Goal: Information Seeking & Learning: Learn about a topic

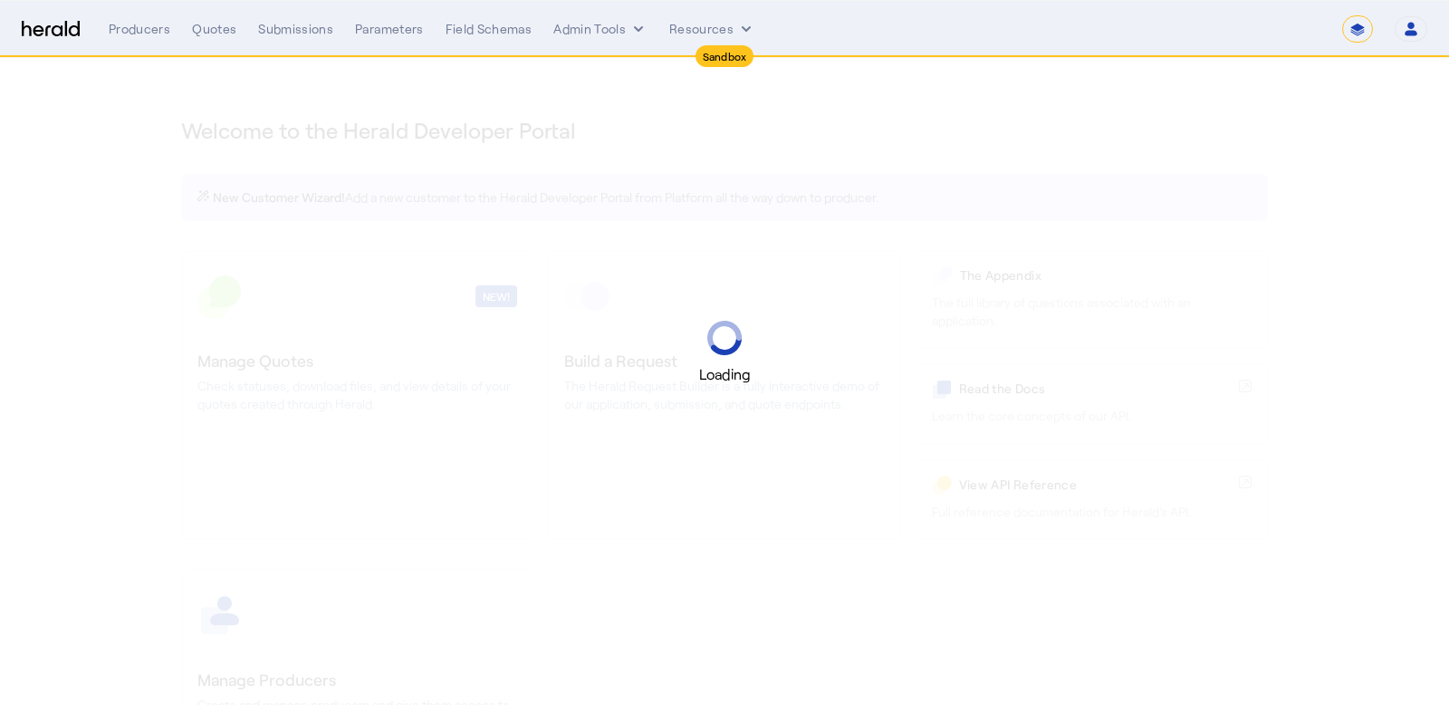
select select "*******"
select select "pfm_2v8p_herald_api"
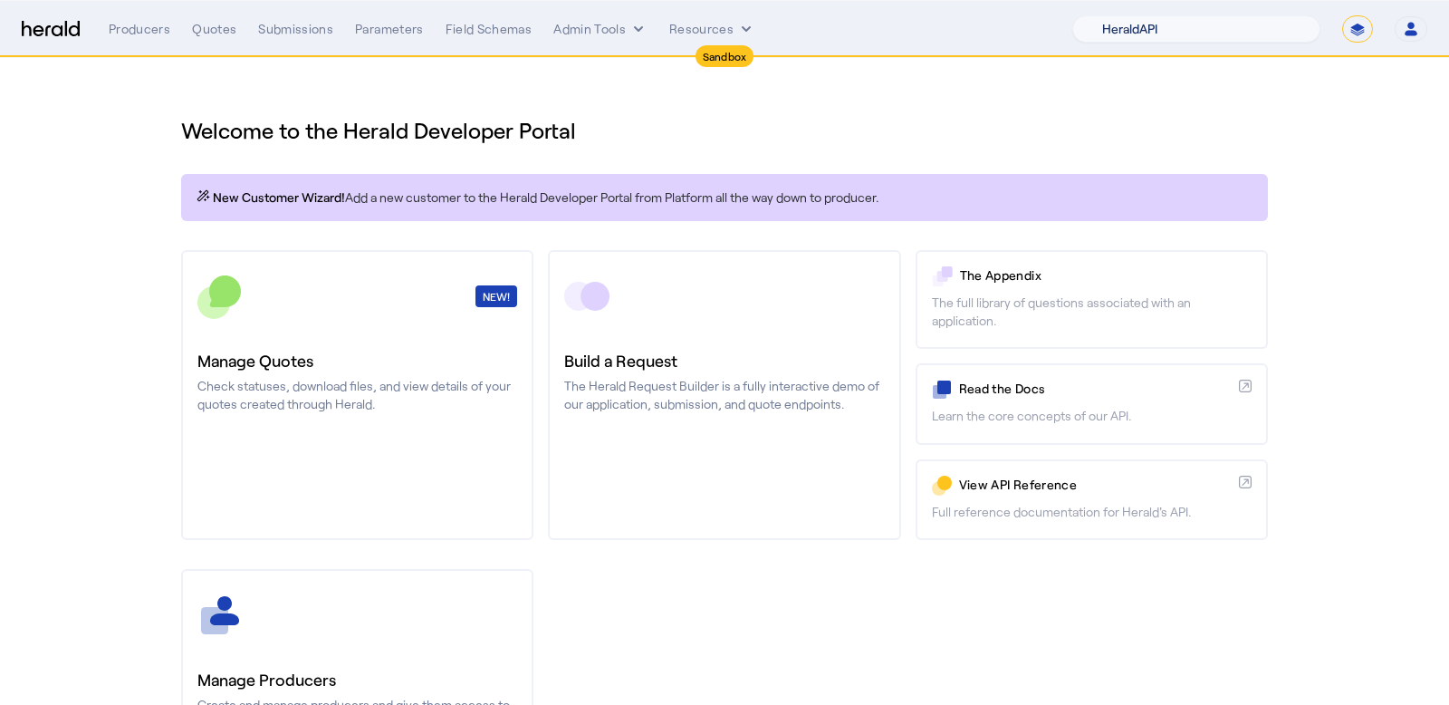
click at [1206, 24] on select "1Fort Acrisure Acturis Affinity Advisors Affinity Risk Agentero AmWins Anzen Ao…" at bounding box center [1196, 28] width 248 height 27
click at [1353, 24] on select "**********" at bounding box center [1357, 28] width 31 height 27
select select "**********"
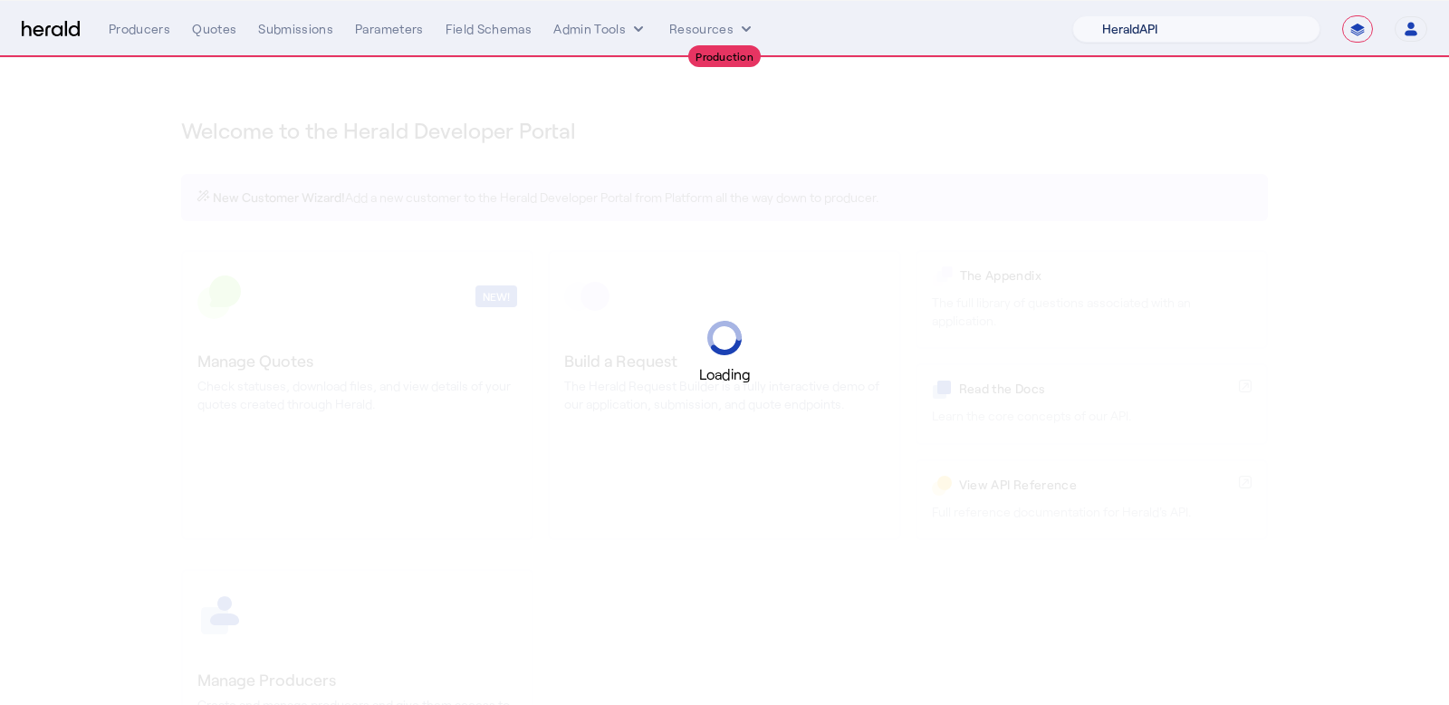
click at [1188, 31] on select "1Fort Acrisure Acturis Affinity Advisors Affinity Risk Agentero AmWins Anzen Ao…" at bounding box center [1196, 28] width 248 height 27
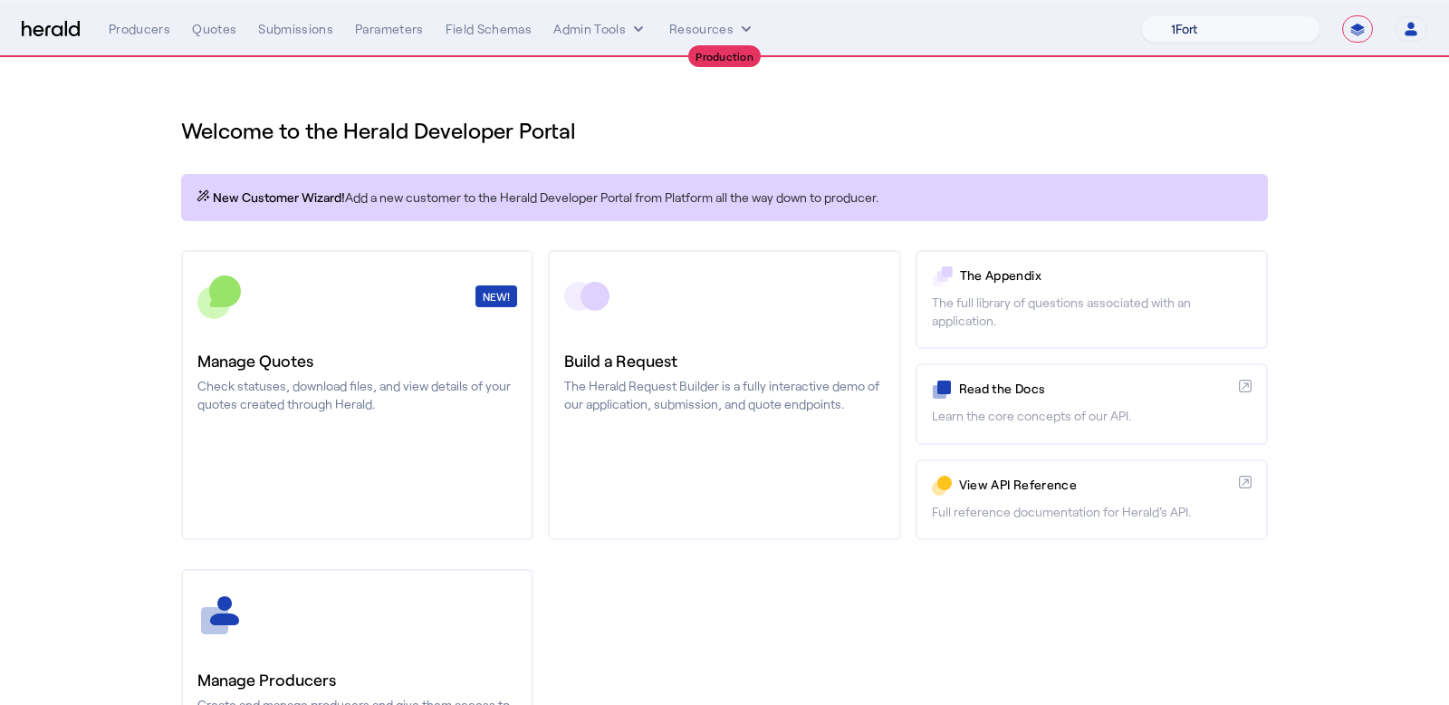
select select "pfm_z9k1_growthmill"
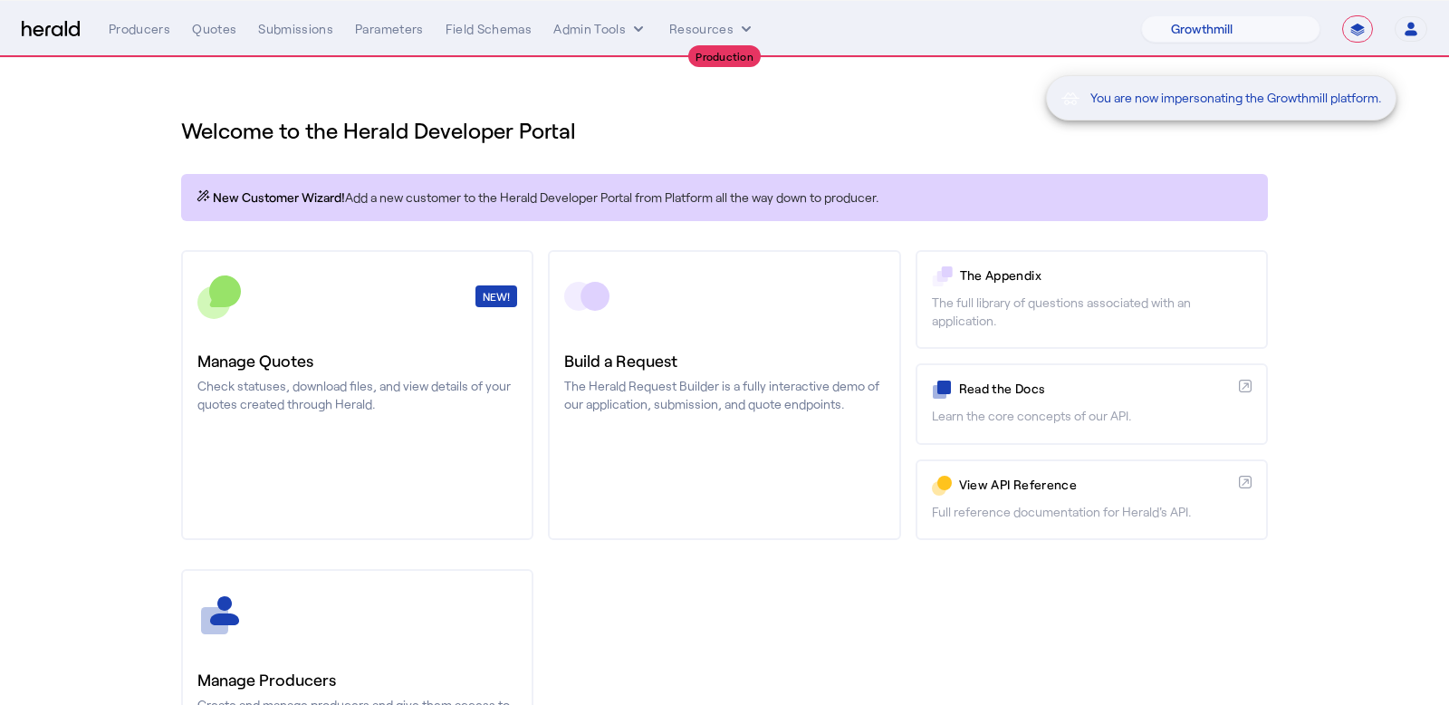
click at [342, 428] on div "You are now impersonating the Growthmill platform." at bounding box center [724, 352] width 1449 height 705
click at [308, 401] on div "You are now impersonating the Growthmill platform." at bounding box center [724, 352] width 1449 height 705
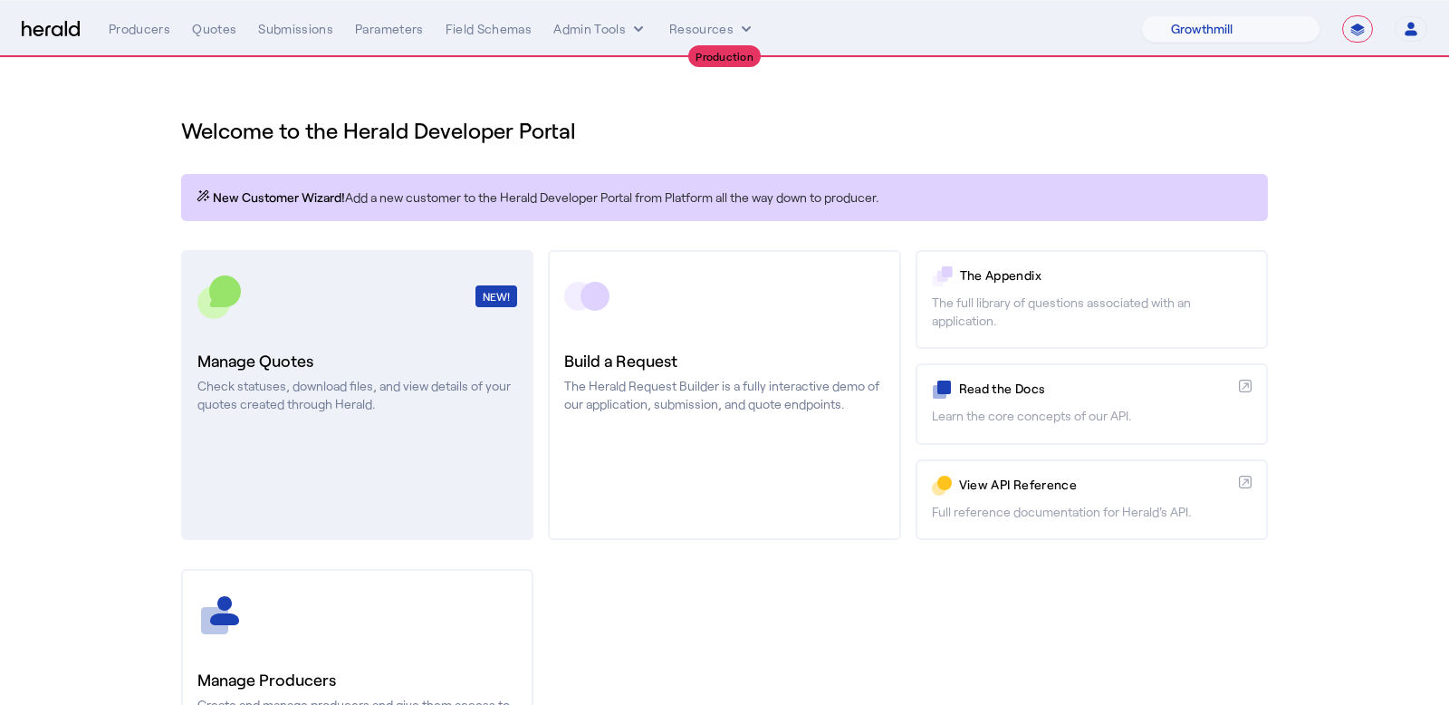
click at [300, 338] on link "NEW! Manage Quotes Check statuses, download files, and view details of your quo…" at bounding box center [357, 395] width 352 height 290
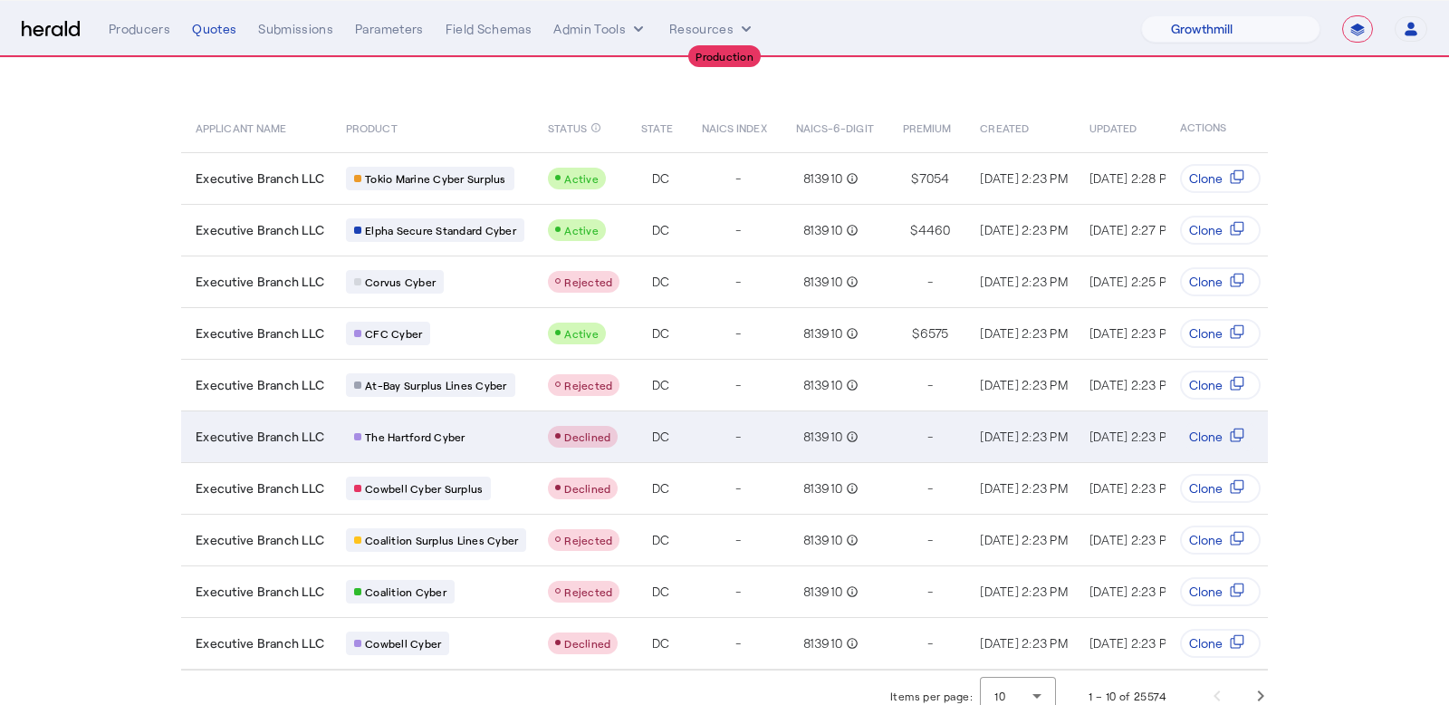
scroll to position [108, 0]
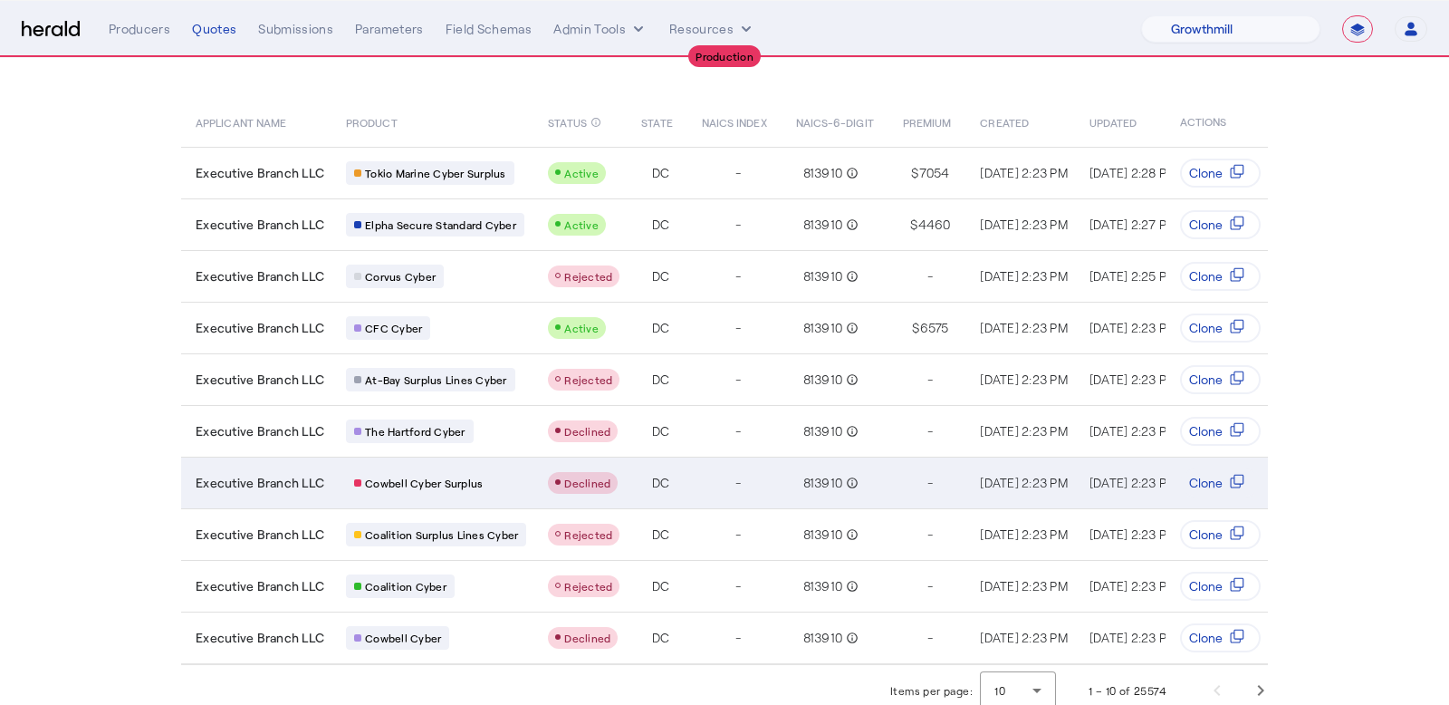
click at [500, 471] on div "Cowbell Cyber Surplus" at bounding box center [436, 483] width 180 height 24
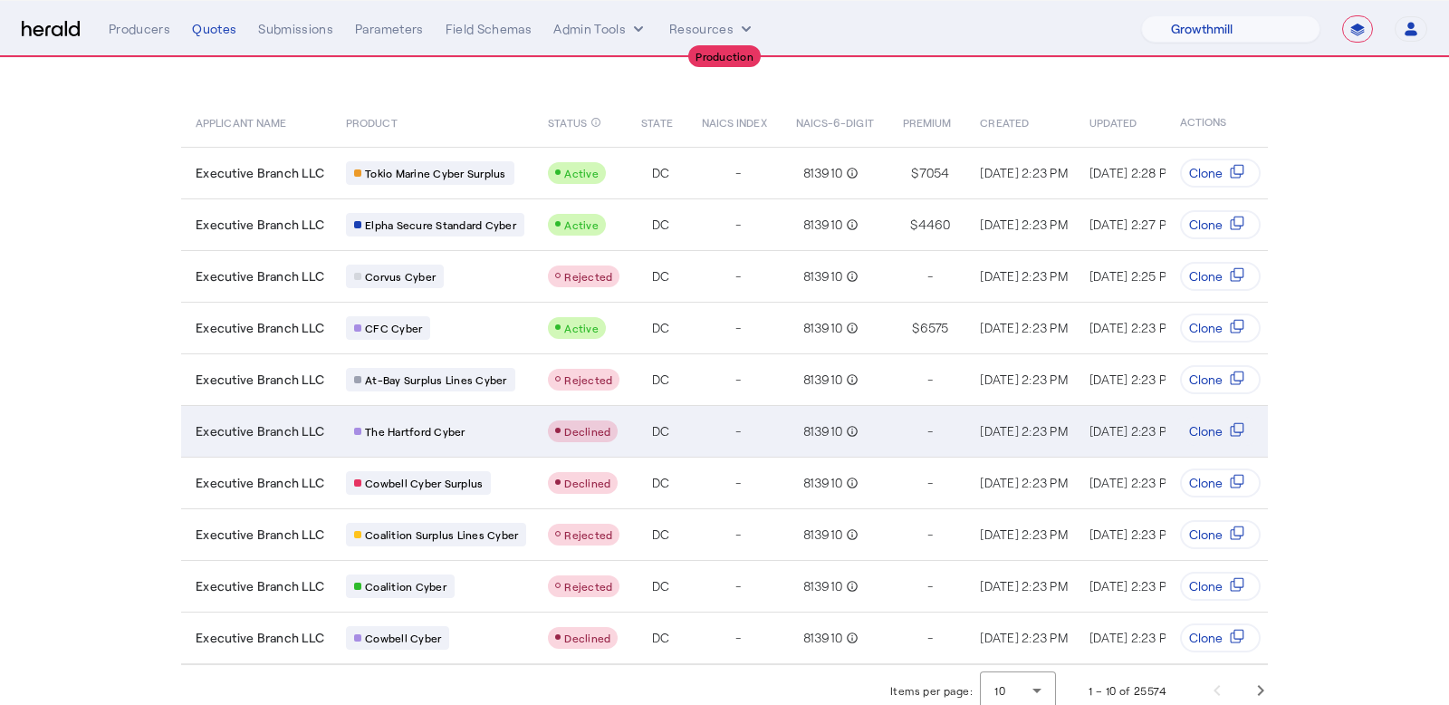
click at [491, 419] on div "The Hartford Cyber" at bounding box center [436, 431] width 180 height 24
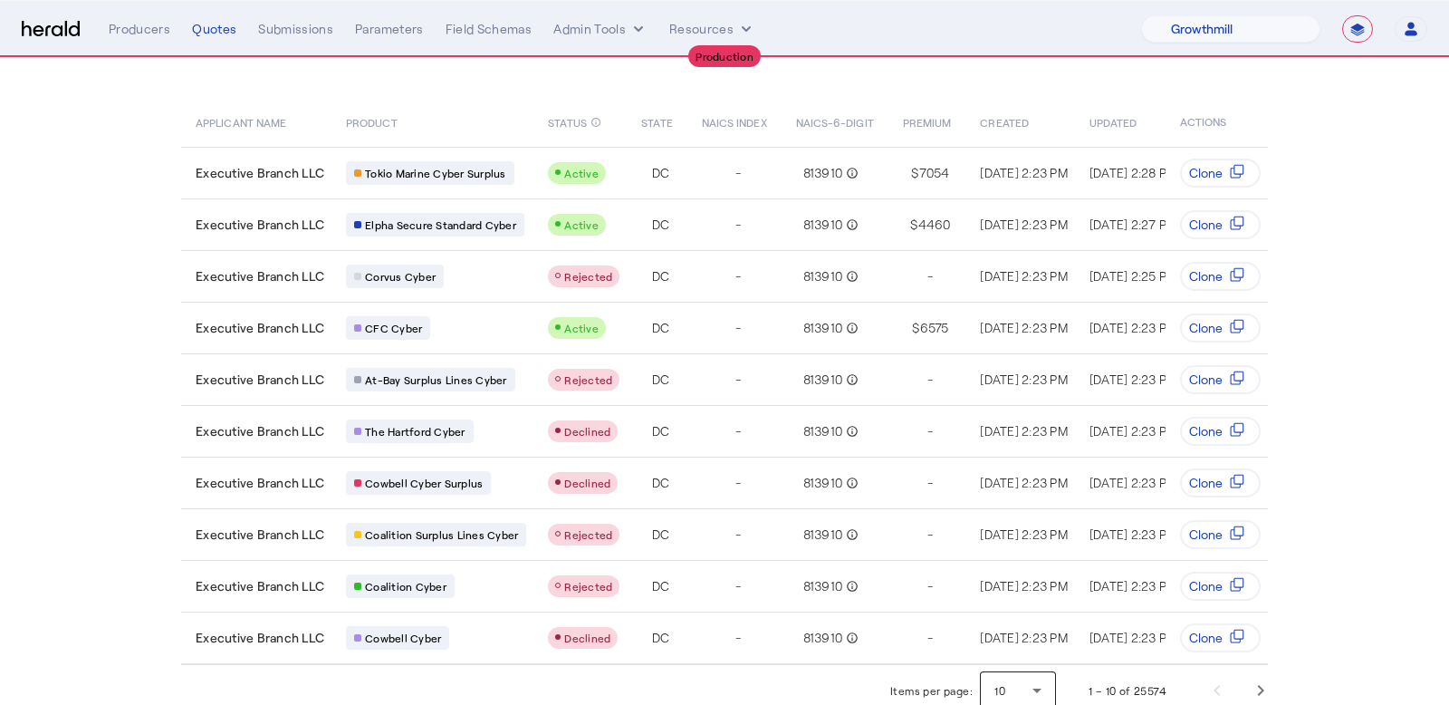
click at [1024, 690] on div "10" at bounding box center [1018, 689] width 47 height 37
click at [1024, 594] on span "25" at bounding box center [1018, 588] width 47 height 22
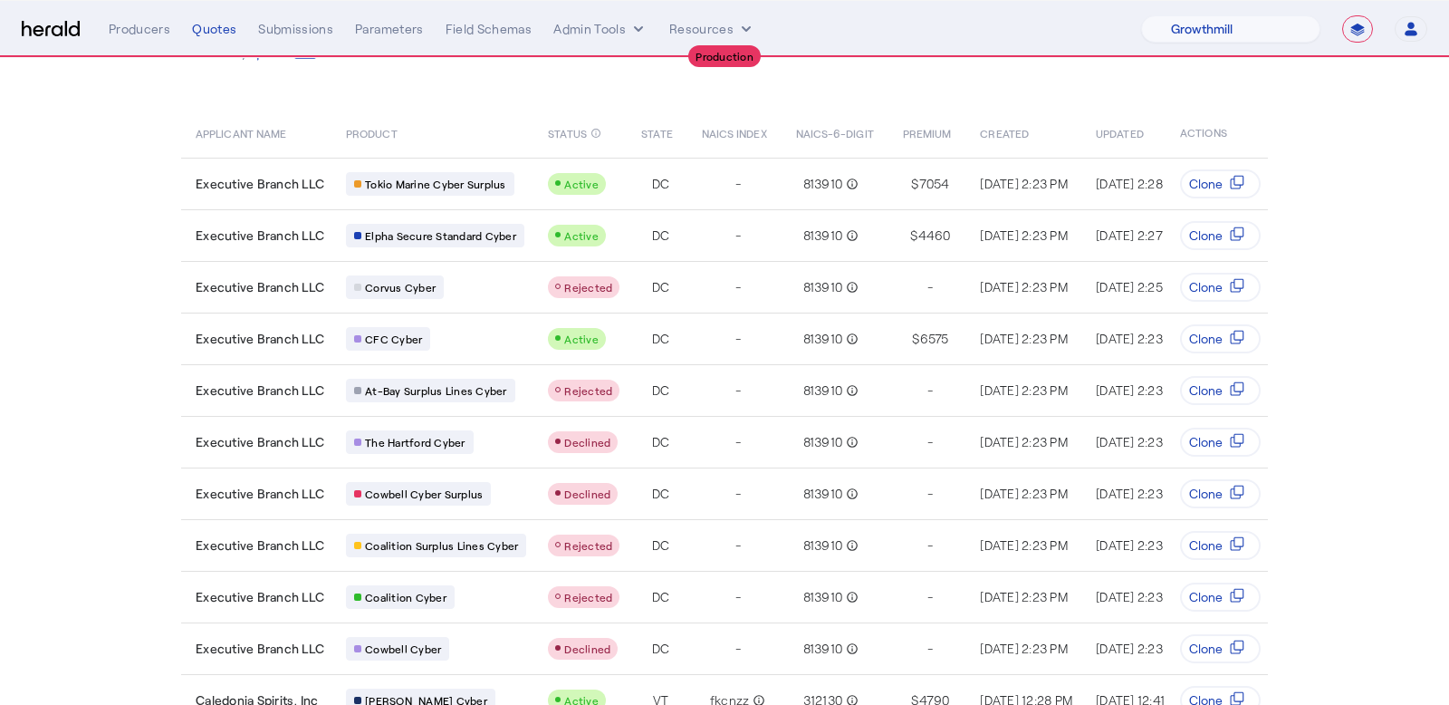
scroll to position [81, 0]
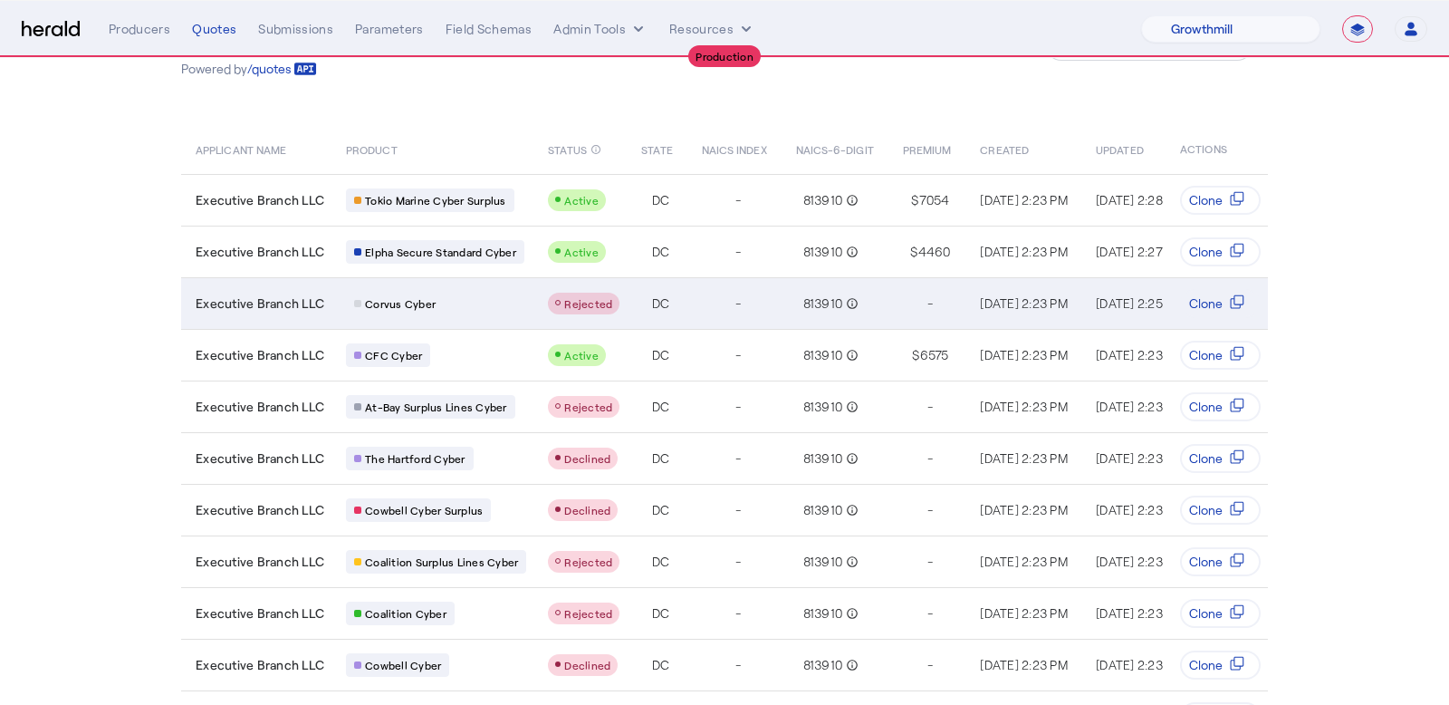
click at [474, 304] on div "Corvus Cyber" at bounding box center [436, 304] width 180 height 24
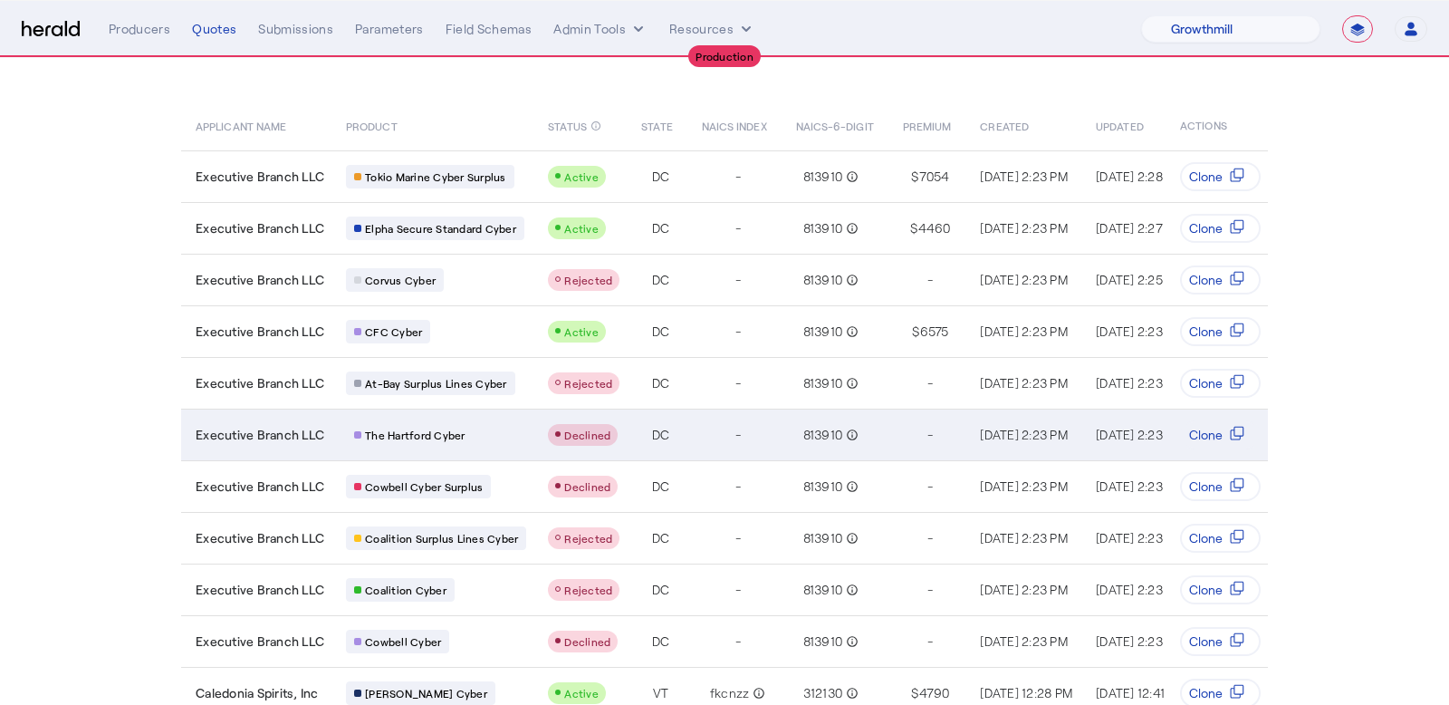
scroll to position [107, 0]
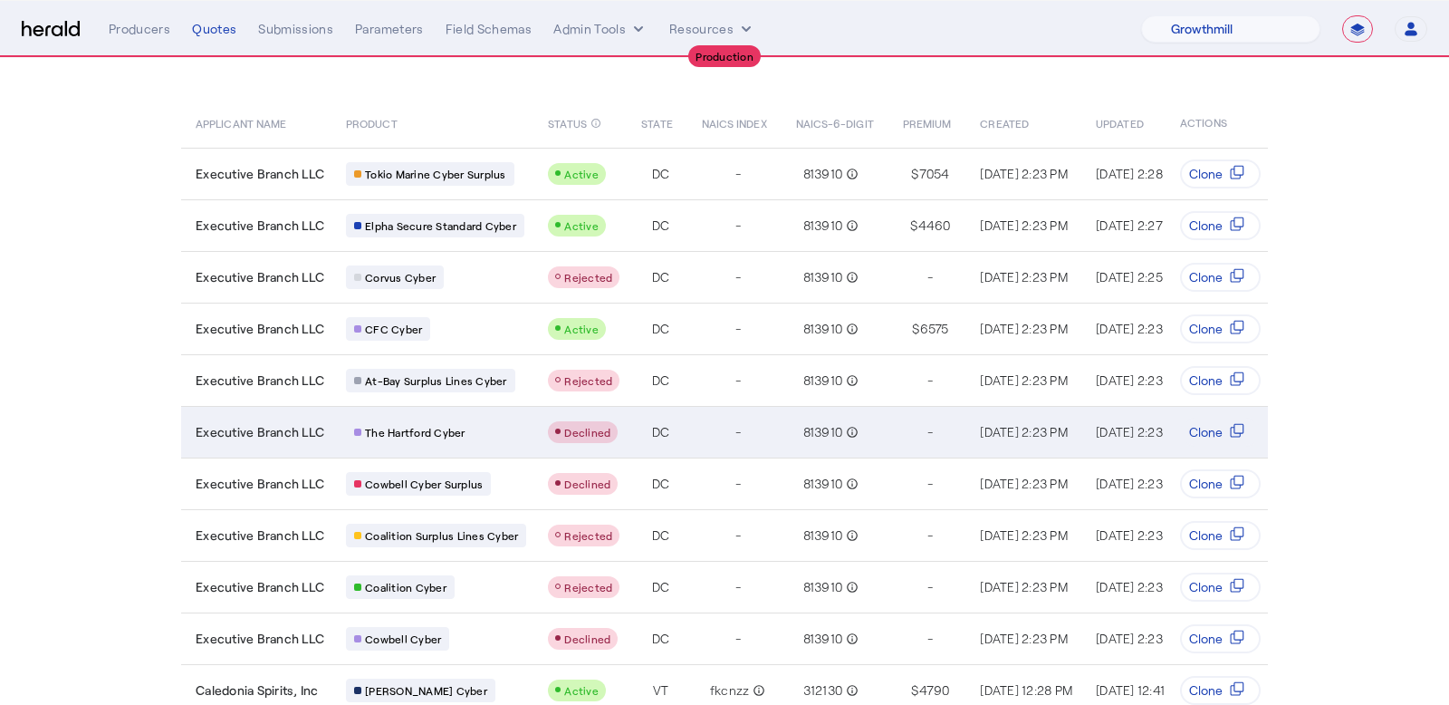
click at [702, 435] on div "-" at bounding box center [738, 431] width 72 height 25
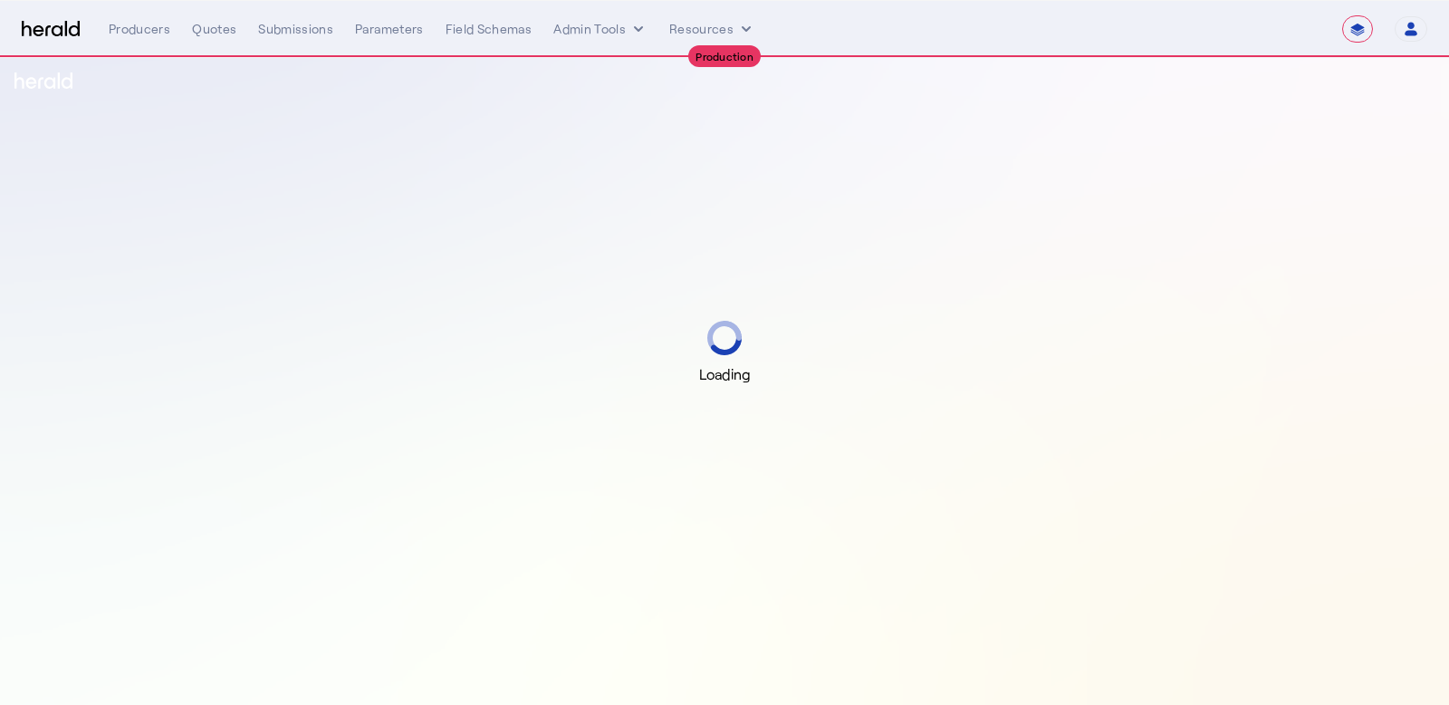
select select "**********"
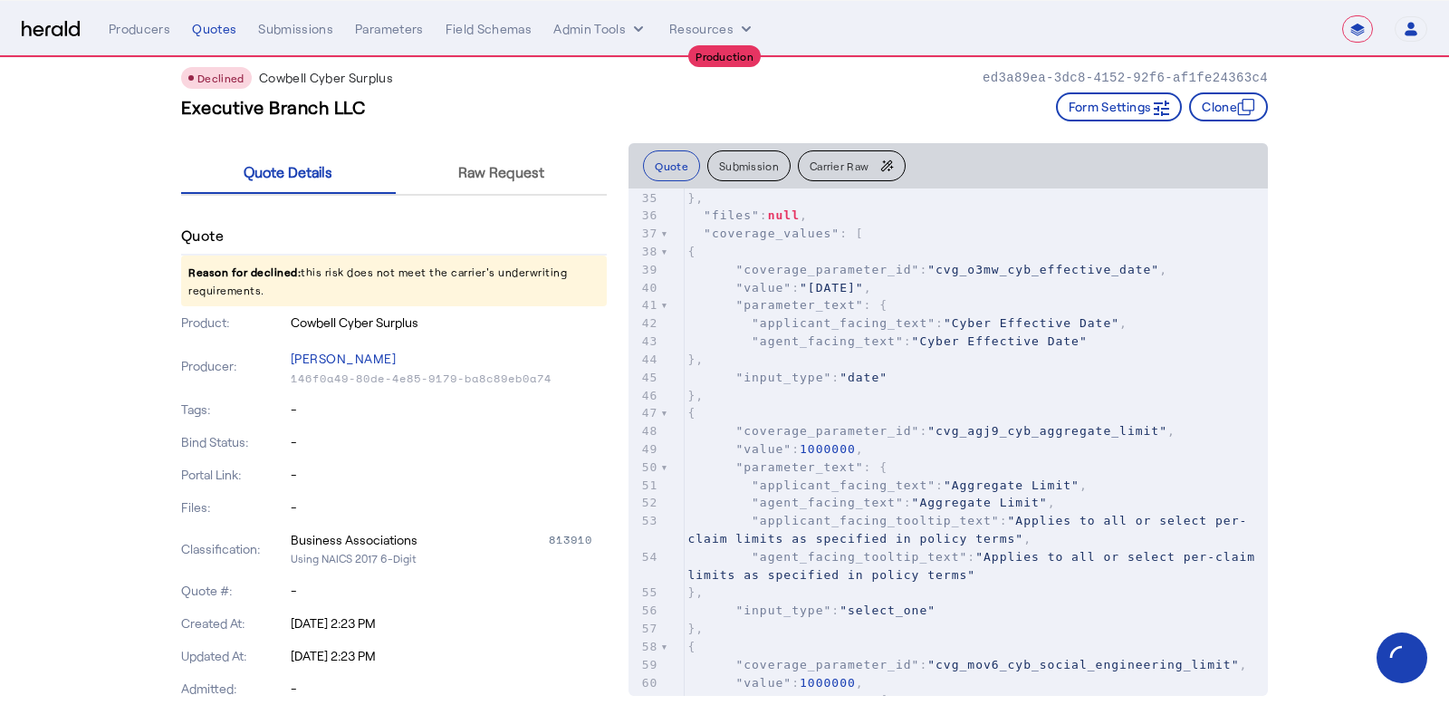
scroll to position [62, 0]
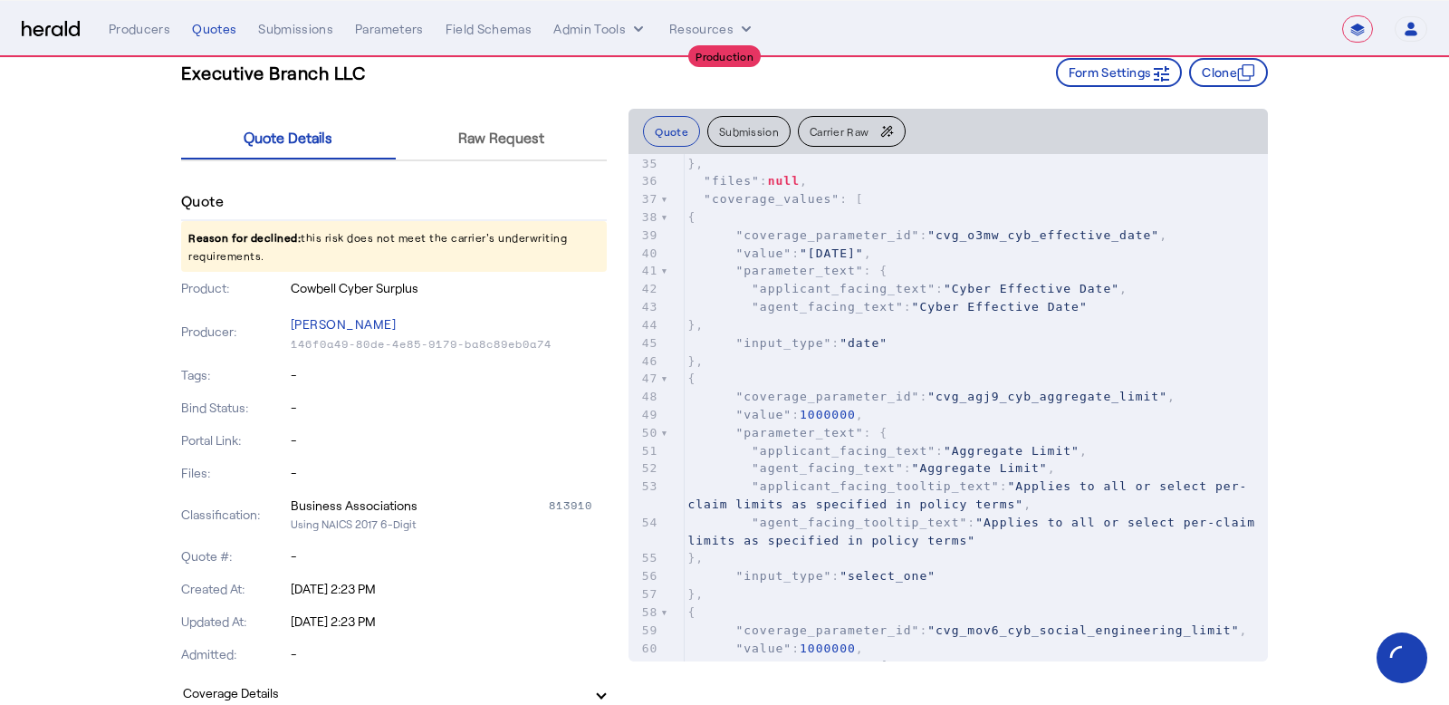
click at [826, 137] on button "Carrier Raw" at bounding box center [852, 131] width 108 height 31
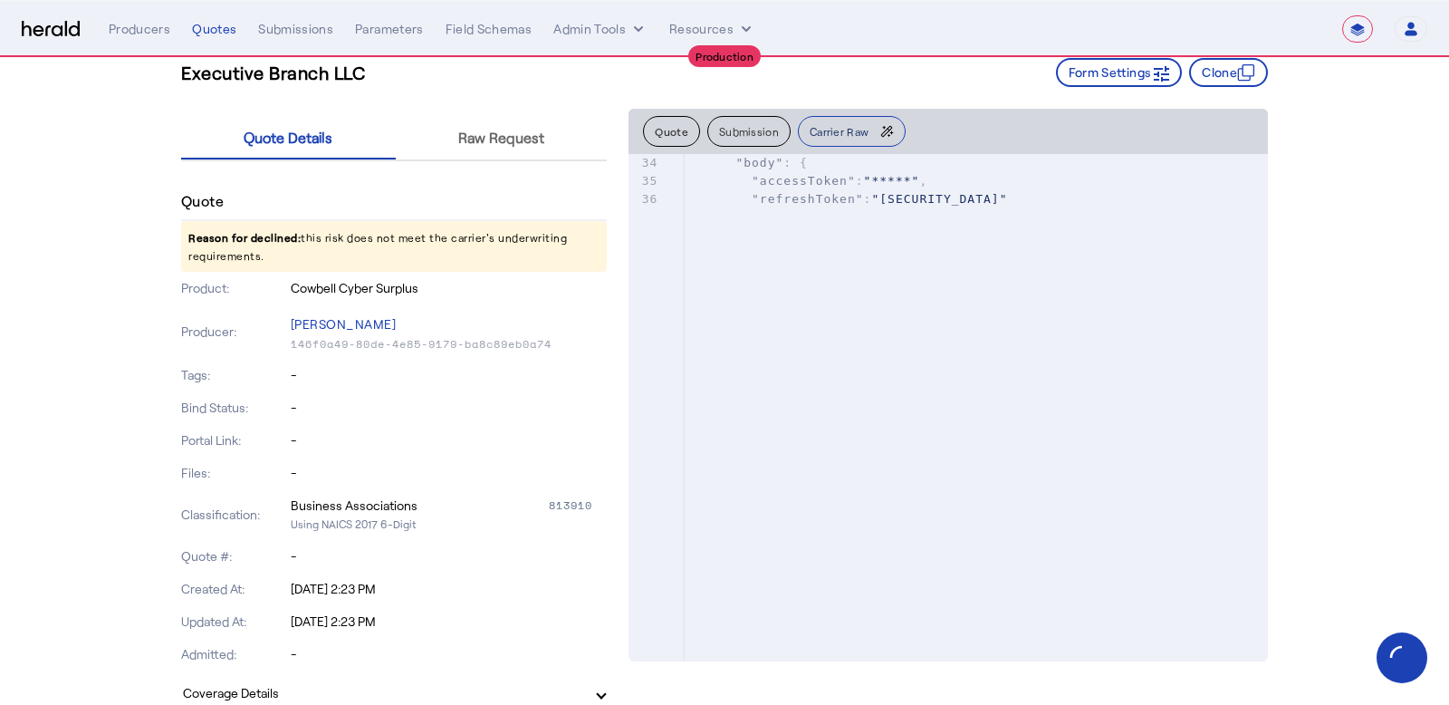
scroll to position [0, 0]
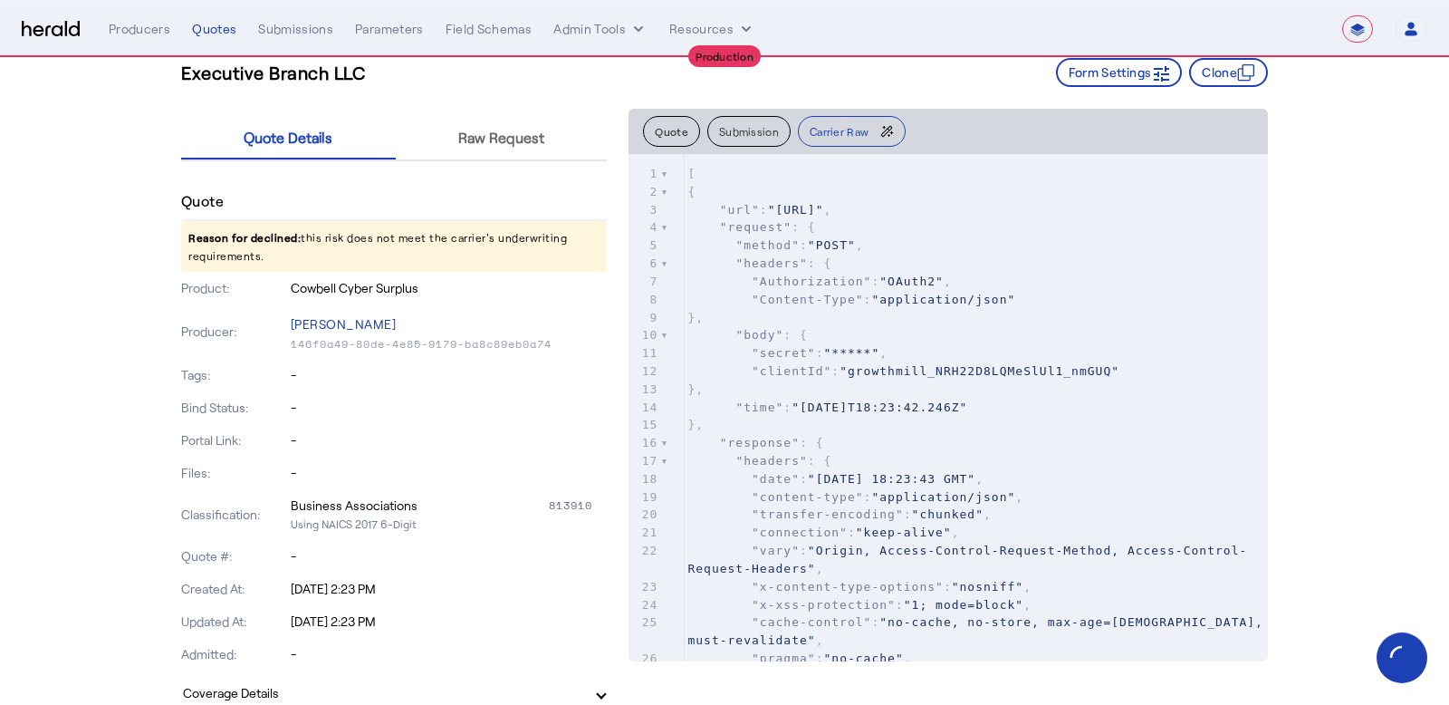
click at [849, 438] on pre ""response" : {" at bounding box center [976, 443] width 584 height 18
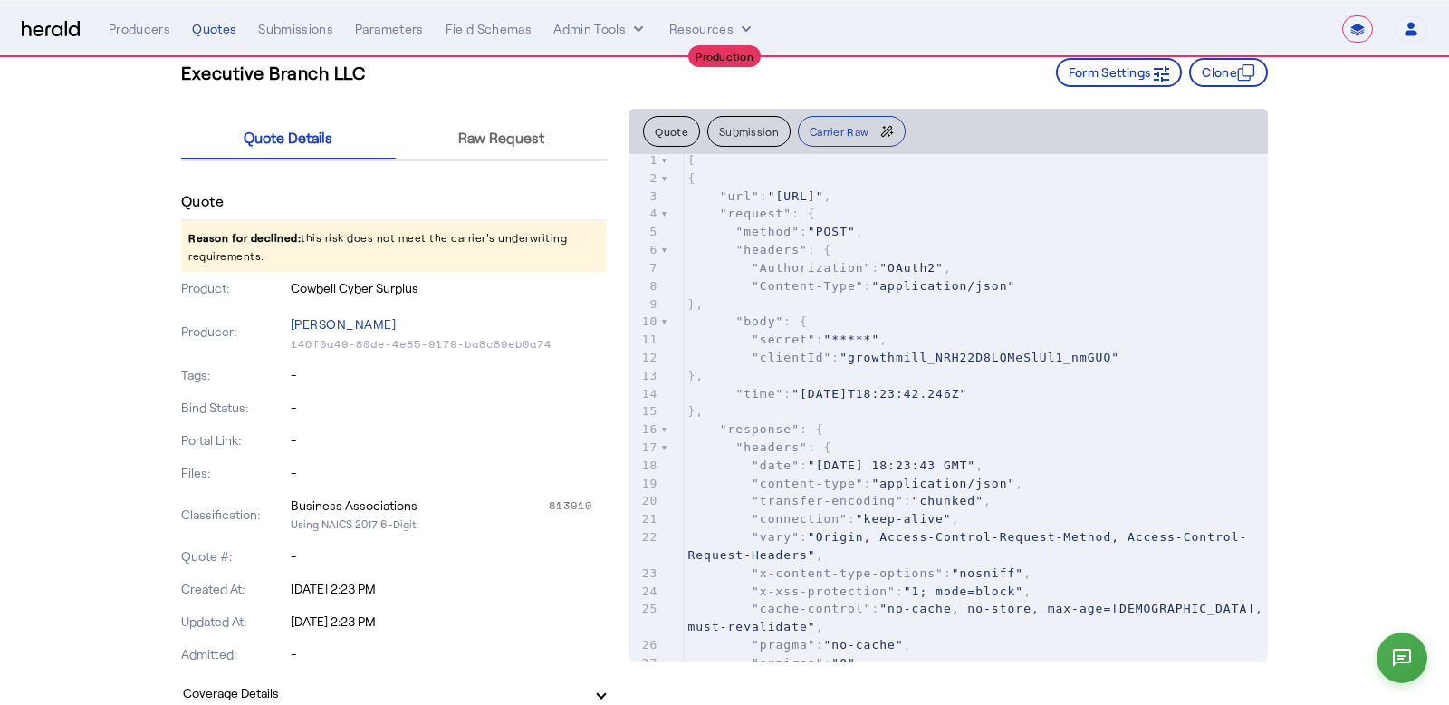
click at [849, 439] on pre ""headers" : {" at bounding box center [976, 447] width 584 height 18
type input "*"
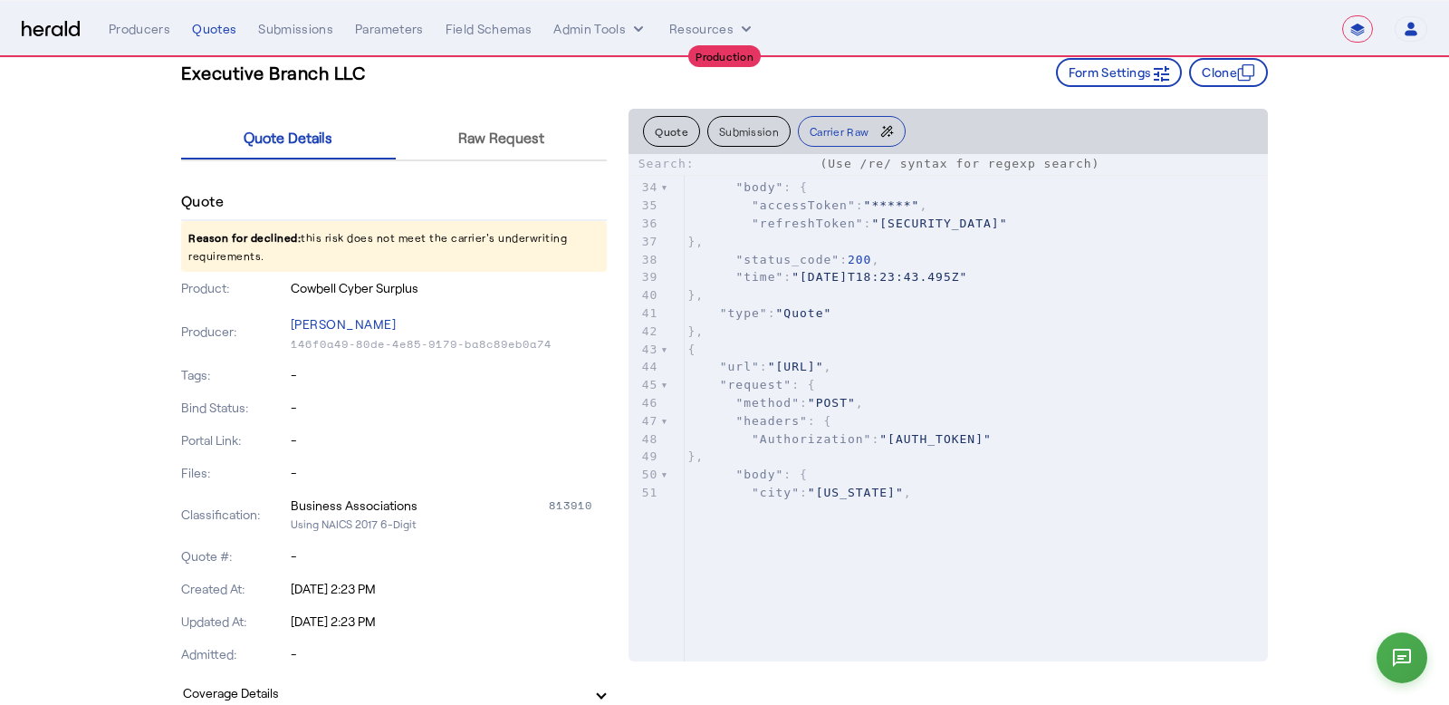
scroll to position [0, 0]
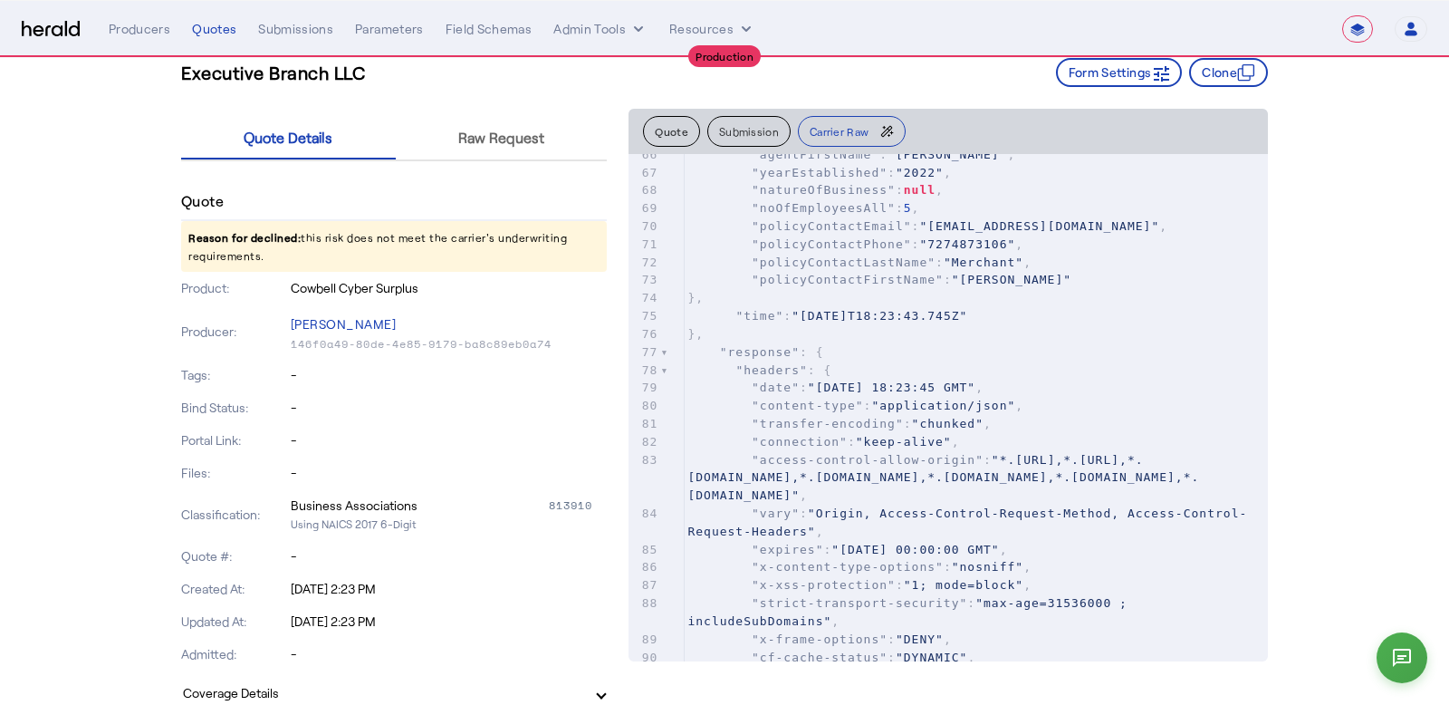
click at [897, 197] on span ""natureOfBusiness" : null ," at bounding box center [815, 190] width 256 height 14
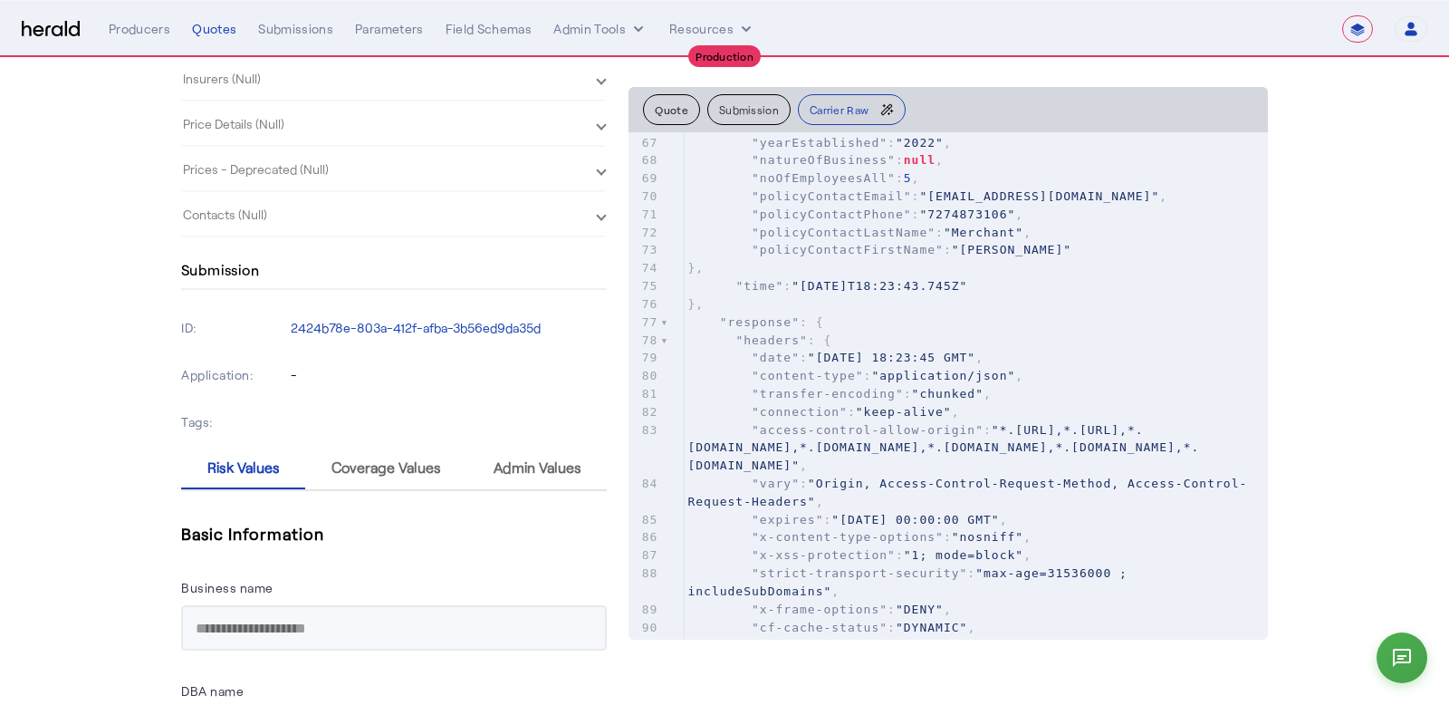
scroll to position [1357, 0]
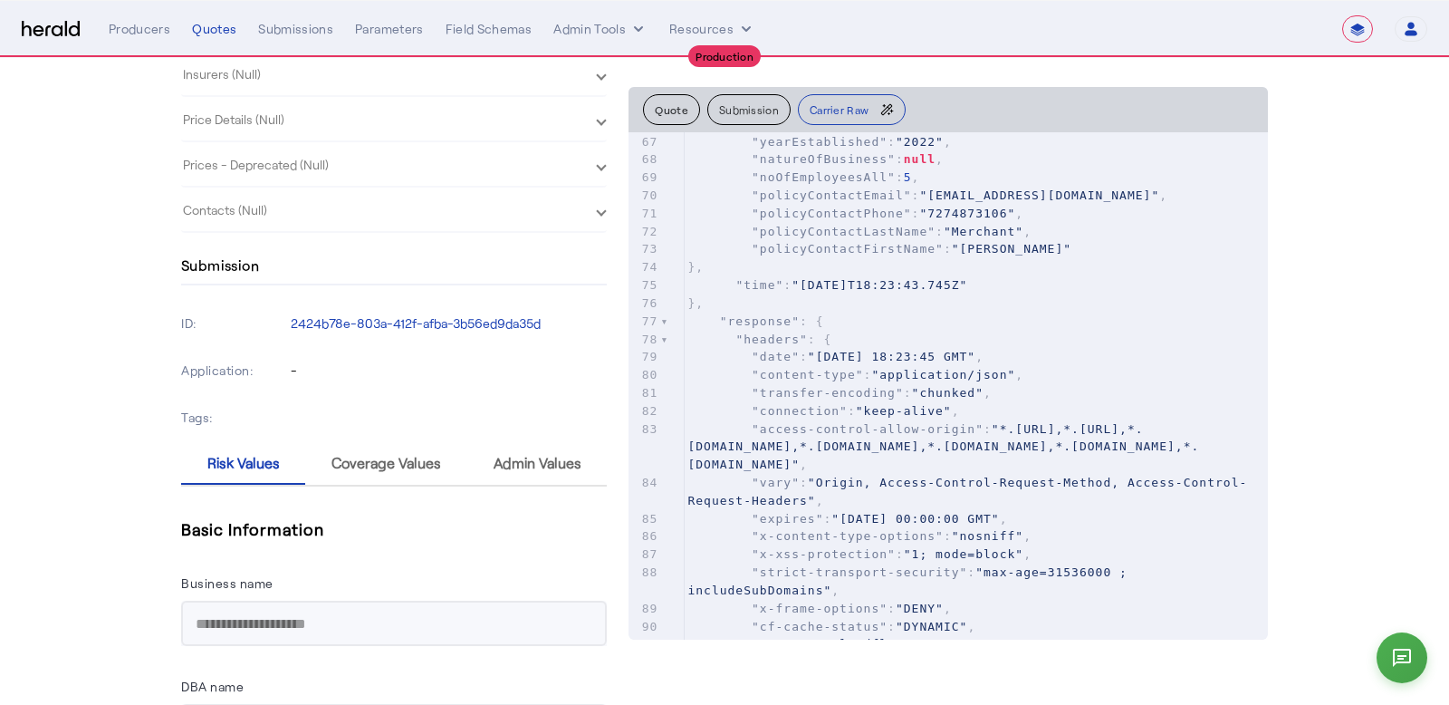
scroll to position [0, 0]
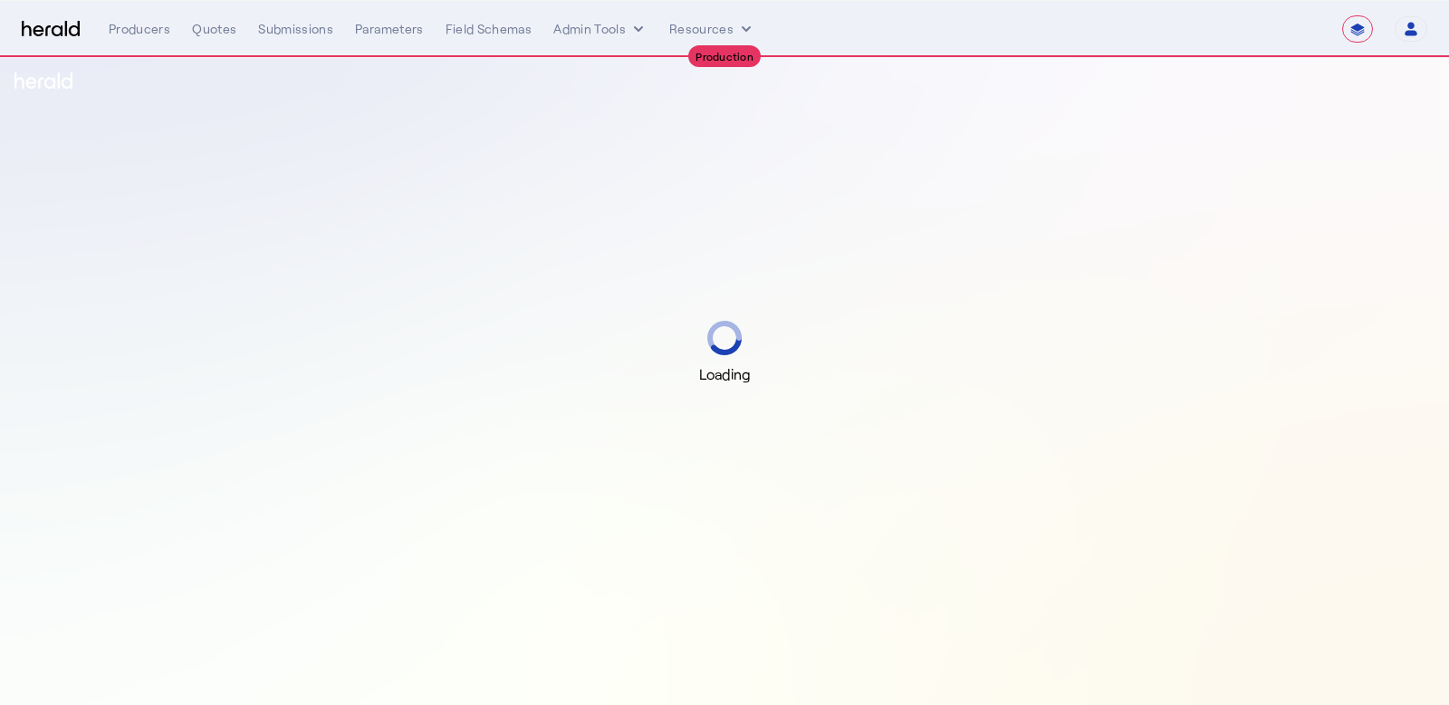
select select "**********"
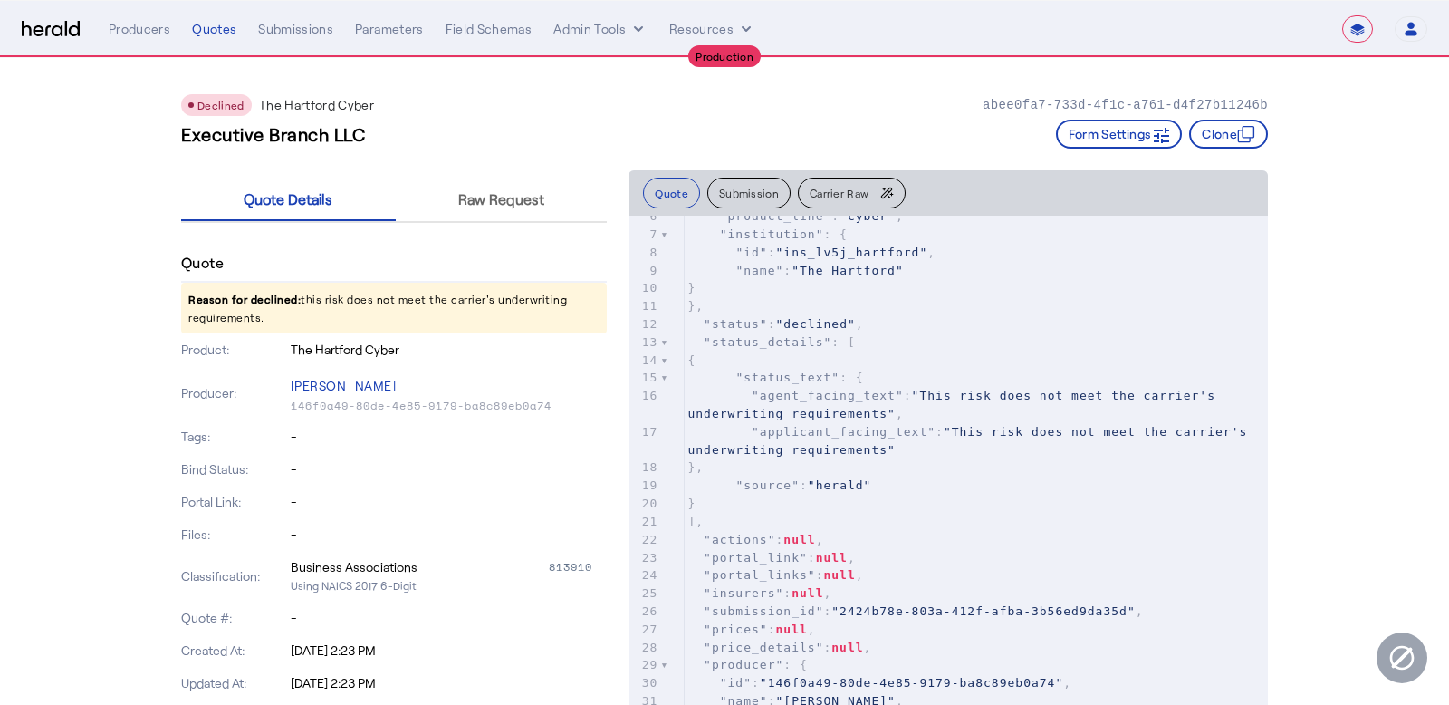
click at [899, 178] on div "Quote Submission Carrier Raw" at bounding box center [948, 193] width 610 height 31
click at [873, 178] on button "Carrier Raw" at bounding box center [852, 193] width 108 height 31
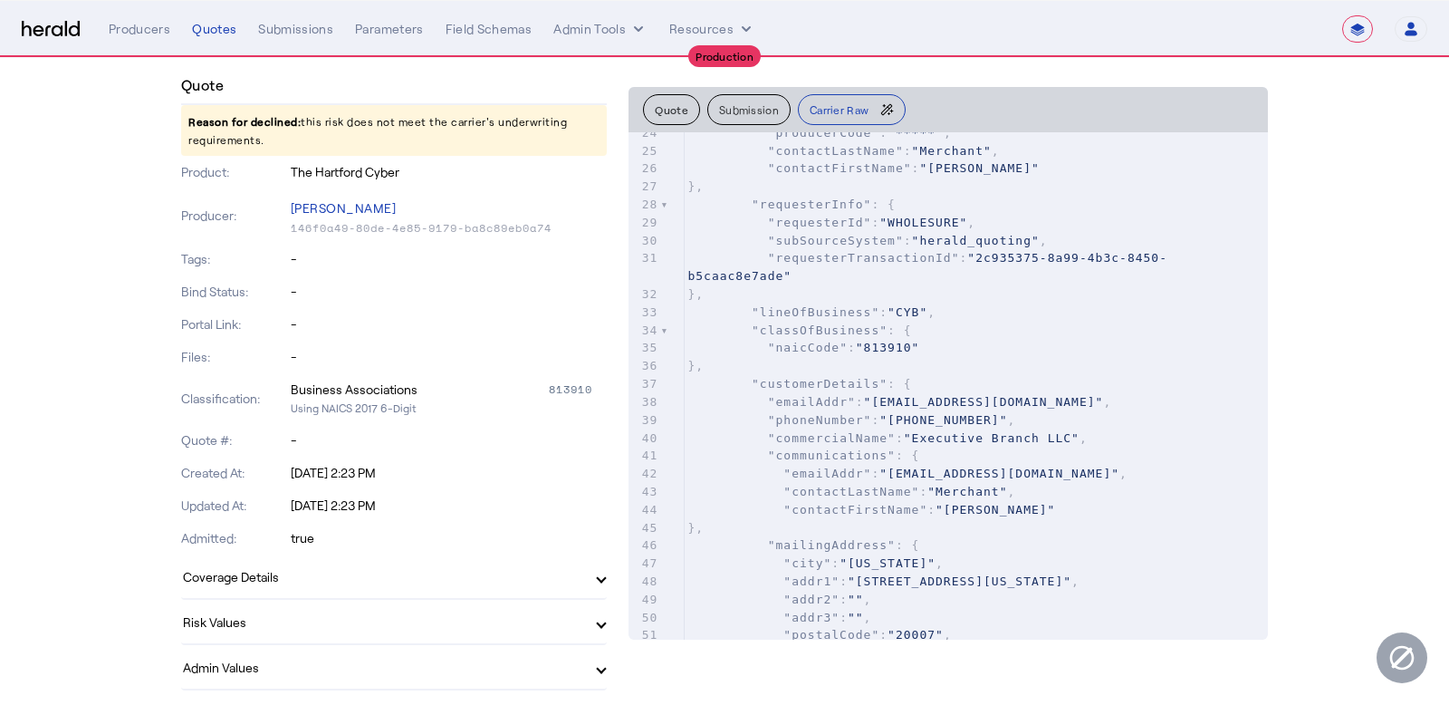
scroll to position [474, 0]
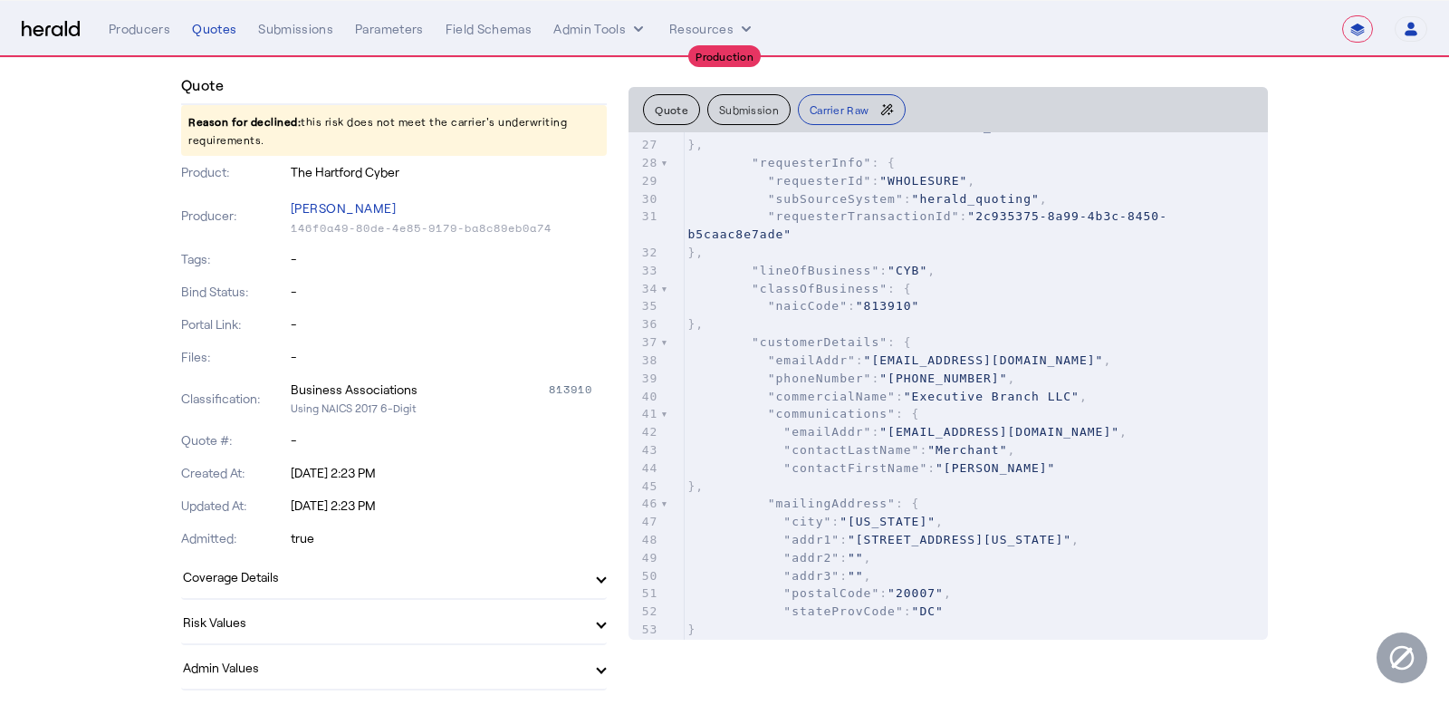
click at [757, 367] on span ""emailAddr" : "kmerchant@wholesure.com" ," at bounding box center [899, 360] width 424 height 14
type input "*"
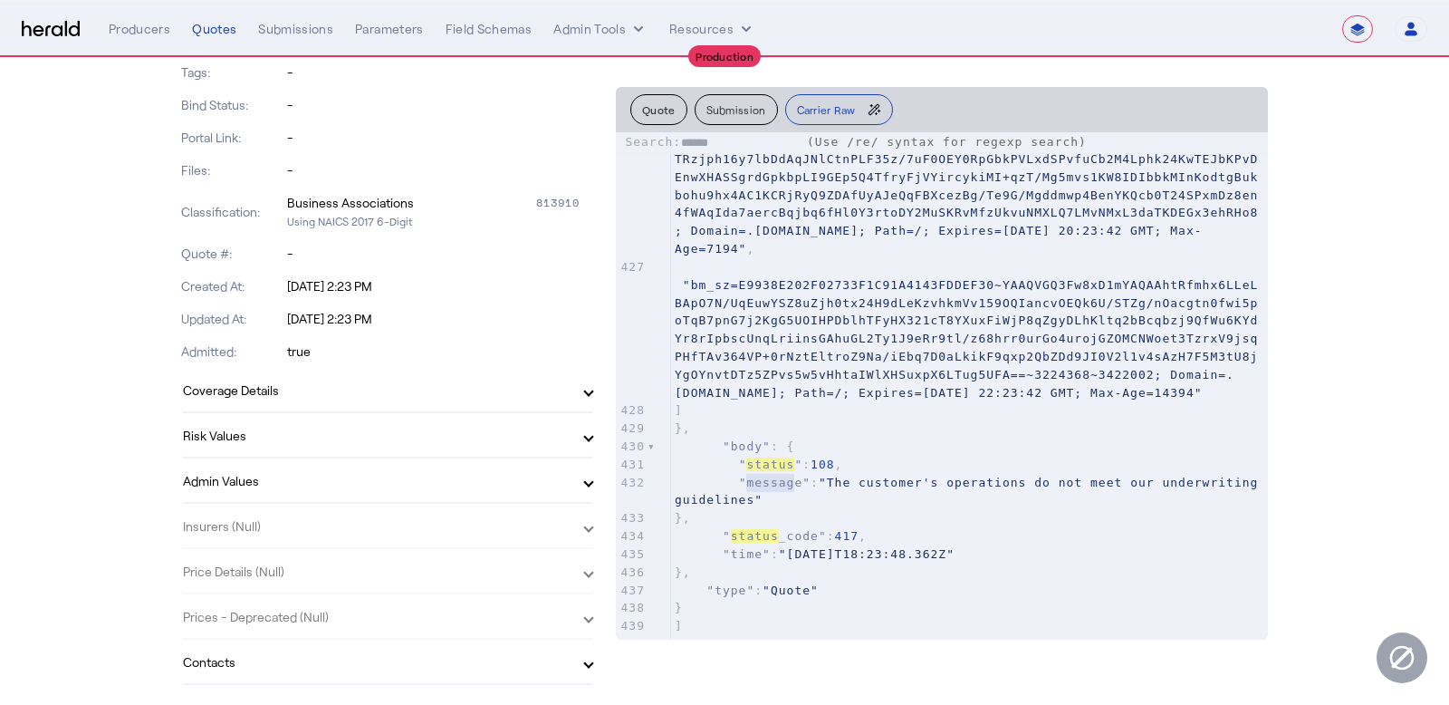
scroll to position [0, 0]
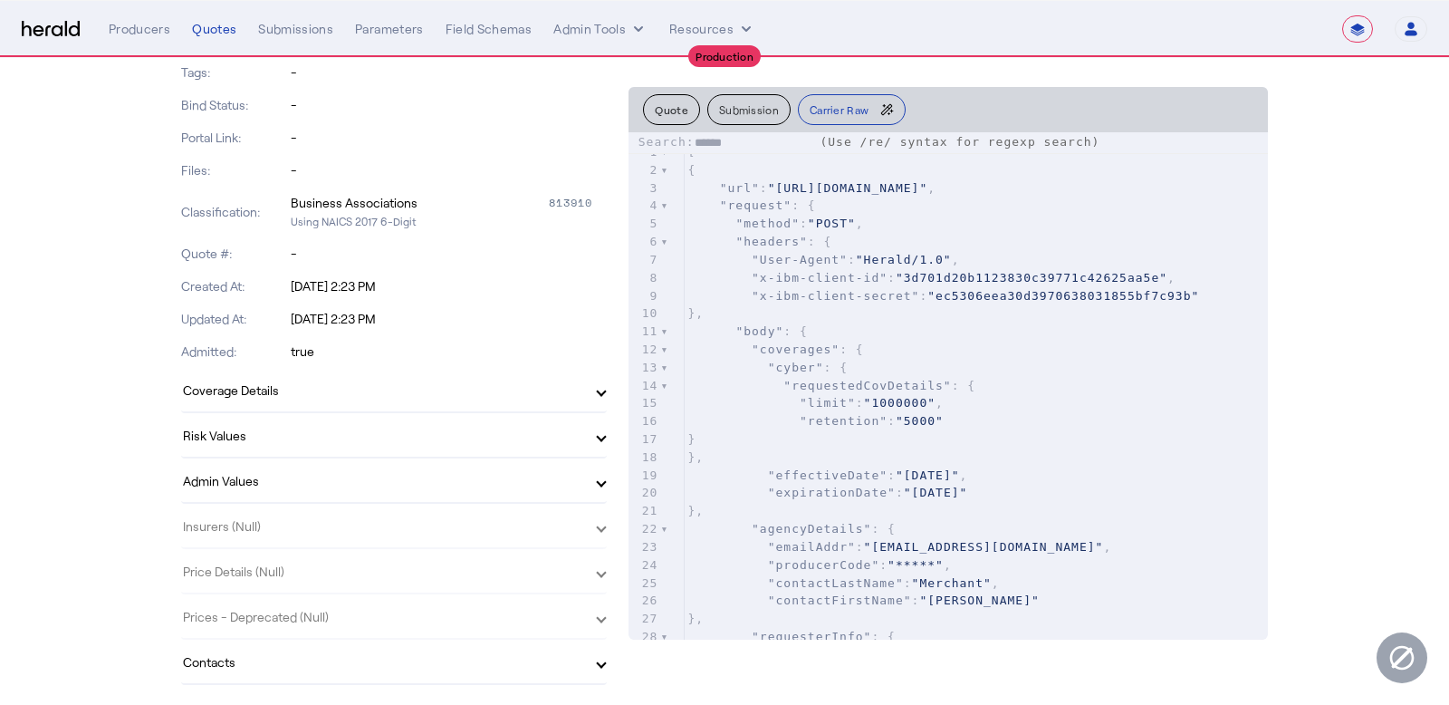
type input "******"
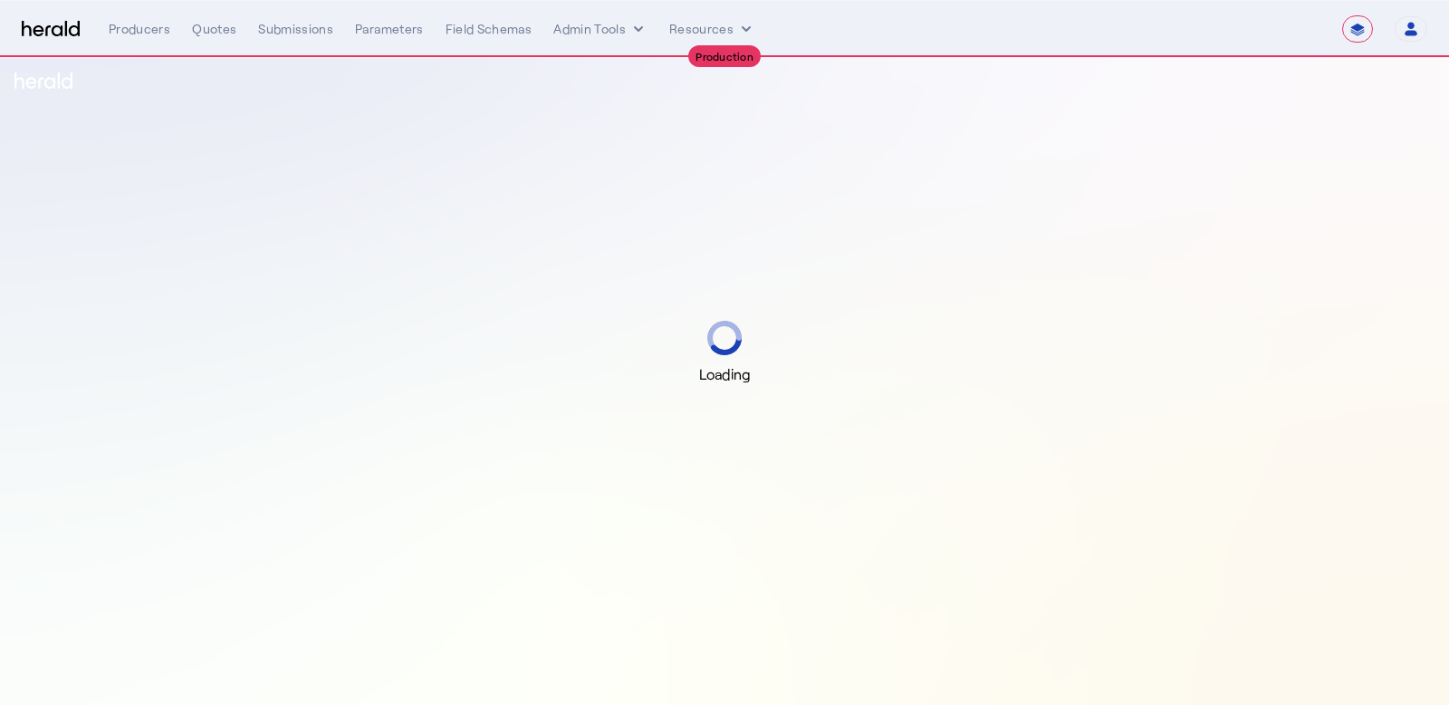
select select "**********"
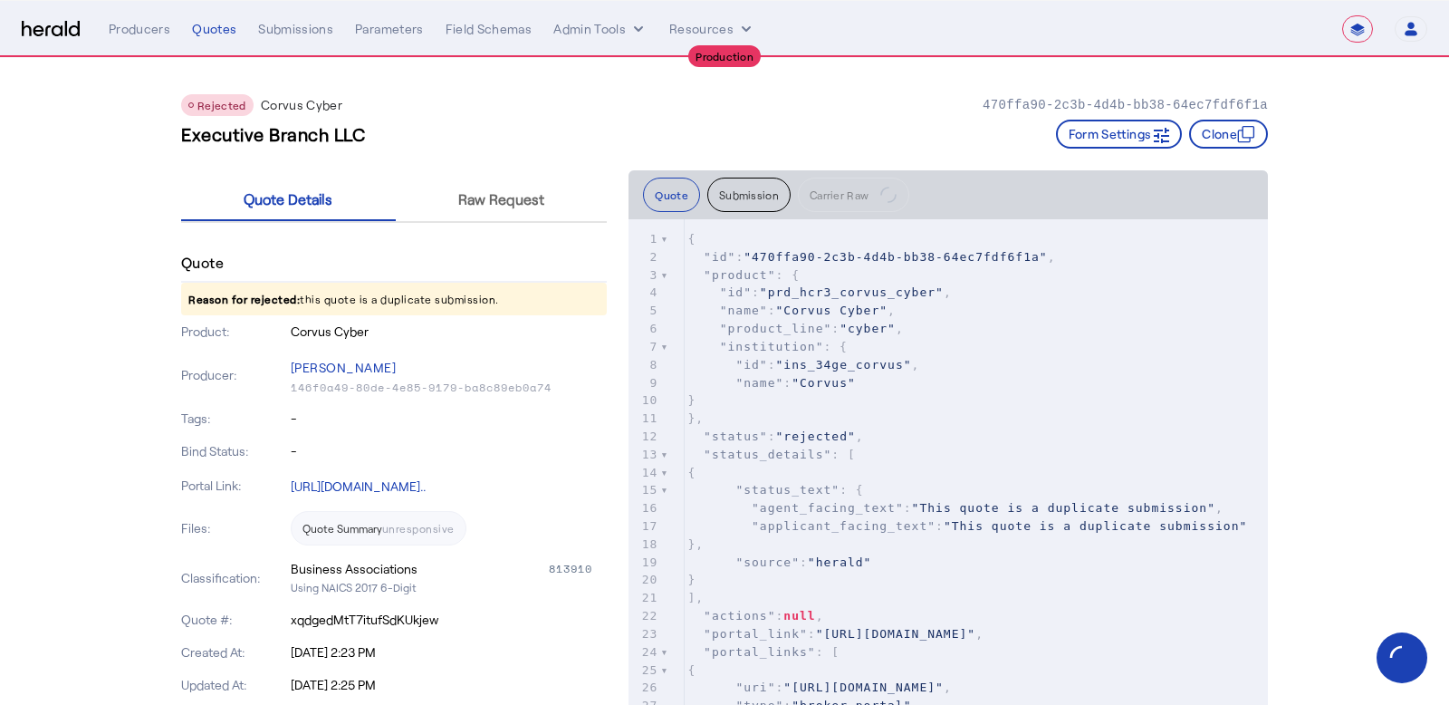
click at [843, 505] on span ""agent_facing_text"" at bounding box center [828, 508] width 152 height 14
click at [845, 197] on span "Carrier Raw" at bounding box center [839, 192] width 59 height 11
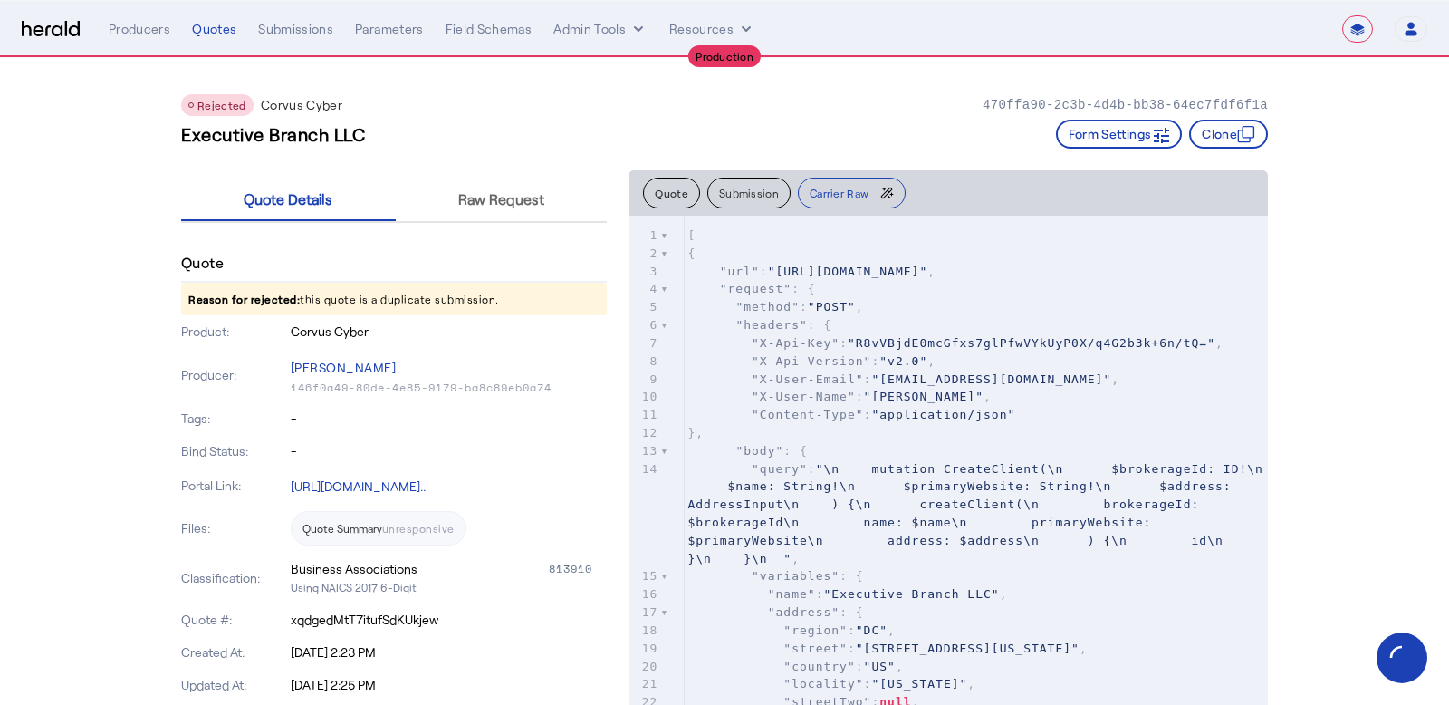
click at [871, 374] on span ""X-User-Email" : "kmerchant@wholesure.com" ," at bounding box center [903, 379] width 432 height 14
type input "******"
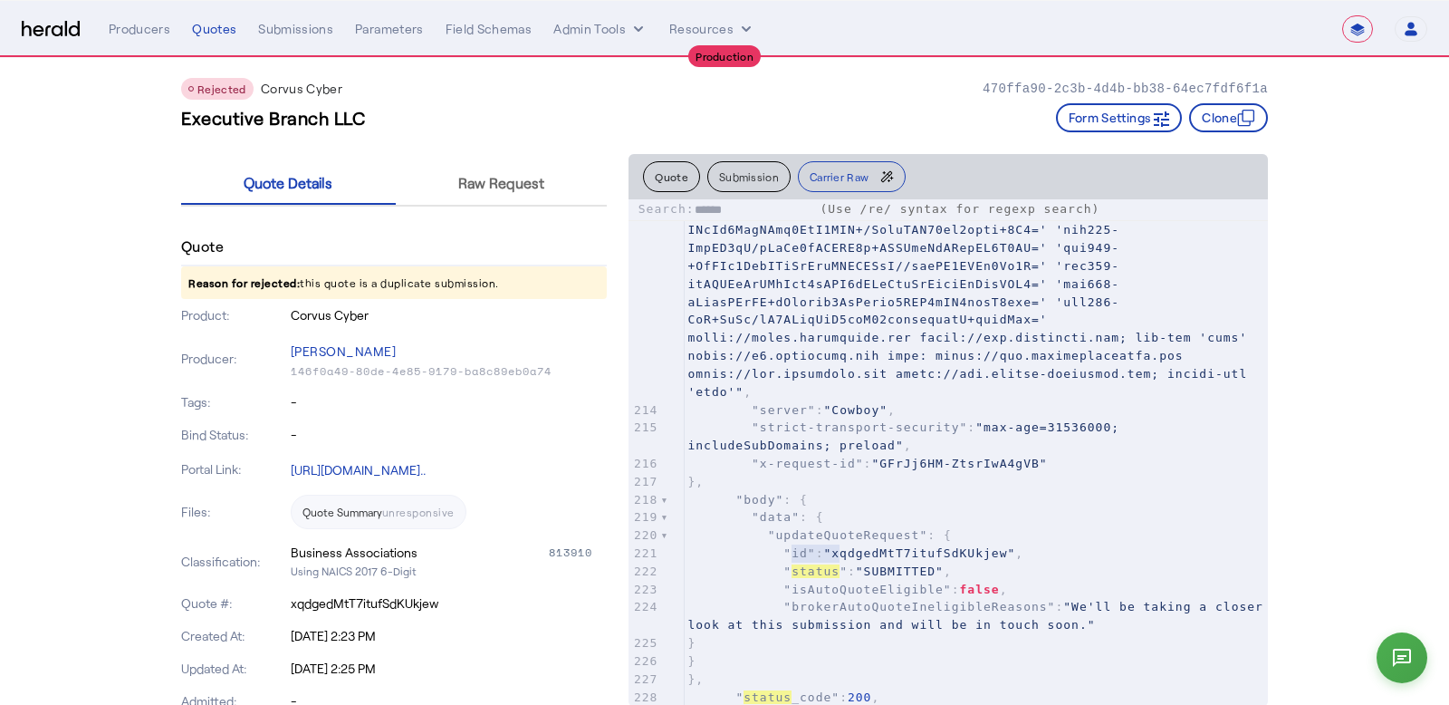
scroll to position [4982, 0]
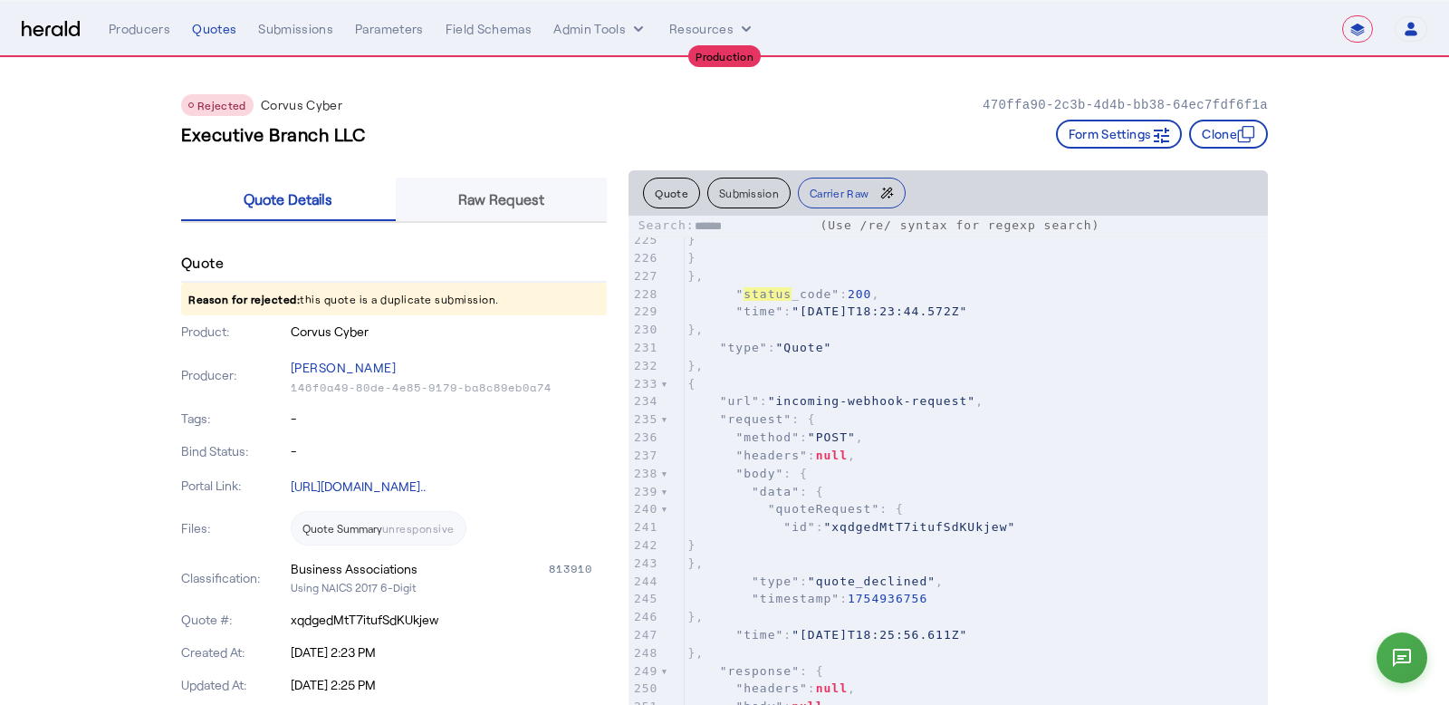
type textarea "******"
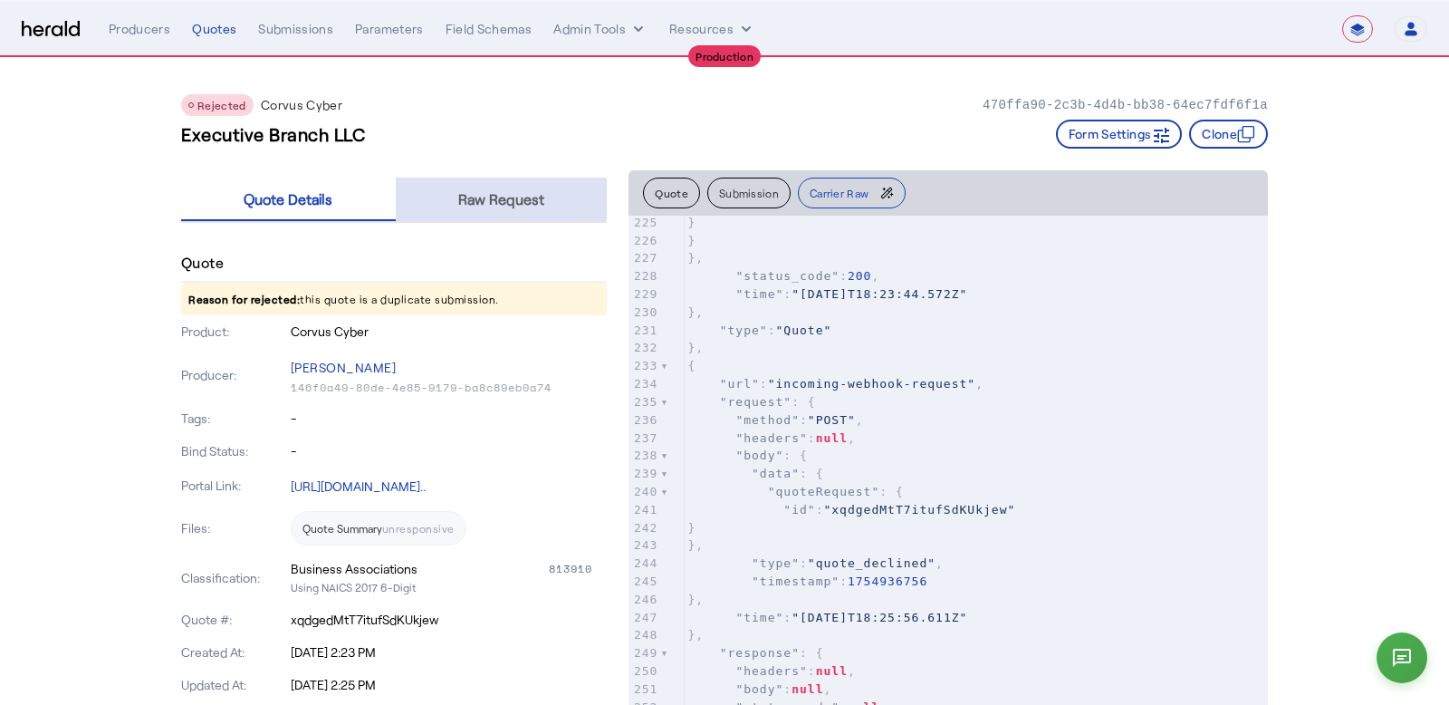
click at [483, 207] on span "Raw Request" at bounding box center [501, 199] width 86 height 43
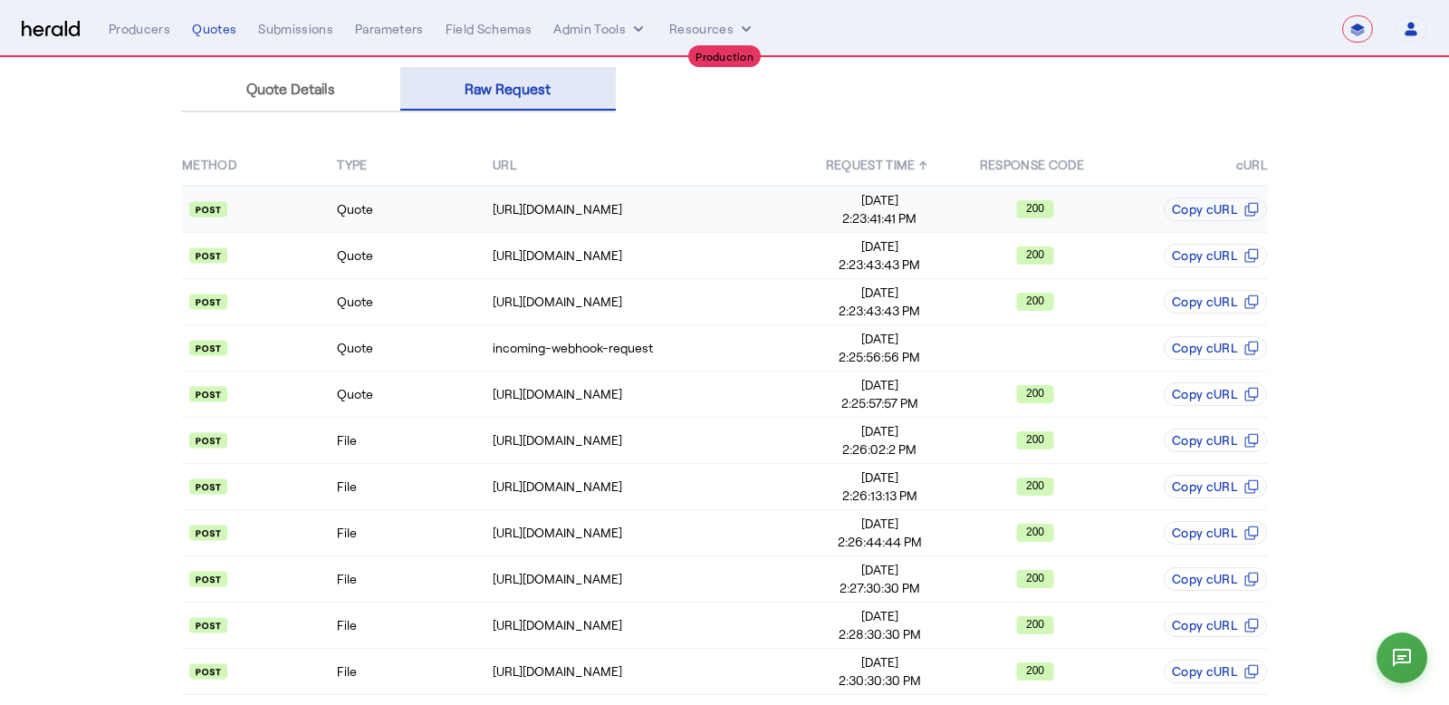
click at [458, 219] on td "Quote" at bounding box center [413, 209] width 155 height 47
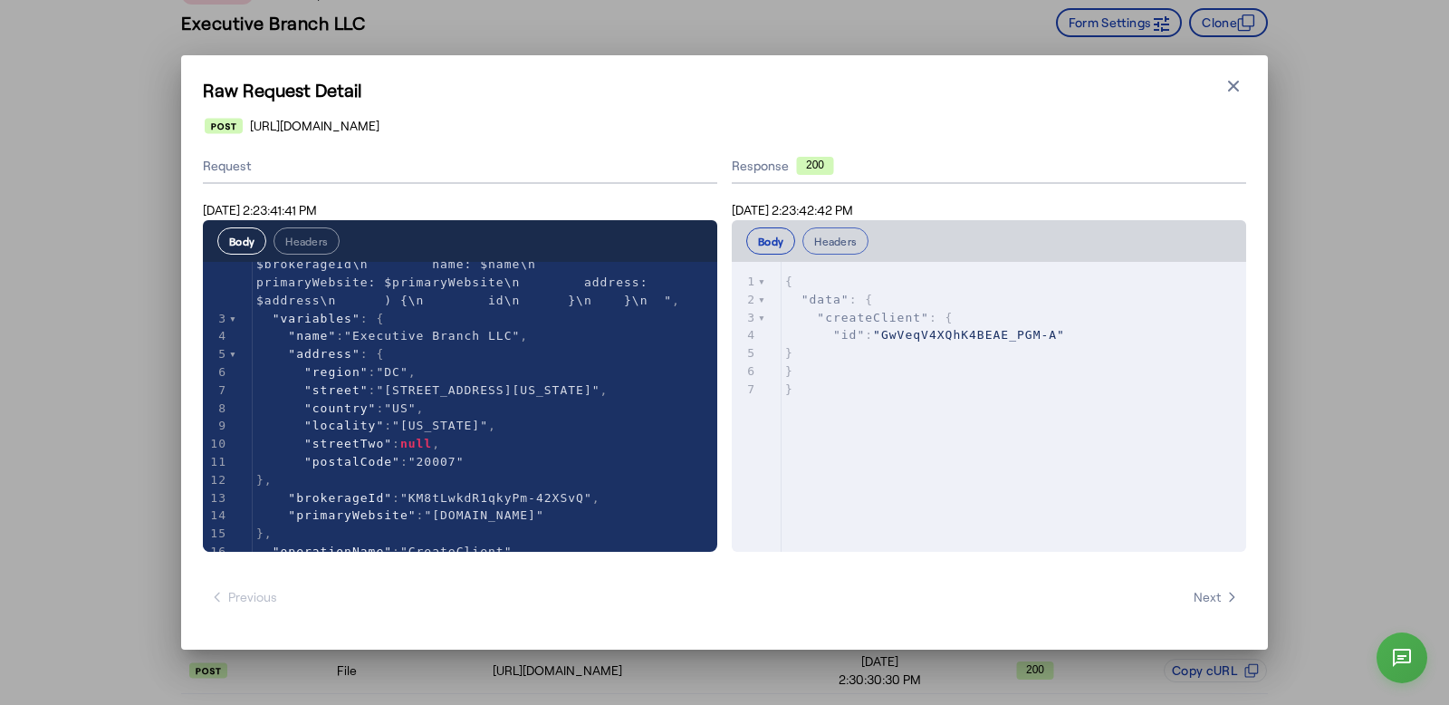
click at [812, 241] on button "Headers" at bounding box center [836, 240] width 66 height 27
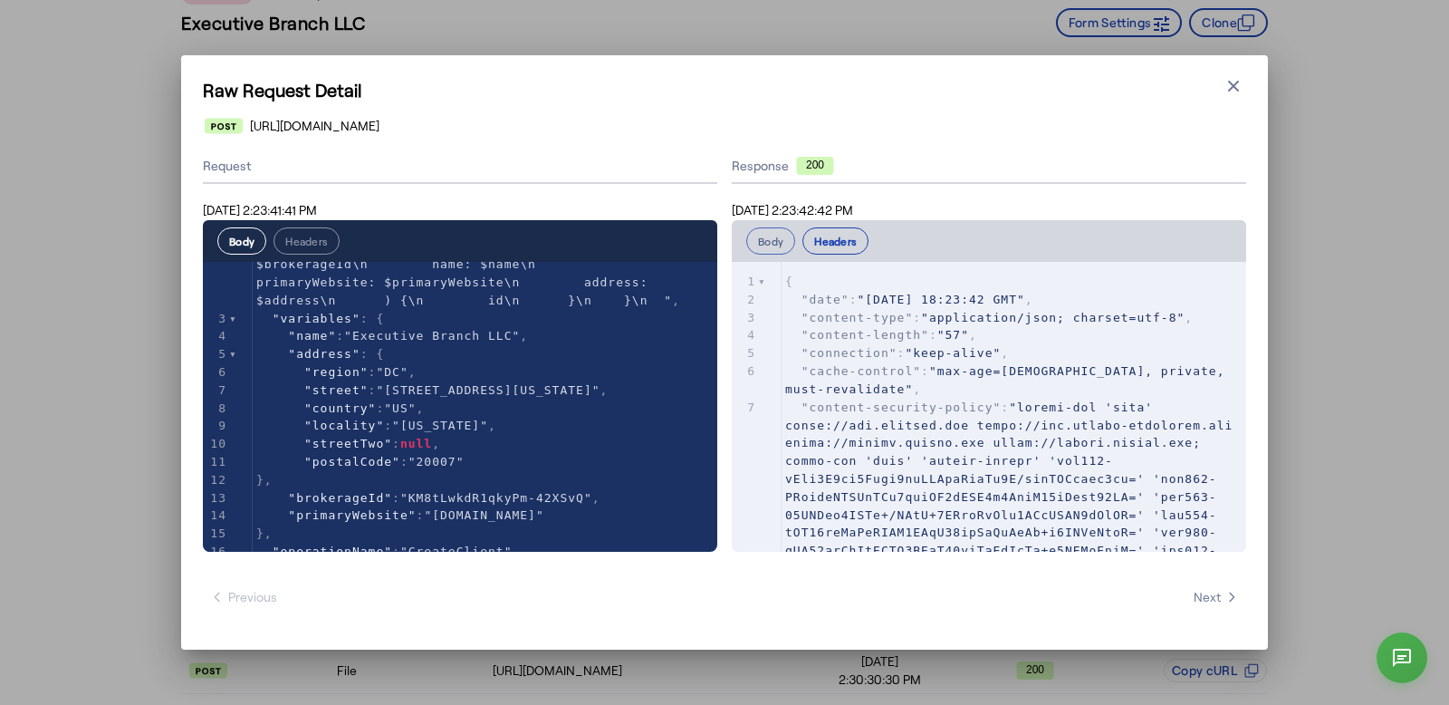
click at [778, 239] on button "Body" at bounding box center [770, 240] width 49 height 27
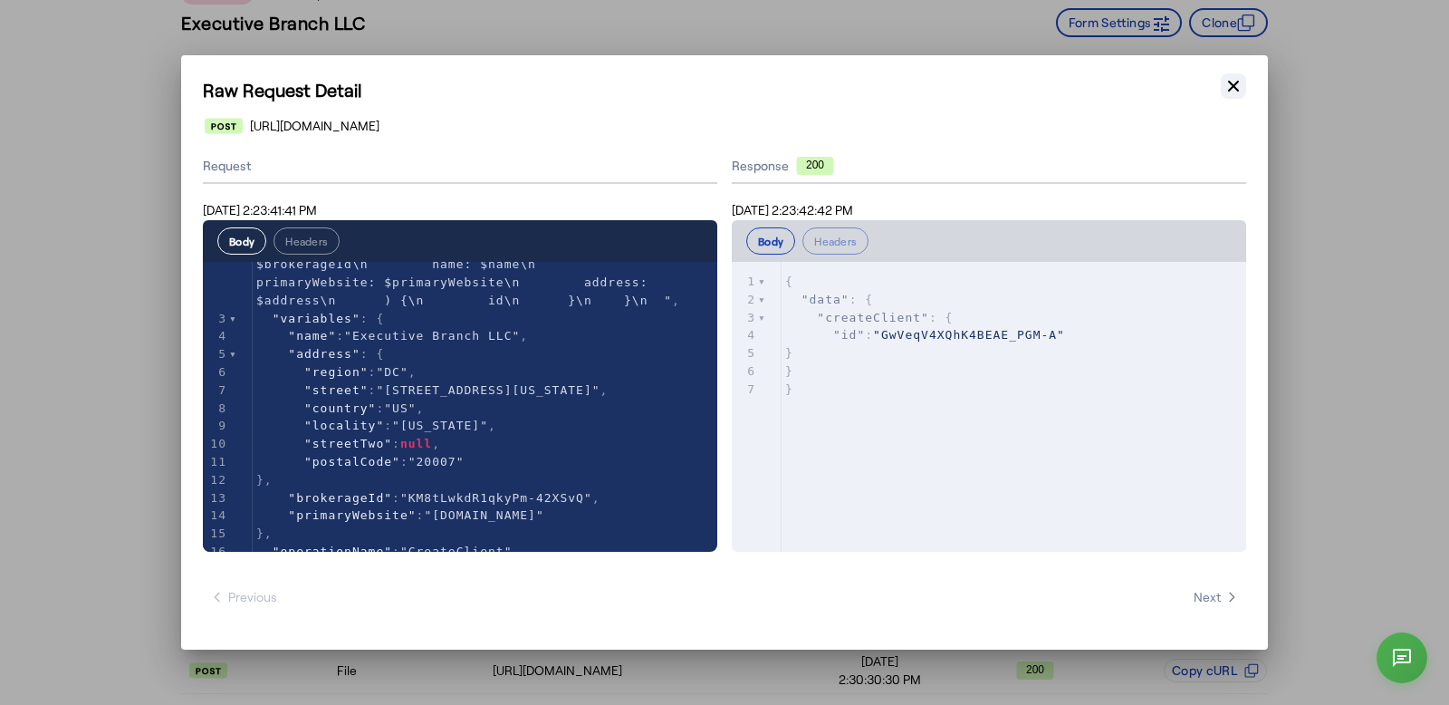
click at [1225, 92] on icon "button" at bounding box center [1234, 86] width 18 height 18
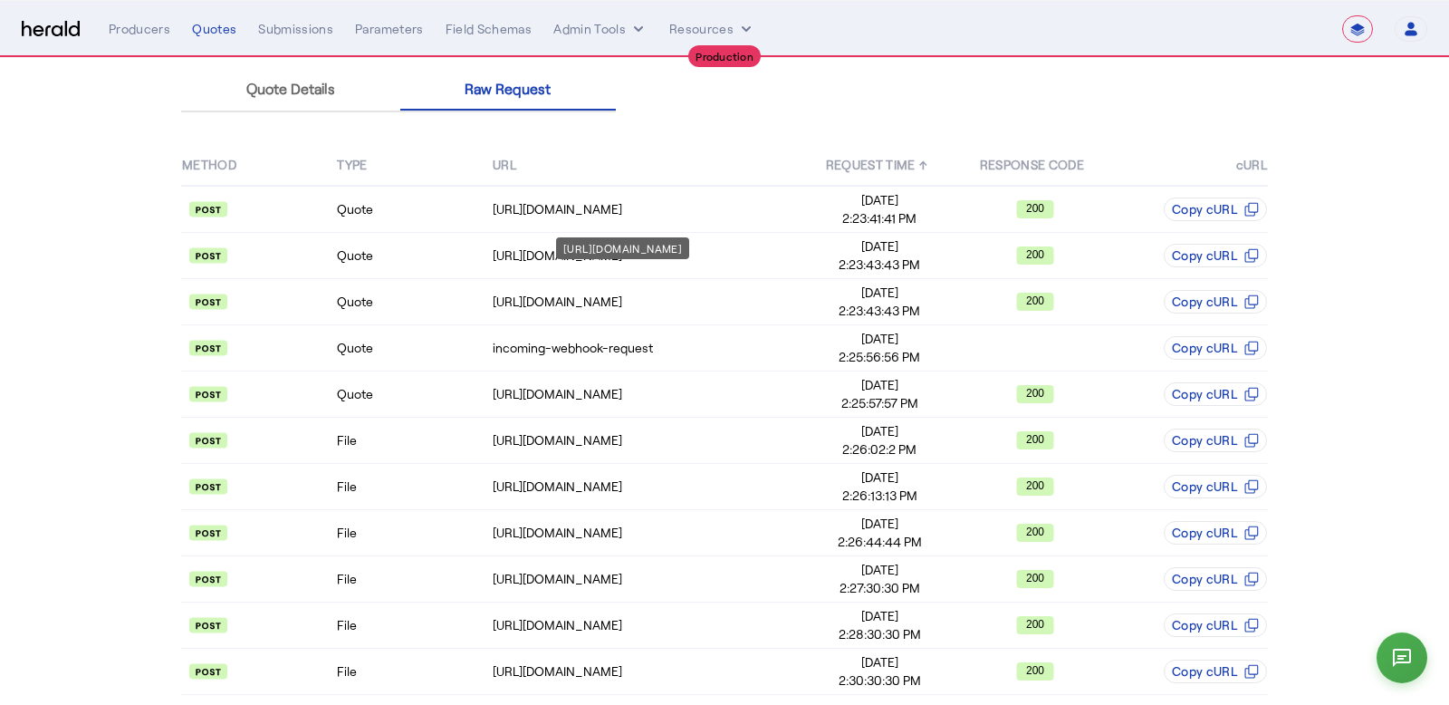
click at [621, 245] on div "https://crowbar.corvusinsurance.com/q" at bounding box center [622, 248] width 133 height 22
click at [326, 255] on api-badge at bounding box center [258, 255] width 153 height 18
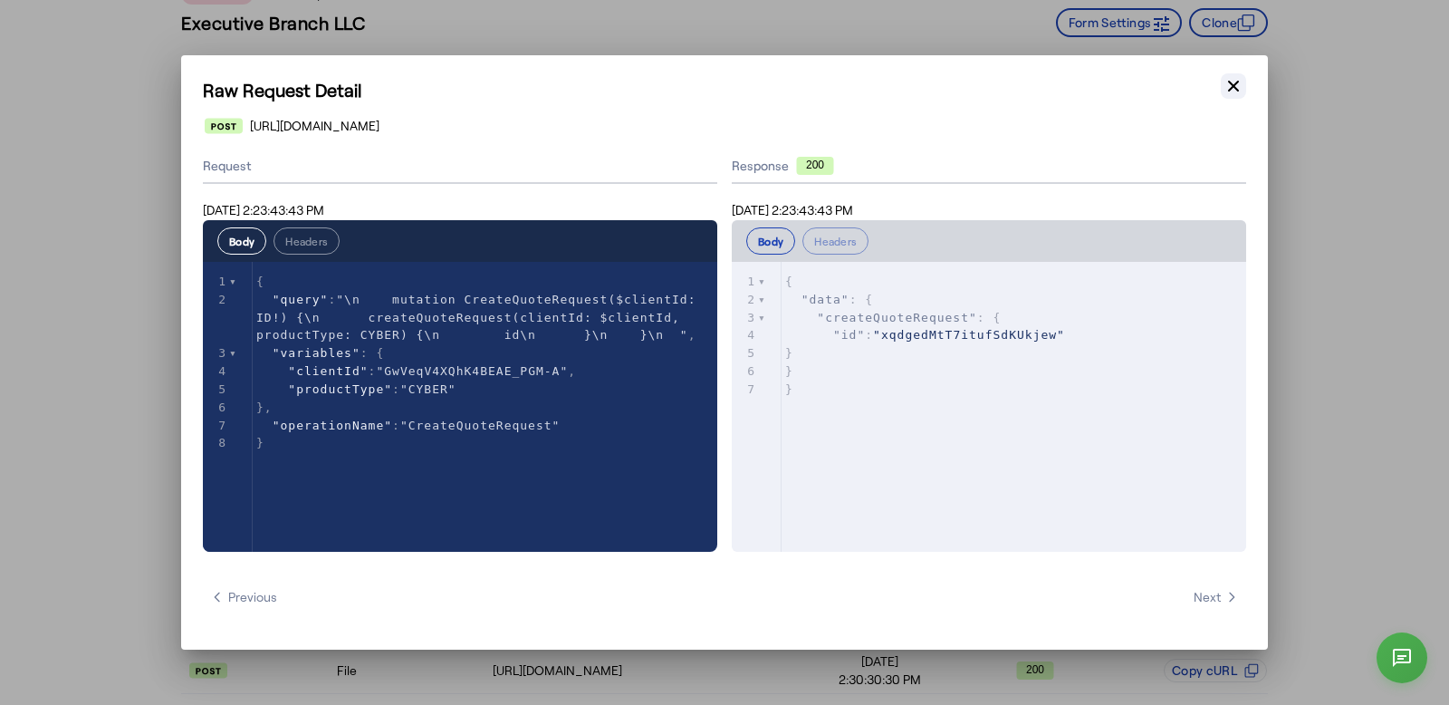
click at [1241, 84] on icon "button" at bounding box center [1234, 86] width 18 height 18
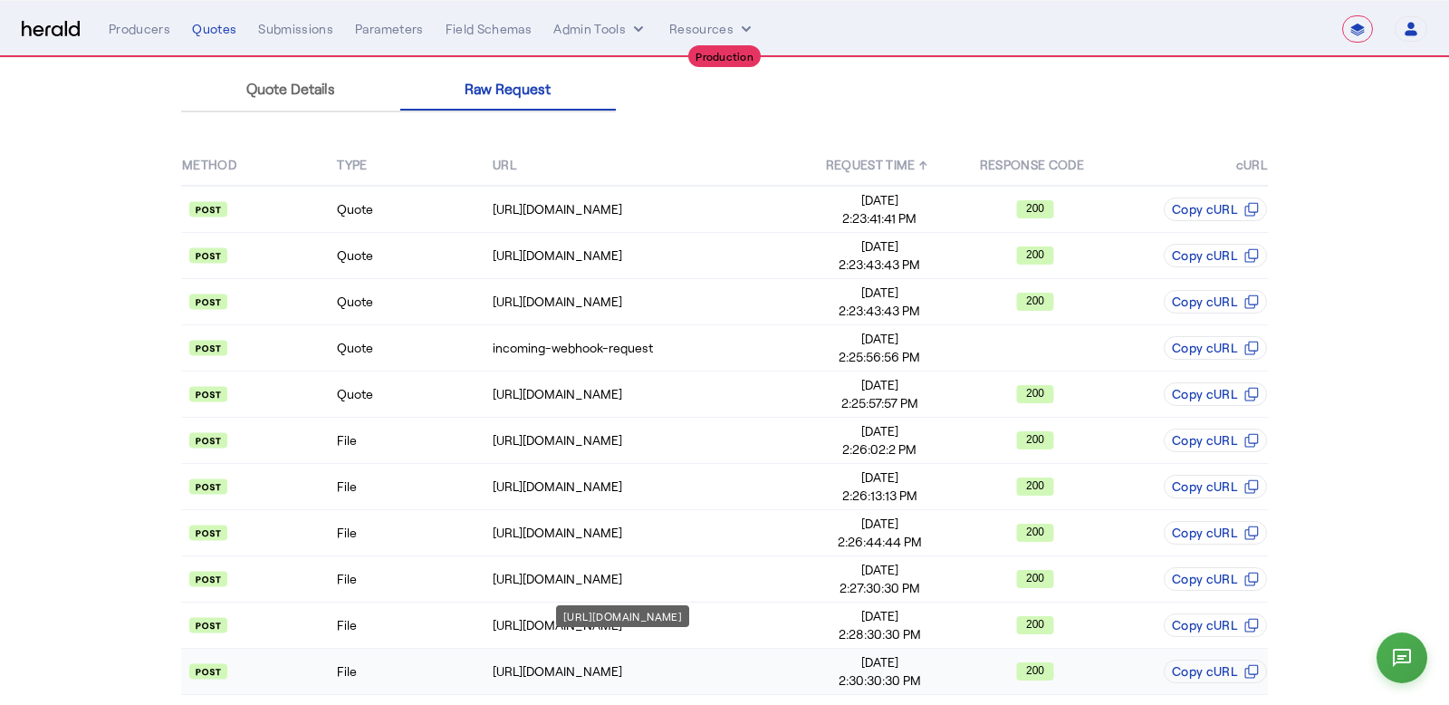
click at [663, 662] on div "https://crowbar.corvusinsurance.com/q" at bounding box center [647, 671] width 309 height 18
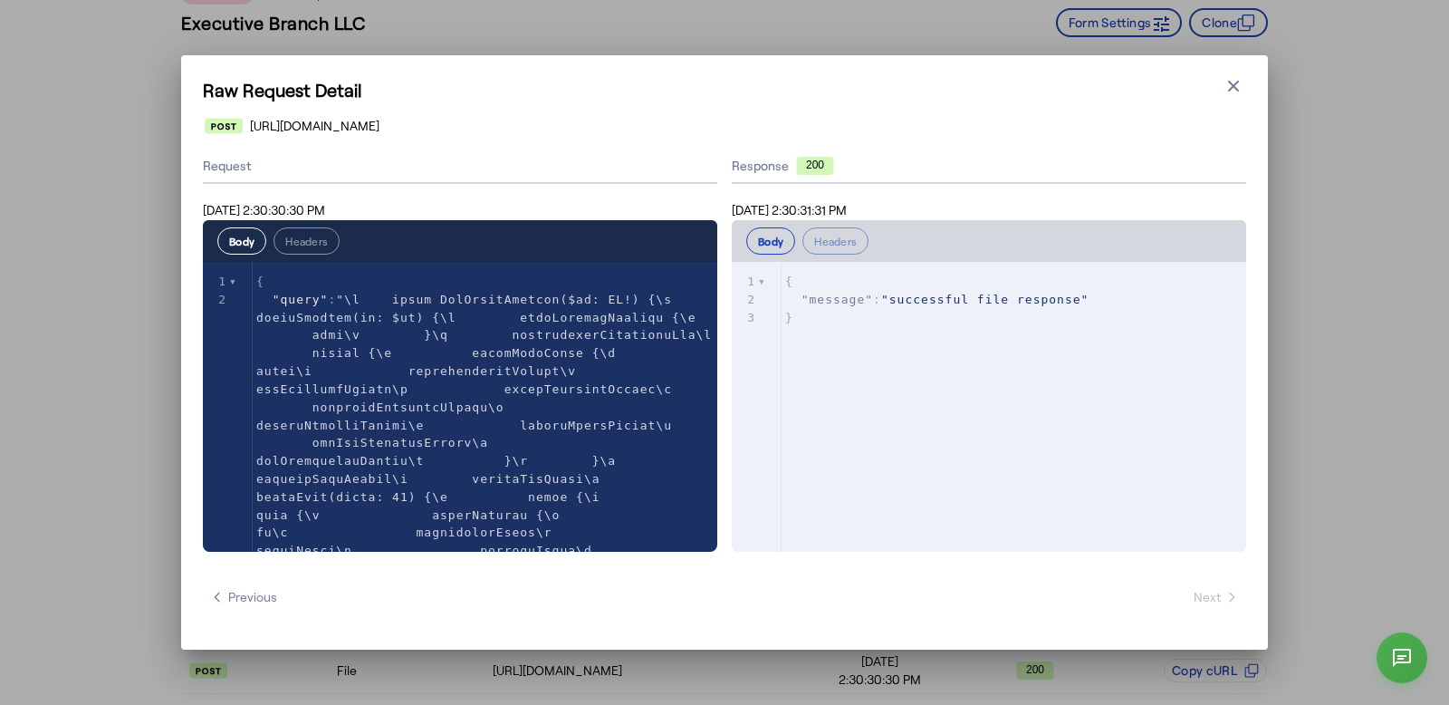
click at [1249, 103] on div "Raw Request Detail Close modal https://crowbar.corvusinsurance.com/q Request Au…" at bounding box center [724, 352] width 1087 height 594
click at [1239, 92] on icon "button" at bounding box center [1234, 86] width 18 height 18
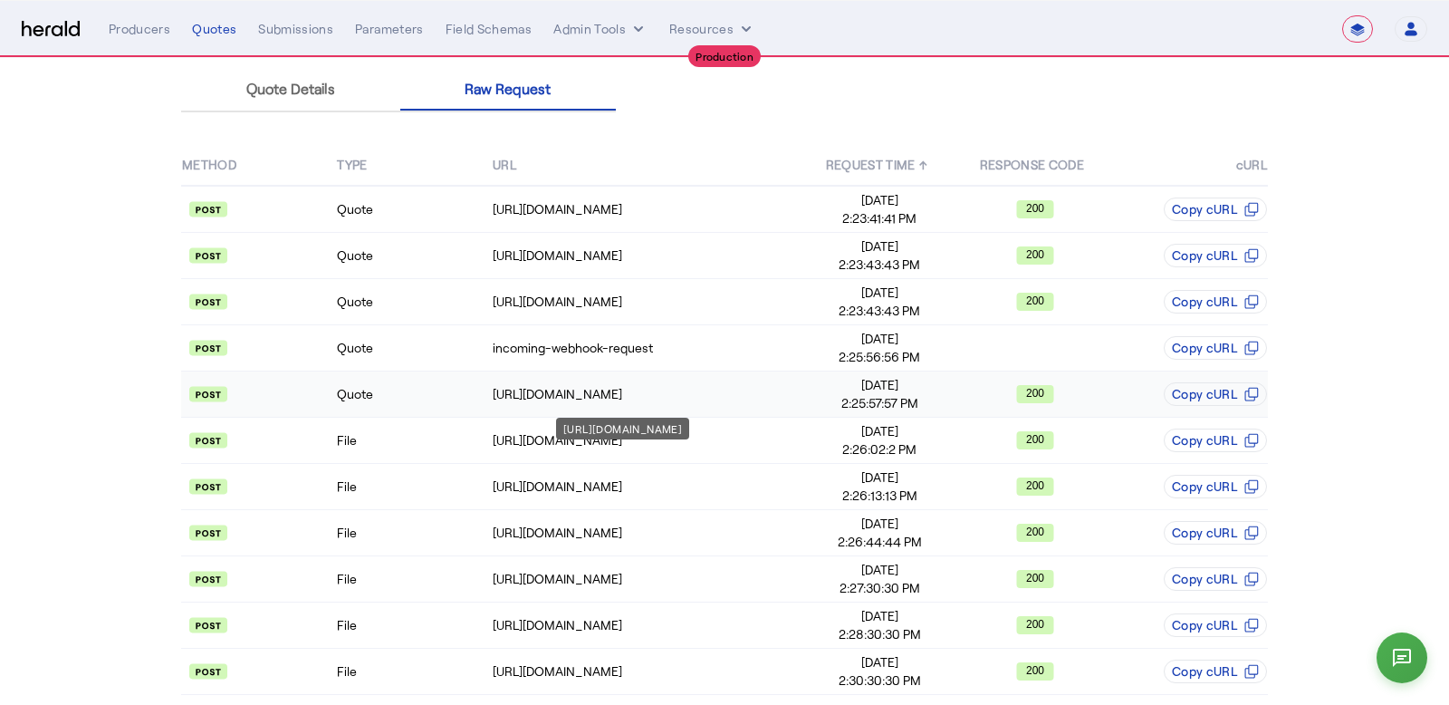
click at [671, 390] on div "https://crowbar.corvusinsurance.com/q" at bounding box center [647, 394] width 309 height 18
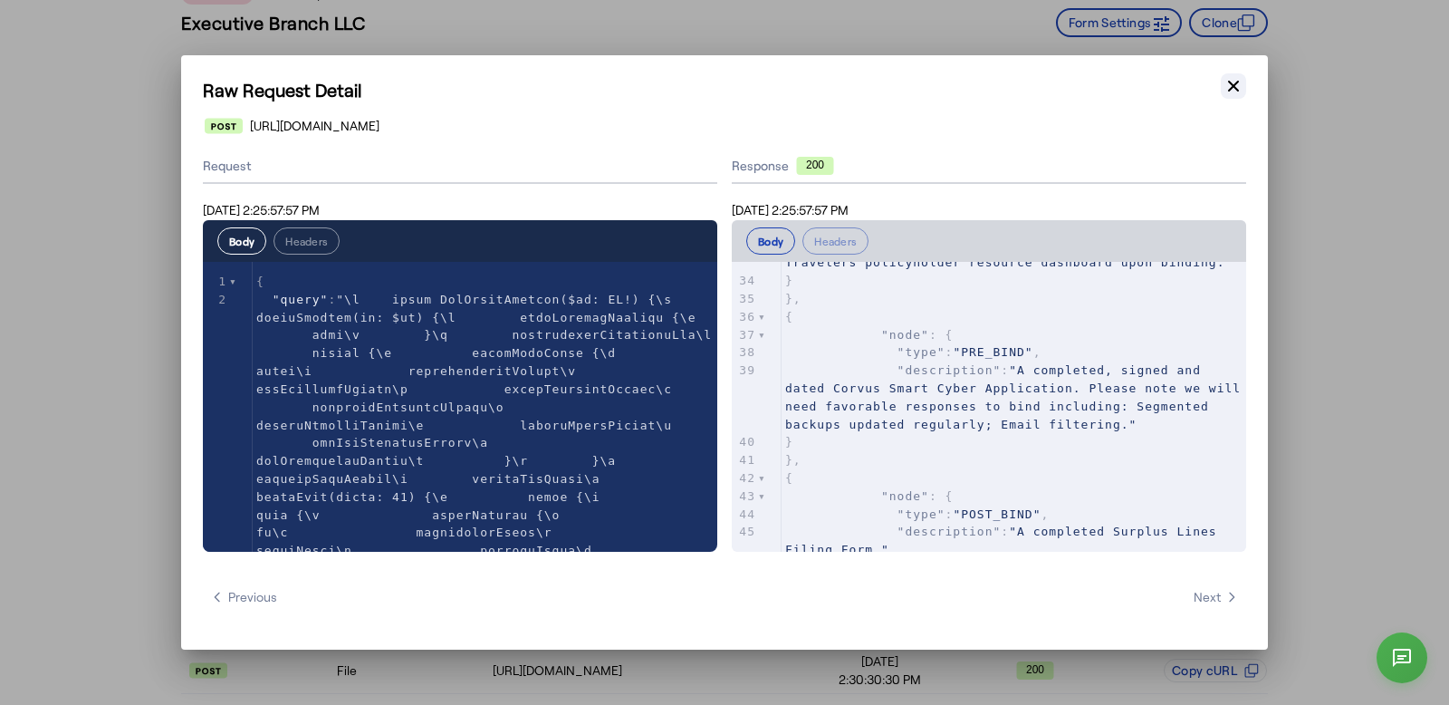
click at [1224, 89] on button "Close modal" at bounding box center [1233, 85] width 25 height 25
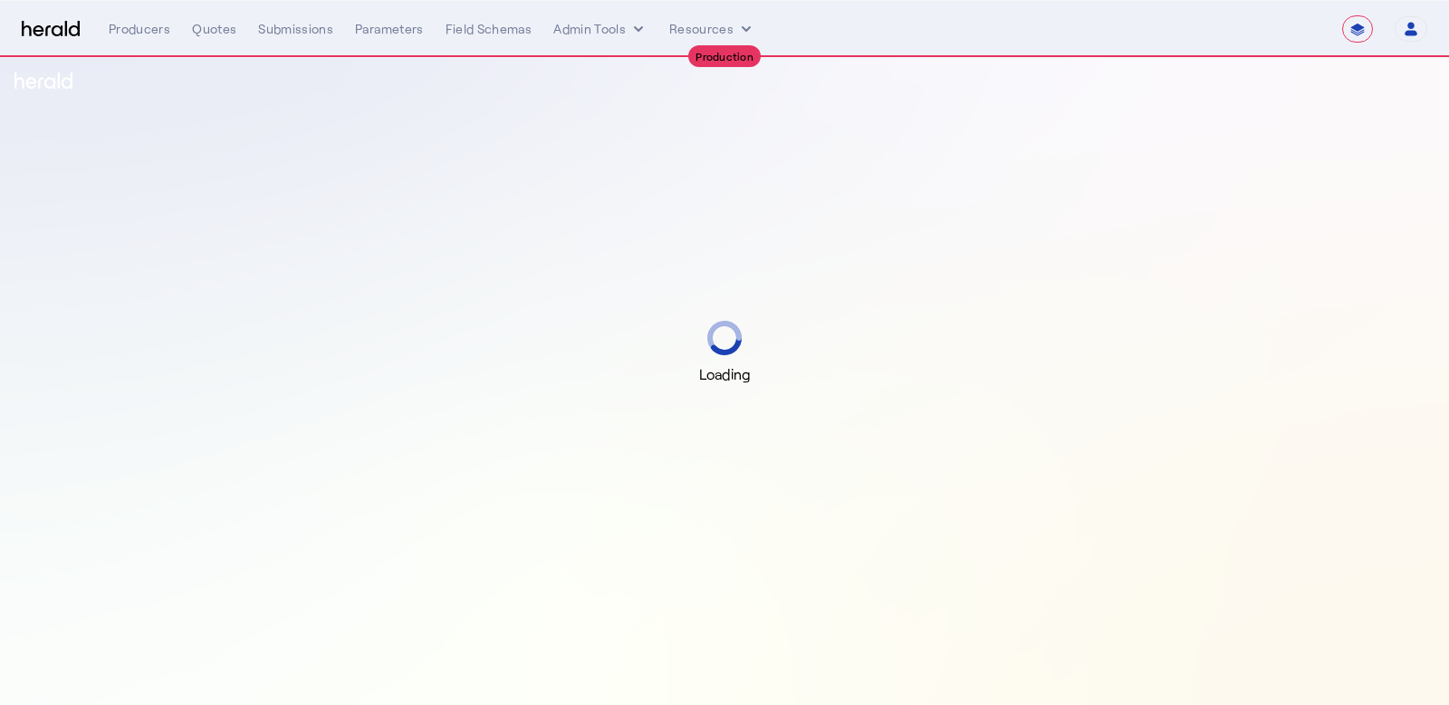
select select "**********"
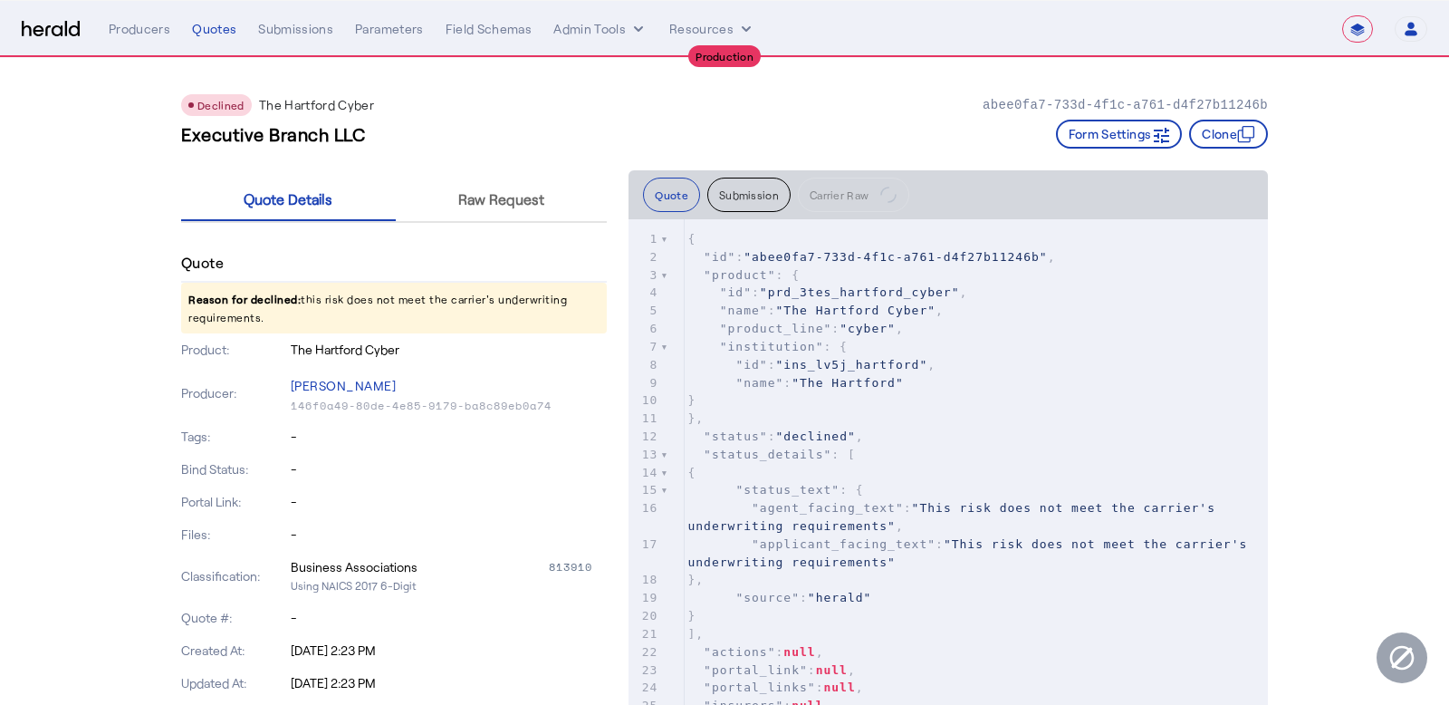
click at [764, 188] on button "Submission" at bounding box center [748, 195] width 83 height 34
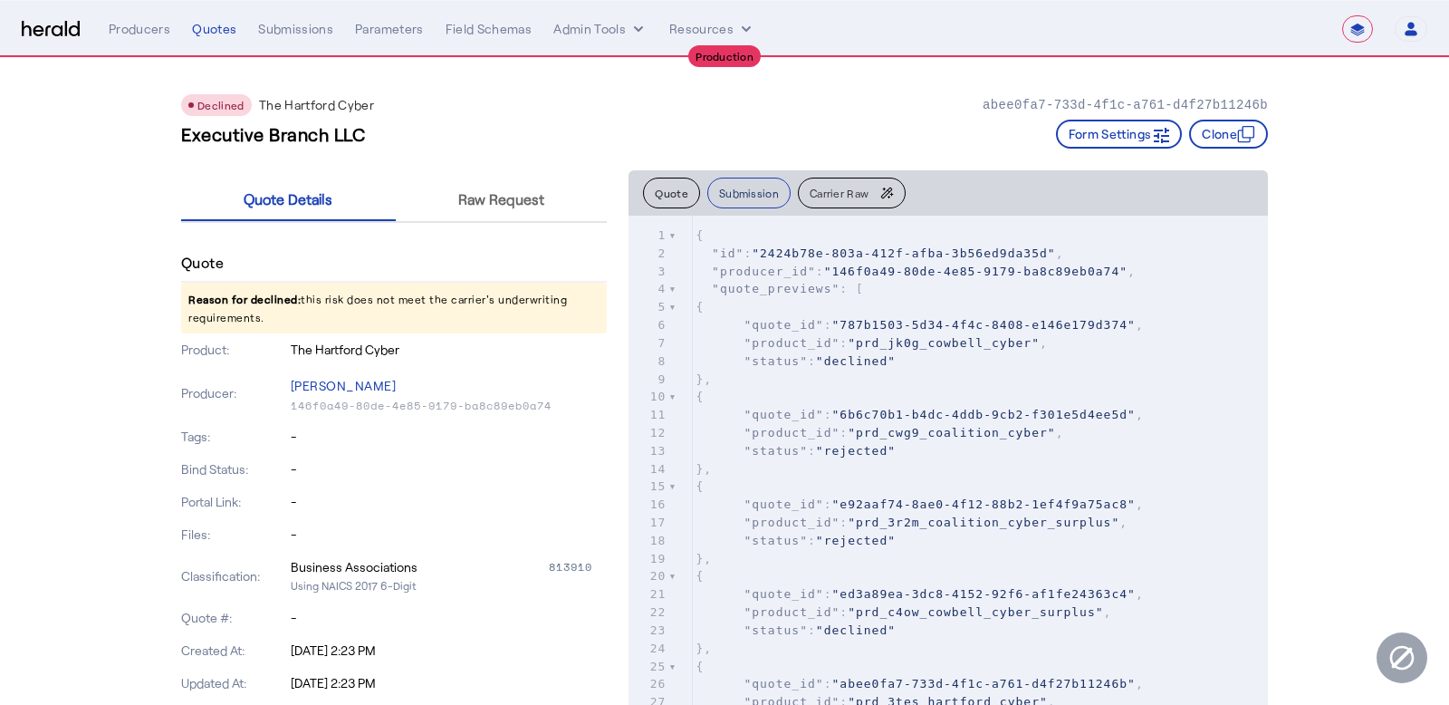
click at [718, 178] on button "Submission" at bounding box center [748, 193] width 83 height 31
click at [803, 187] on button "Carrier Raw" at bounding box center [852, 193] width 108 height 31
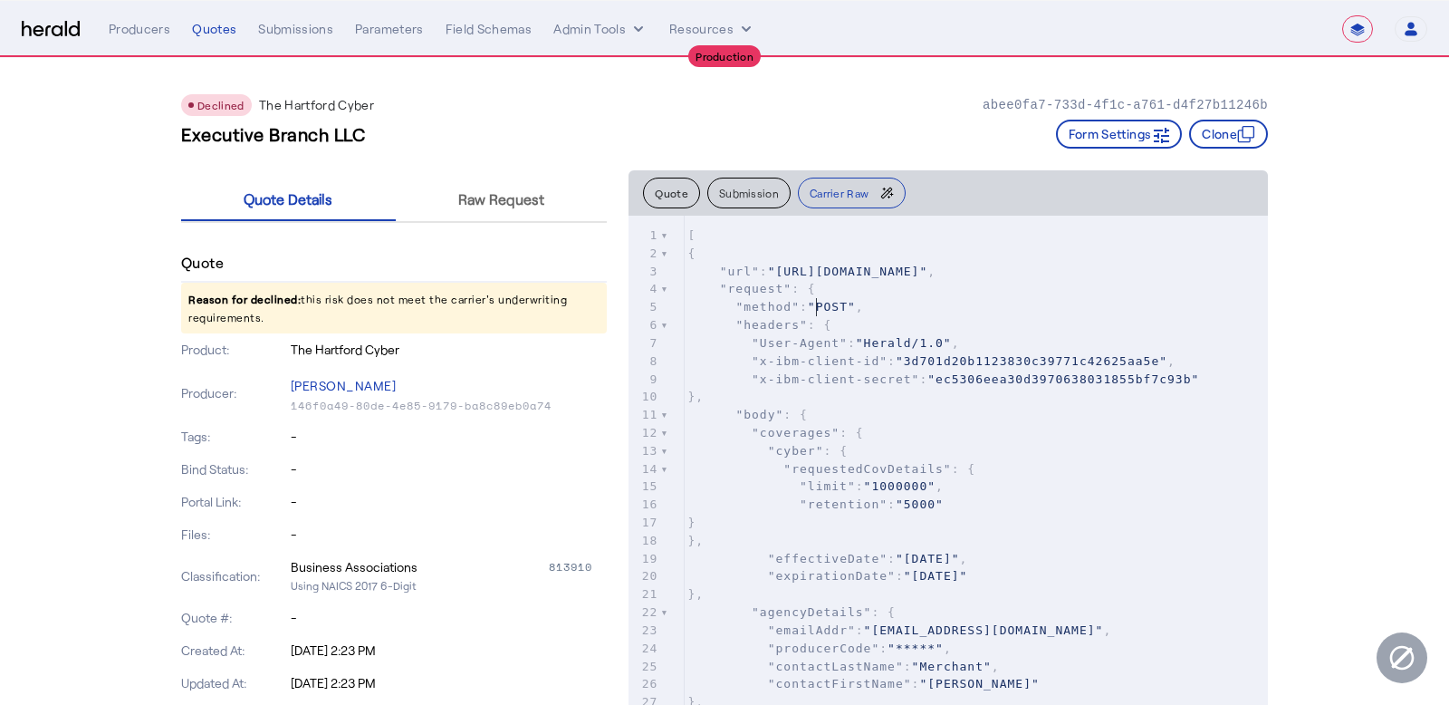
click at [870, 297] on pre ""request" : {" at bounding box center [976, 289] width 584 height 18
type input "******"
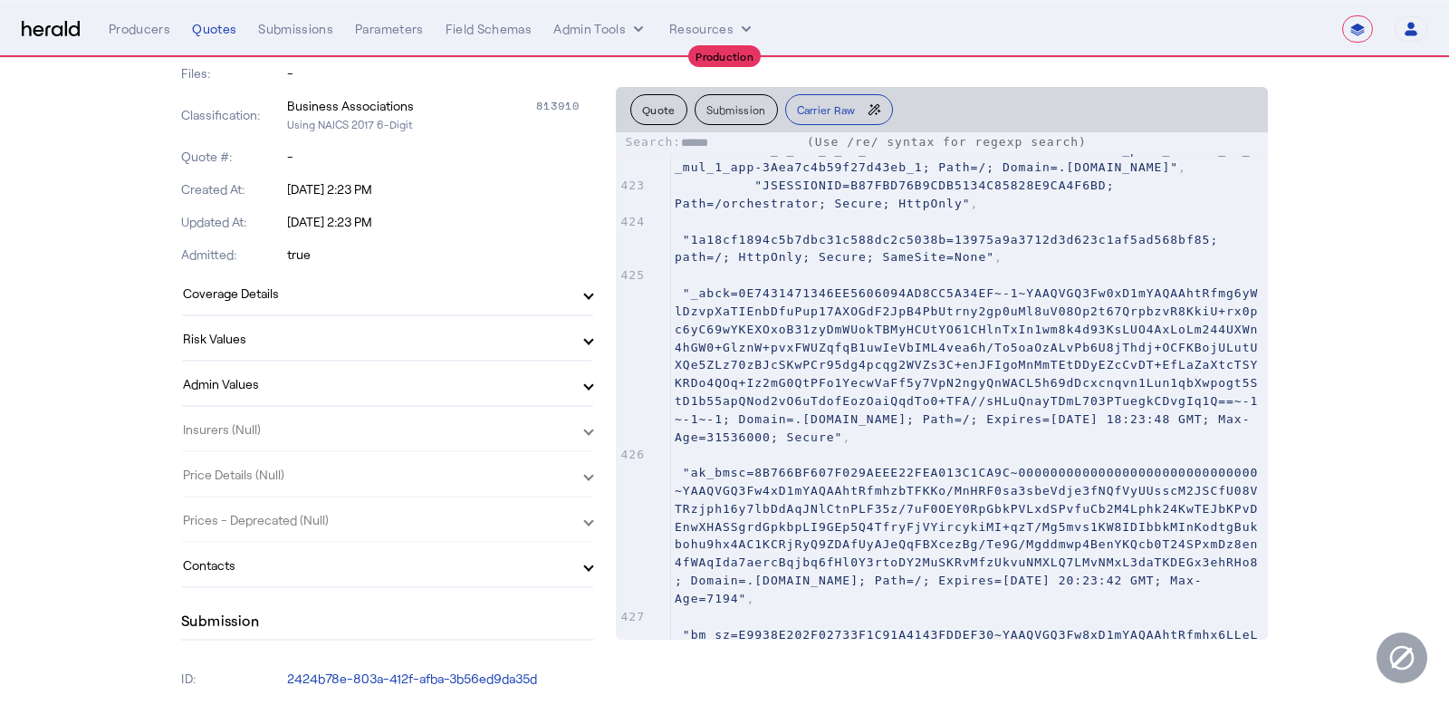
scroll to position [630, 0]
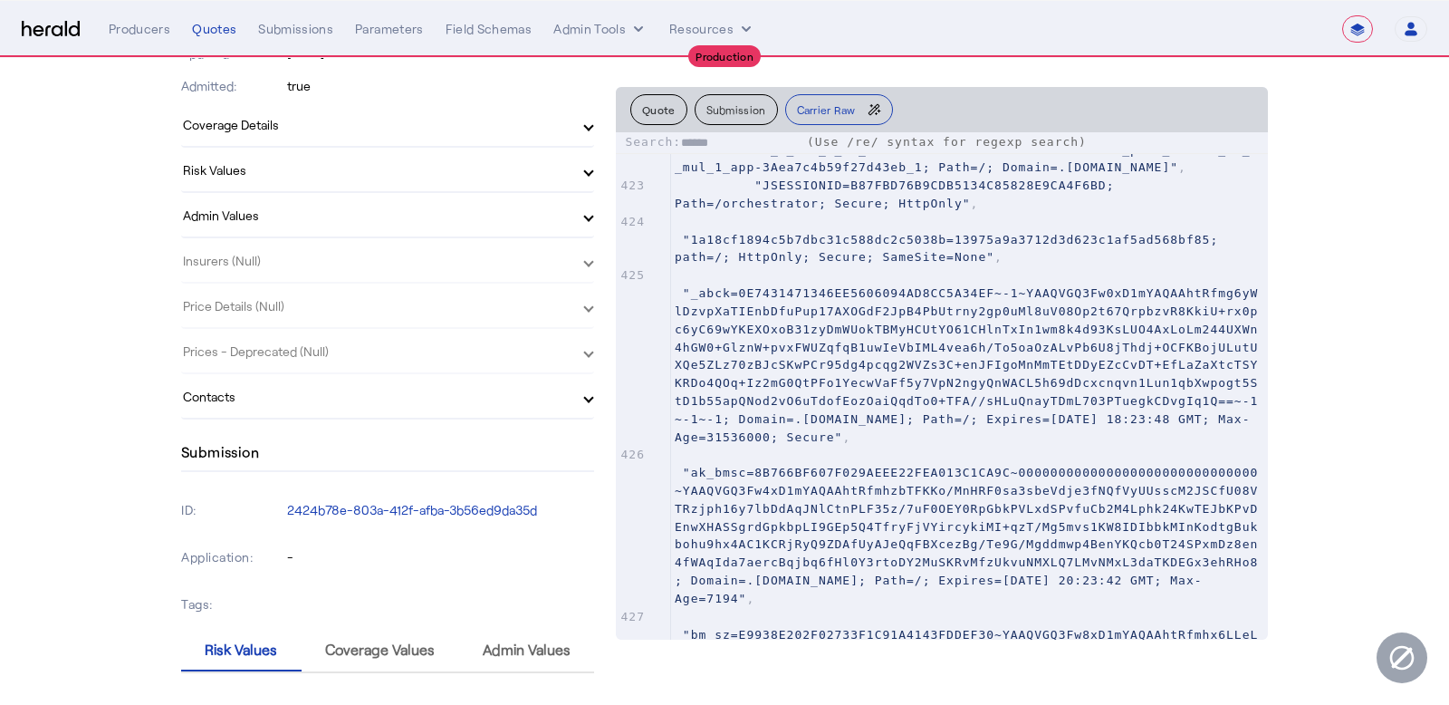
type textarea "******"
click at [322, 166] on mat-panel-title "Risk Values" at bounding box center [377, 169] width 388 height 19
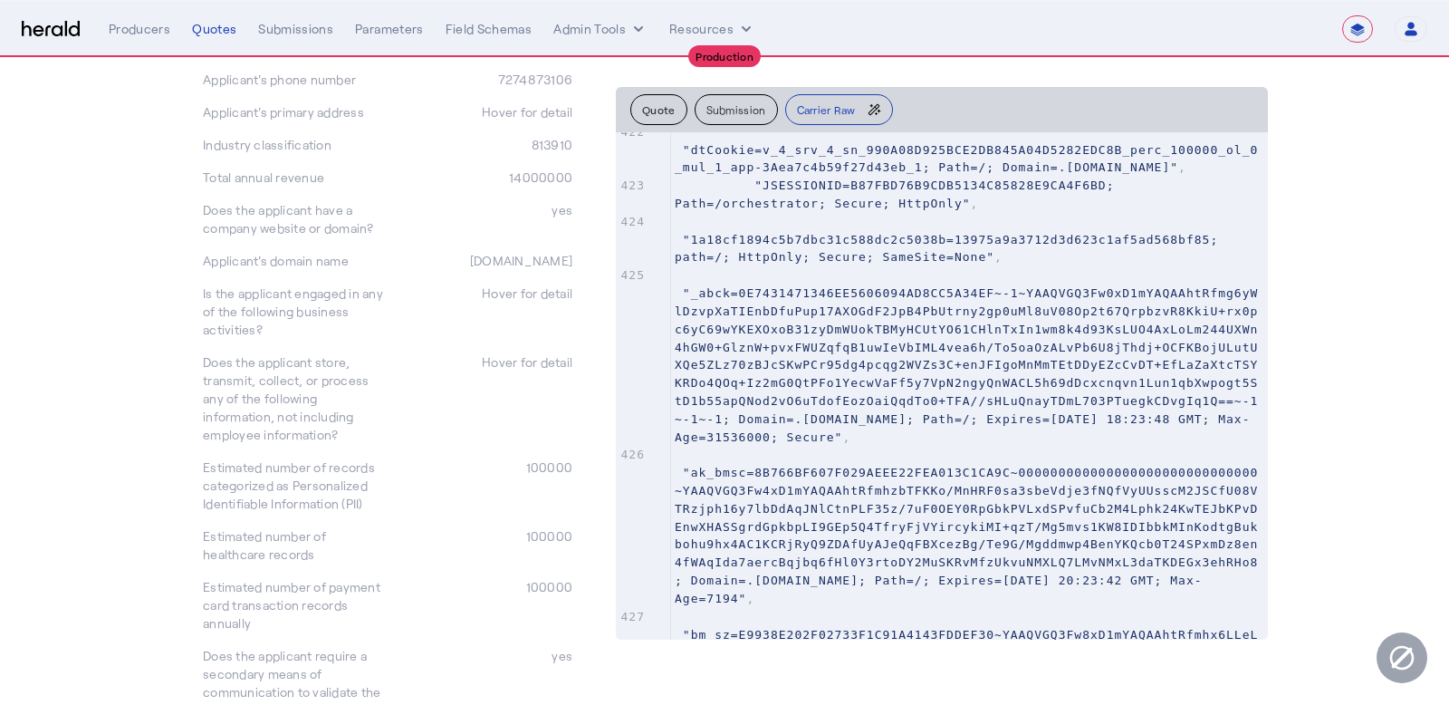
scroll to position [889, 0]
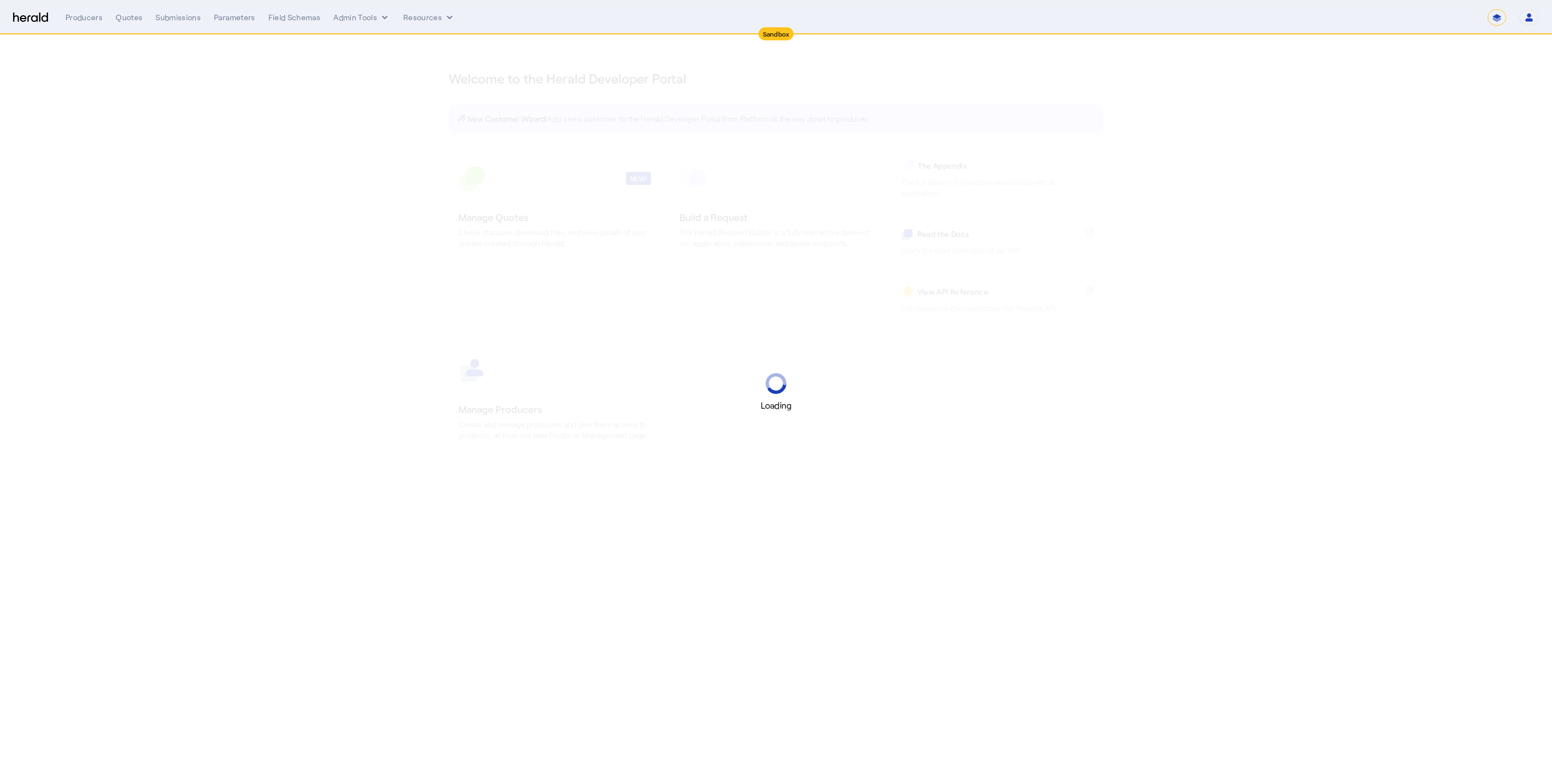
select select "*******"
select select "pfm_2v8p_herald_api"
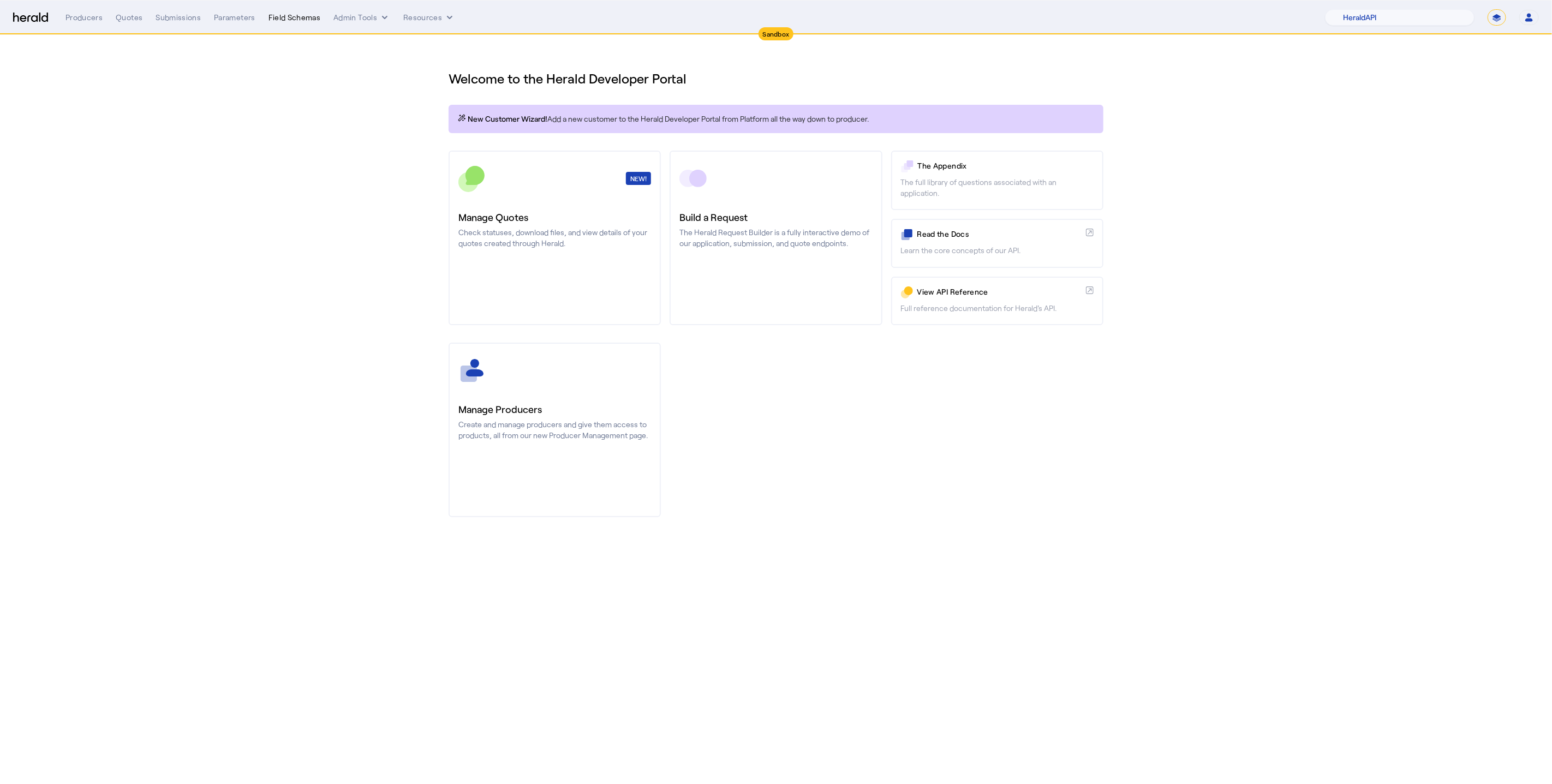
click at [302, 20] on div "Field Schemas" at bounding box center [295, 17] width 52 height 11
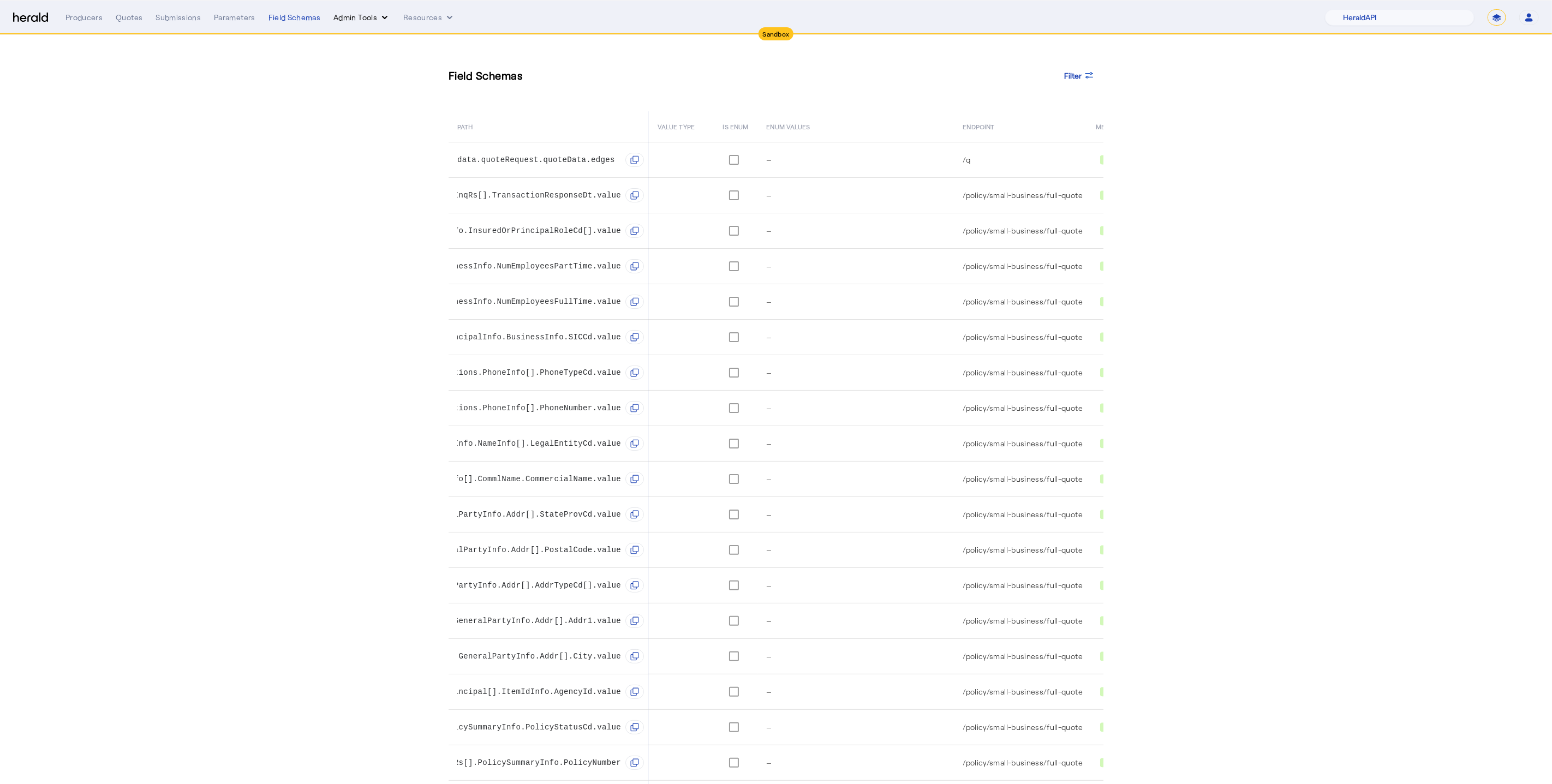
click at [380, 12] on icon "internal dropdown menu" at bounding box center [385, 17] width 11 height 11
click at [302, 110] on div at bounding box center [776, 392] width 1552 height 784
click at [442, 23] on div "Producers Quotes Submissions Parameters Field Schemas Admin Tools Resources 1Fo…" at bounding box center [803, 17] width 1474 height 16
click at [425, 8] on nav "Sandbox Menu Producers Quotes Submissions Parameters Field Schemas Admin Tools …" at bounding box center [776, 17] width 1552 height 34
click at [418, 15] on button "Resources" at bounding box center [429, 17] width 52 height 11
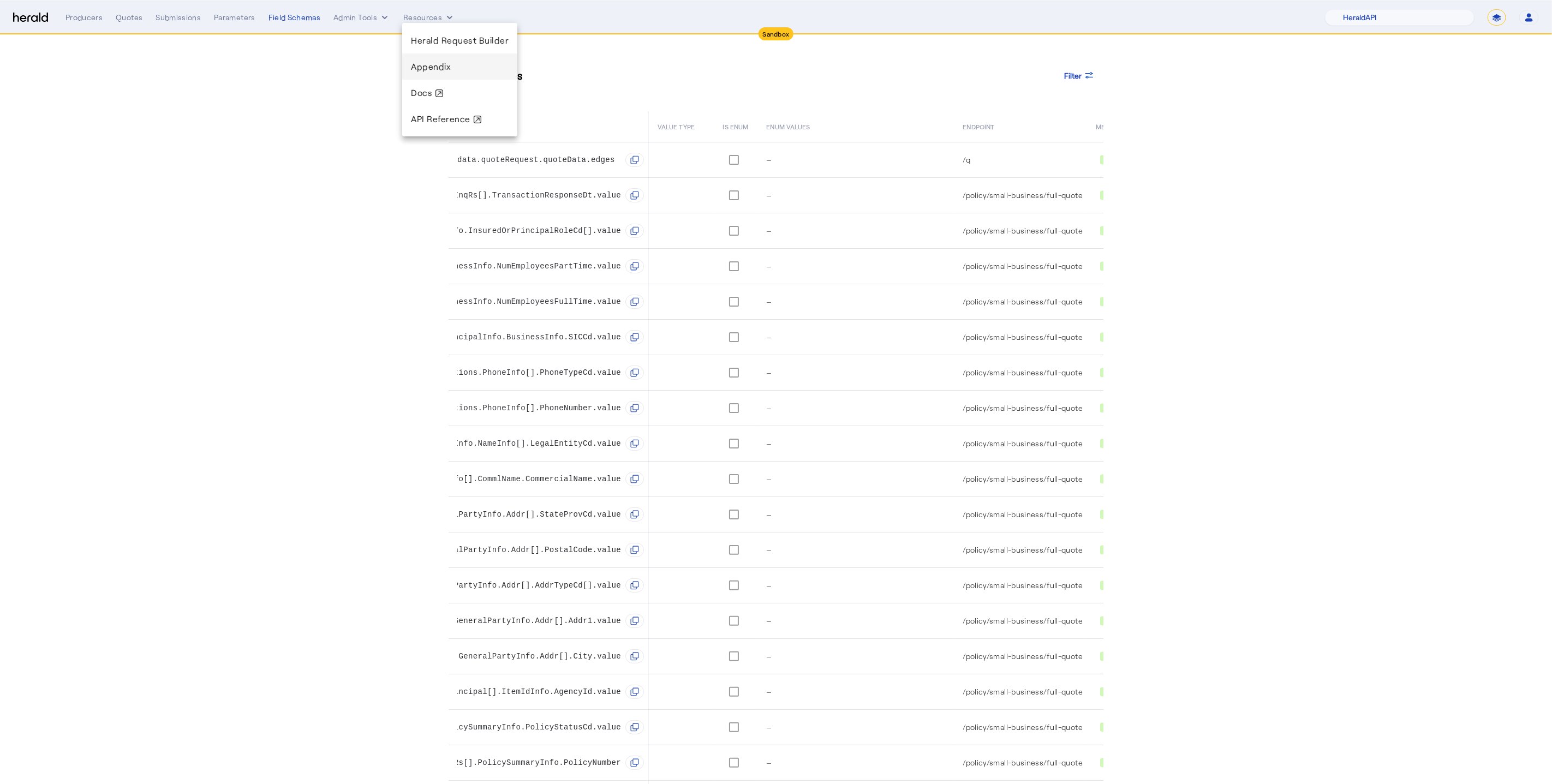
click at [432, 66] on span "Appendix" at bounding box center [431, 66] width 40 height 10
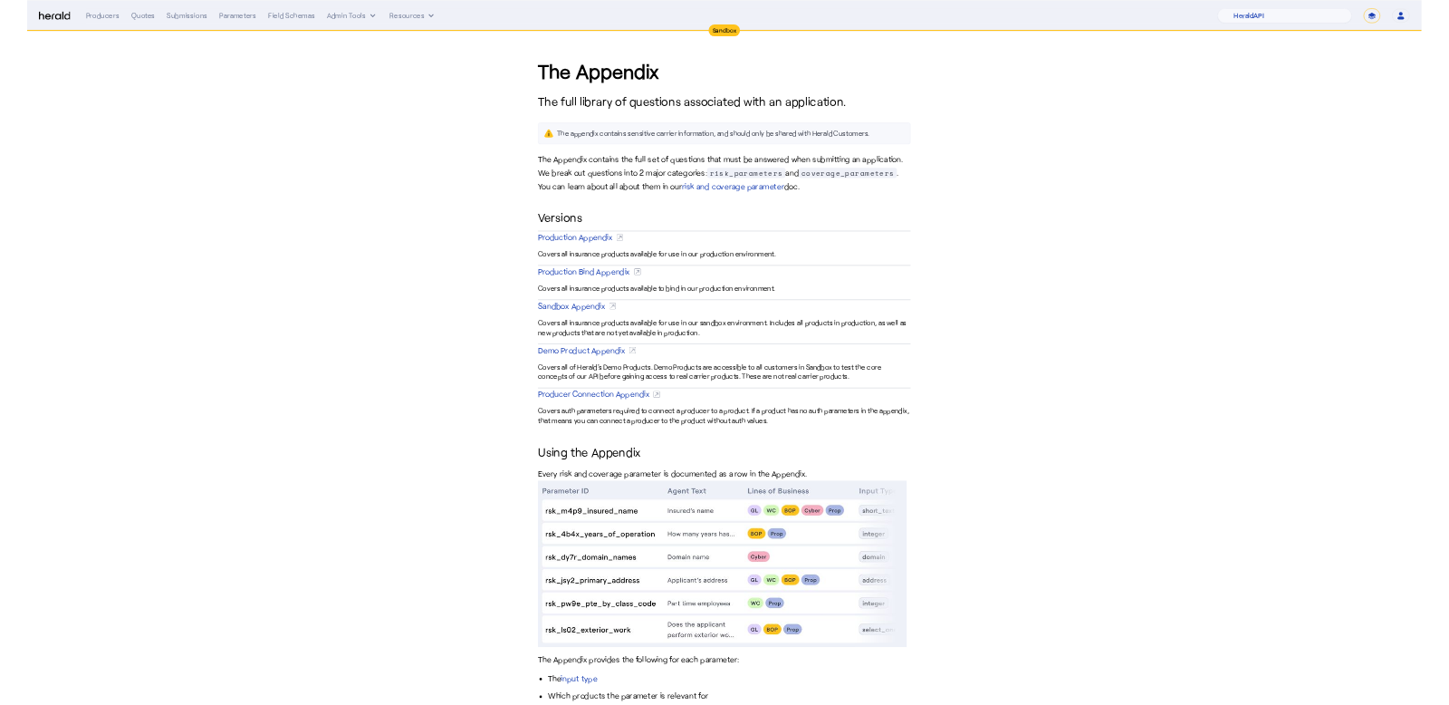
scroll to position [40, 0]
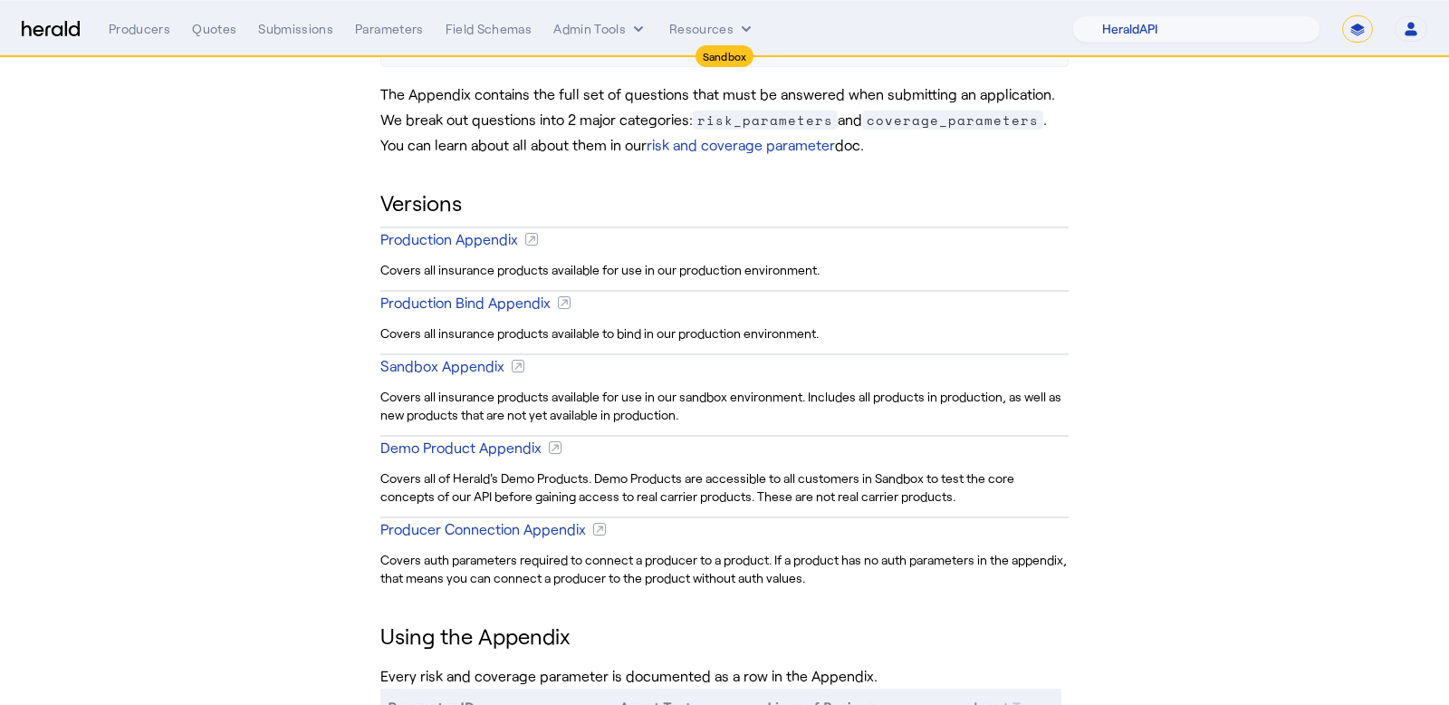
scroll to position [106, 0]
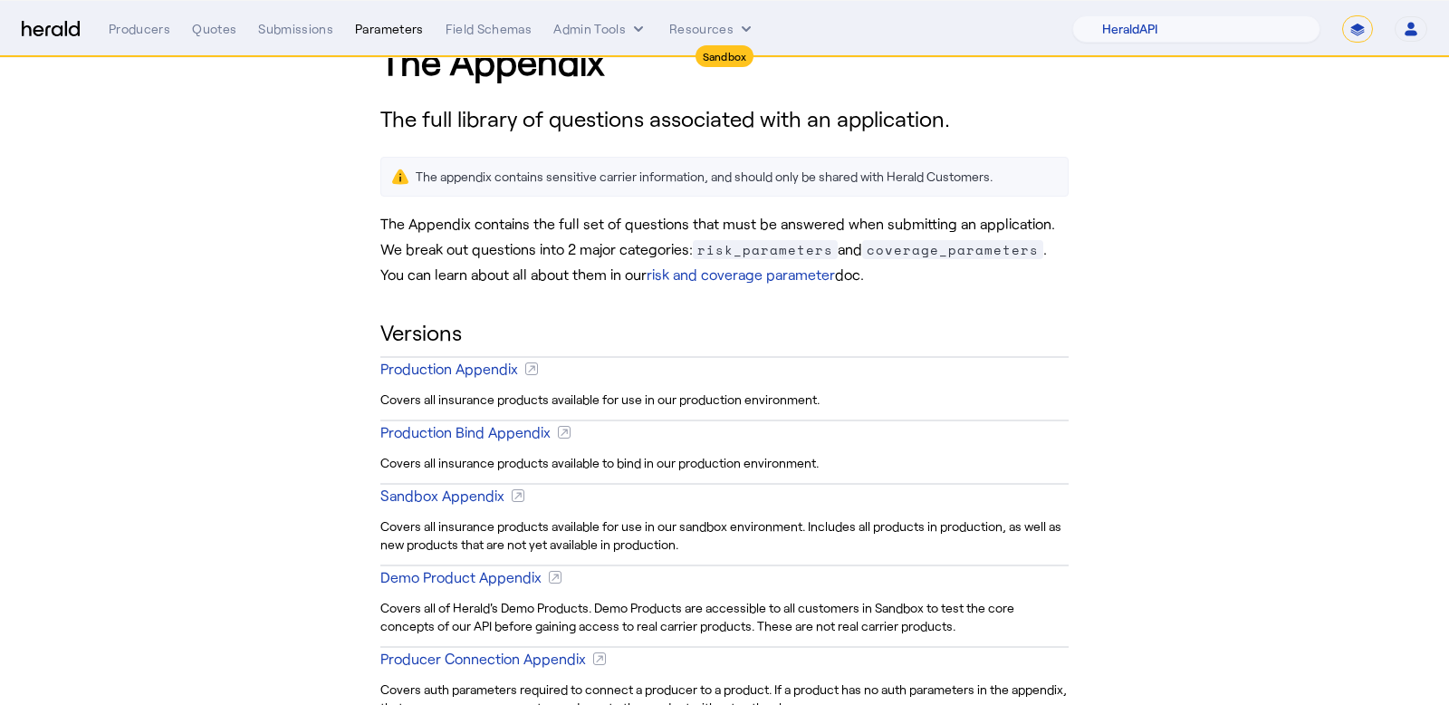
click at [379, 25] on div "Parameters" at bounding box center [389, 29] width 69 height 18
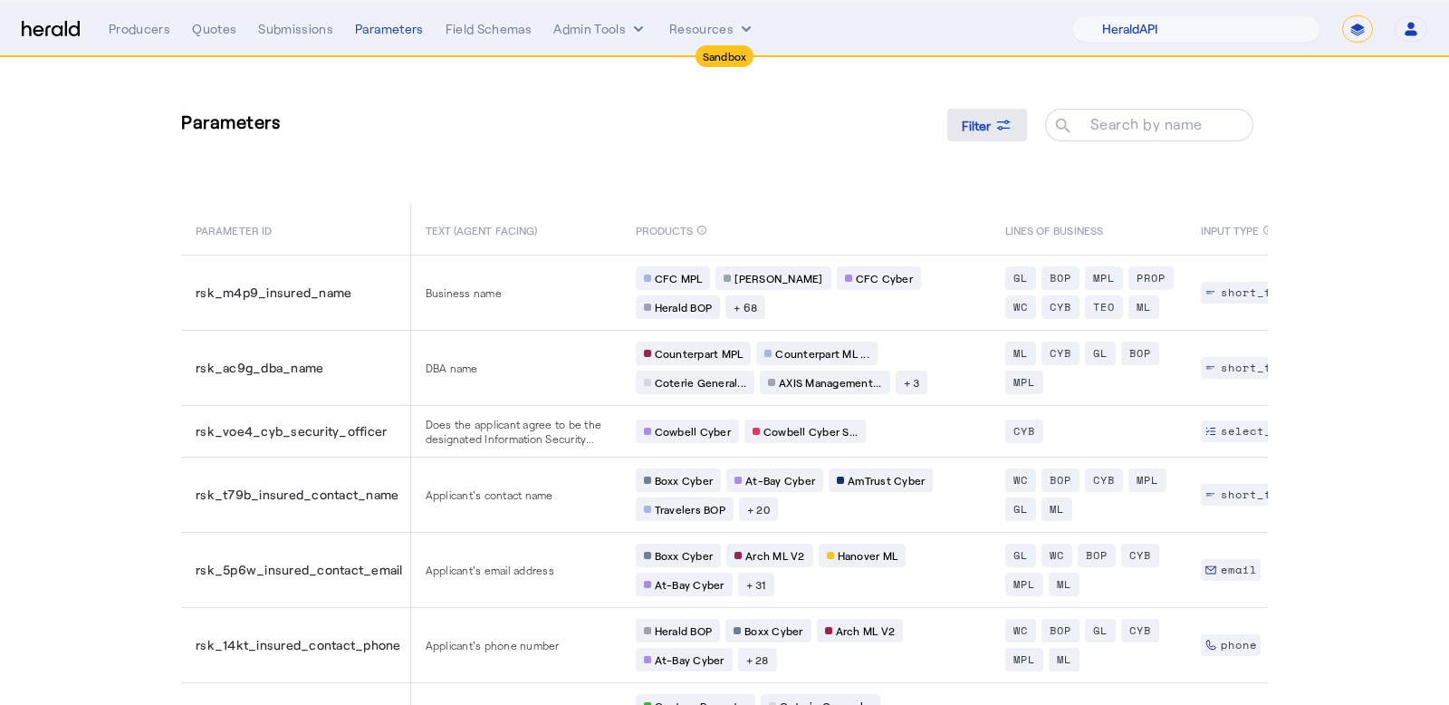
click at [984, 122] on span "Filter" at bounding box center [976, 125] width 29 height 19
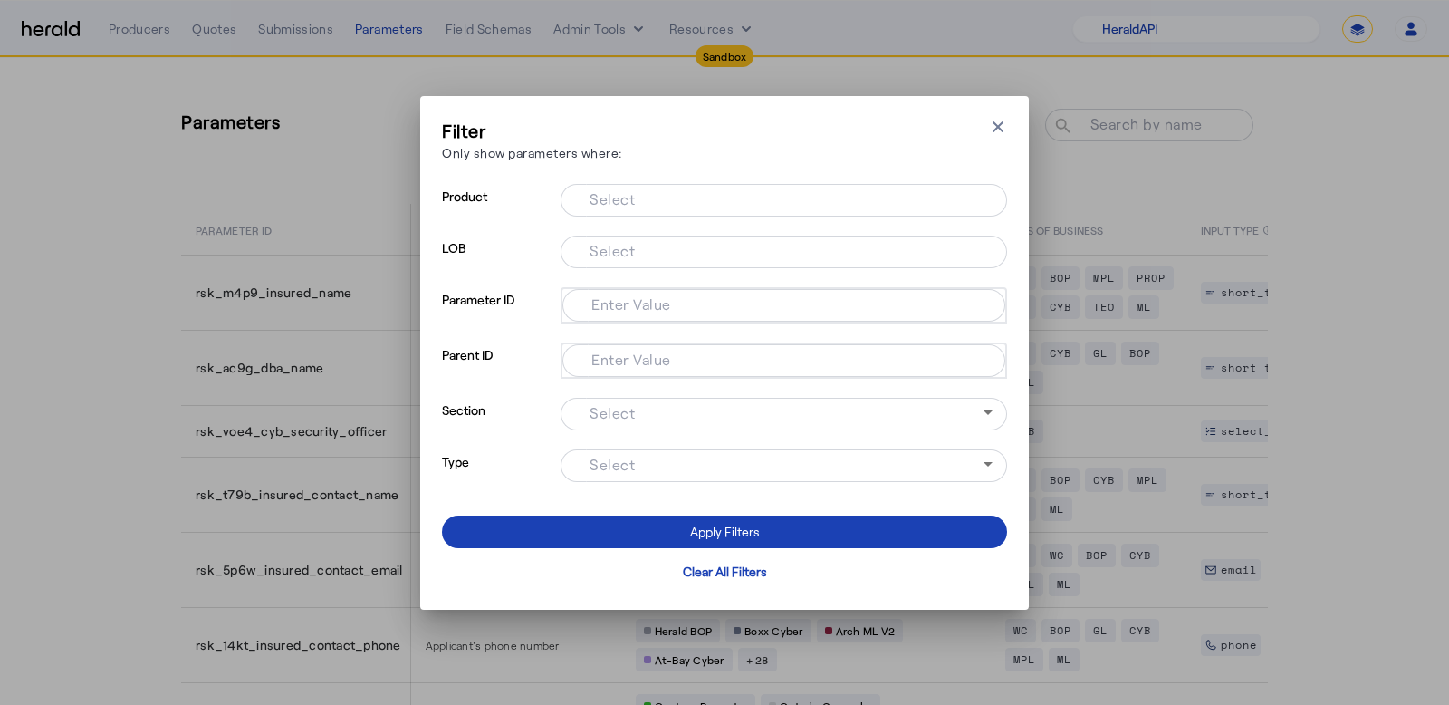
click at [627, 241] on mat-label "Select" at bounding box center [612, 249] width 45 height 17
click at [627, 241] on input "Select" at bounding box center [780, 250] width 410 height 22
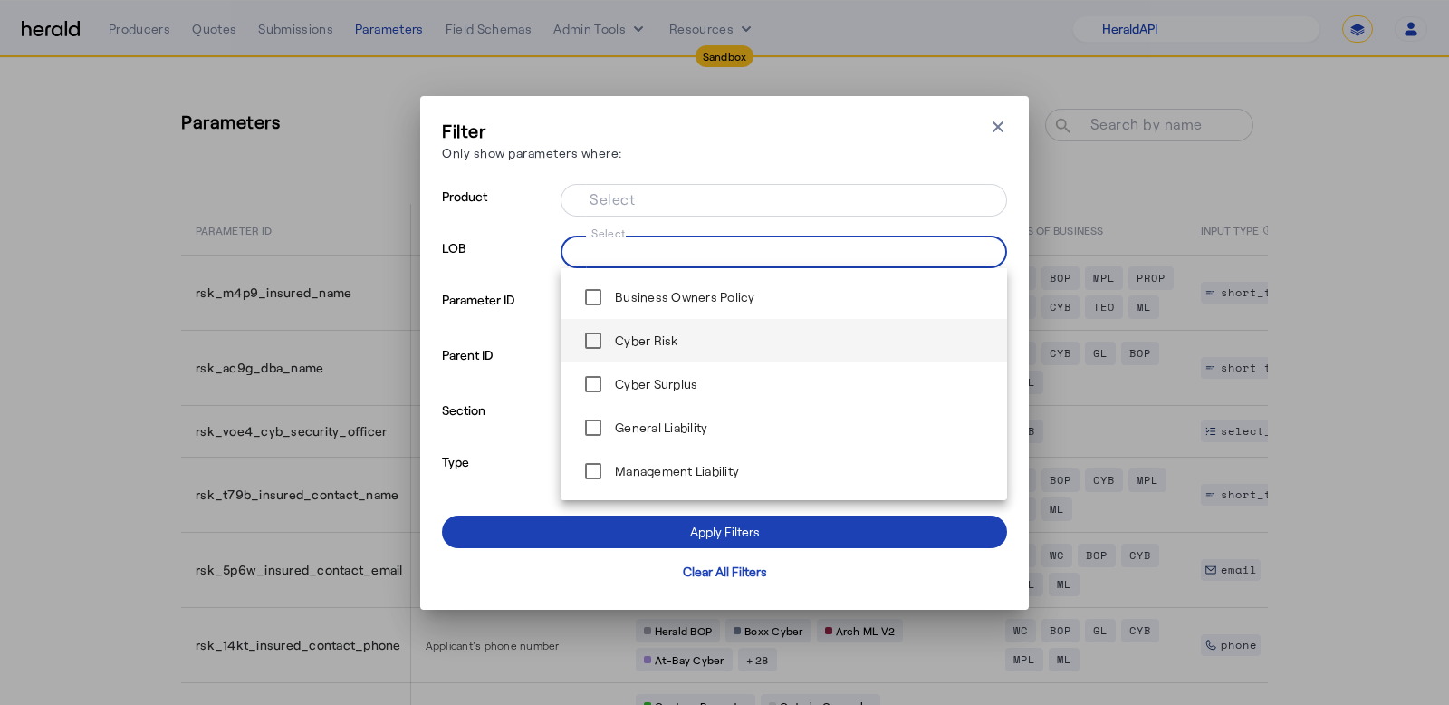
click at [634, 343] on label "Cyber Risk" at bounding box center [644, 341] width 67 height 18
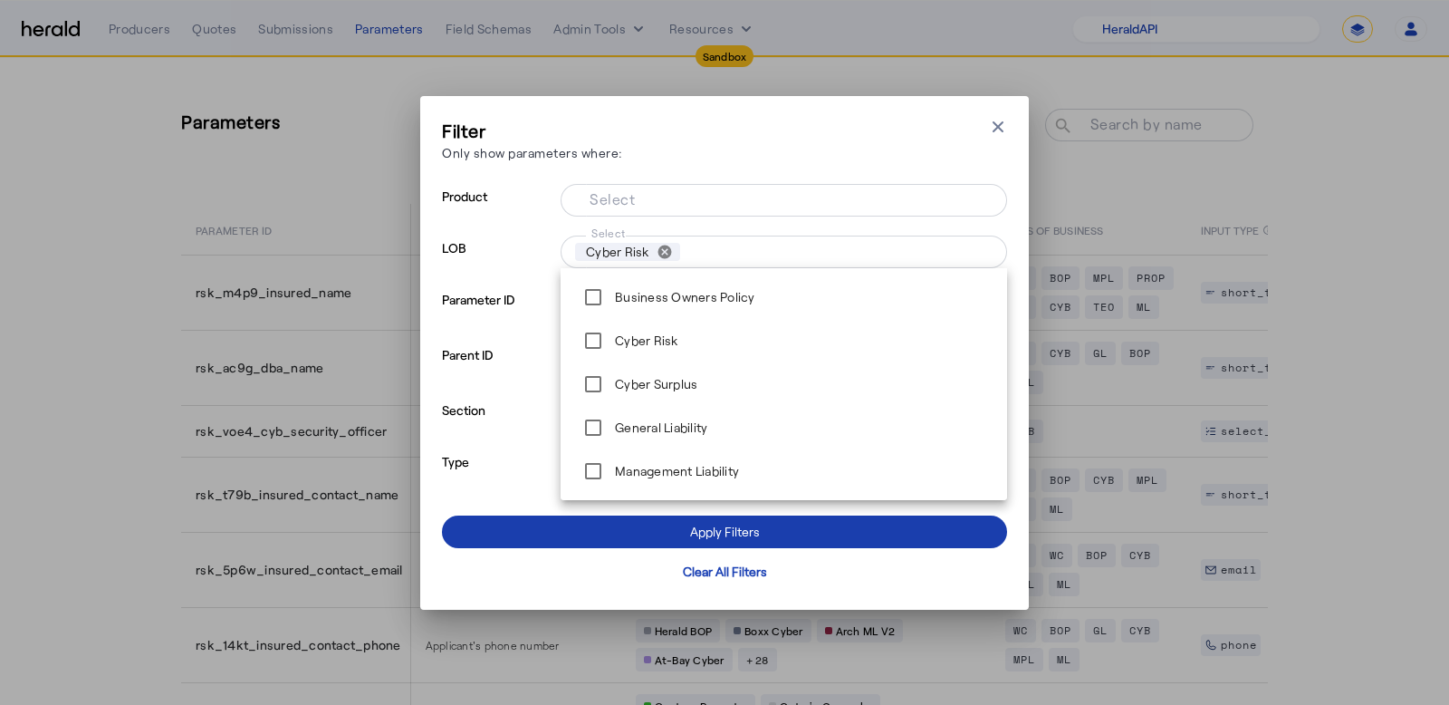
click at [557, 530] on span at bounding box center [724, 531] width 565 height 43
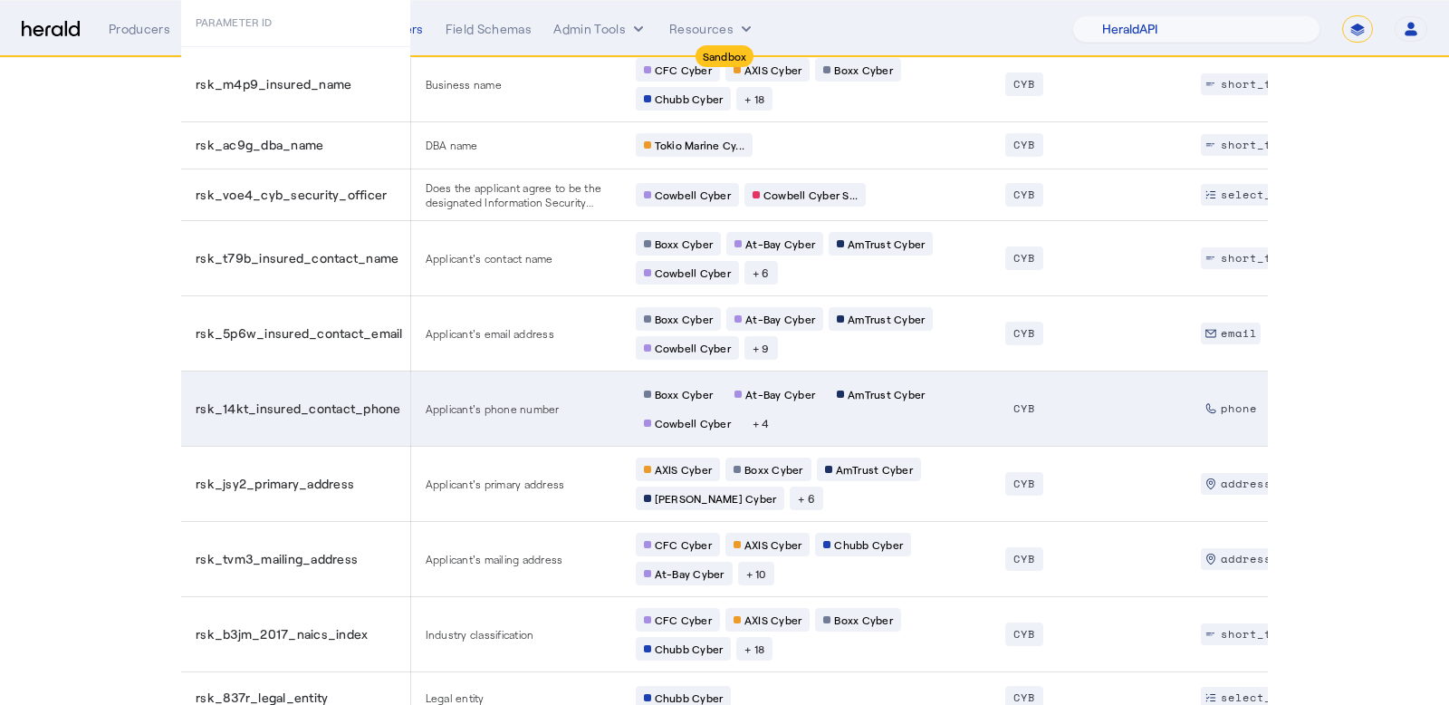
scroll to position [264, 0]
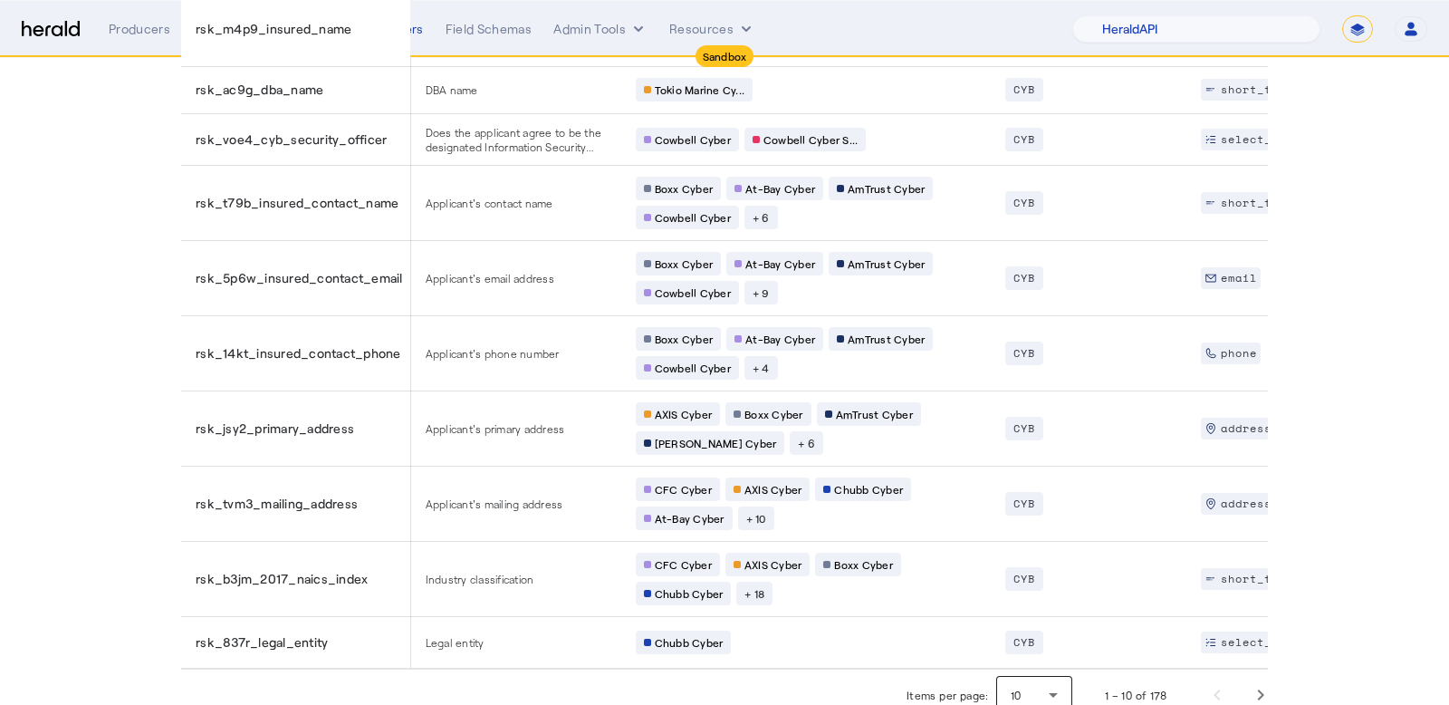
click at [1031, 687] on div "10" at bounding box center [1030, 695] width 38 height 16
click at [1033, 636] on span "50" at bounding box center [1034, 631] width 47 height 22
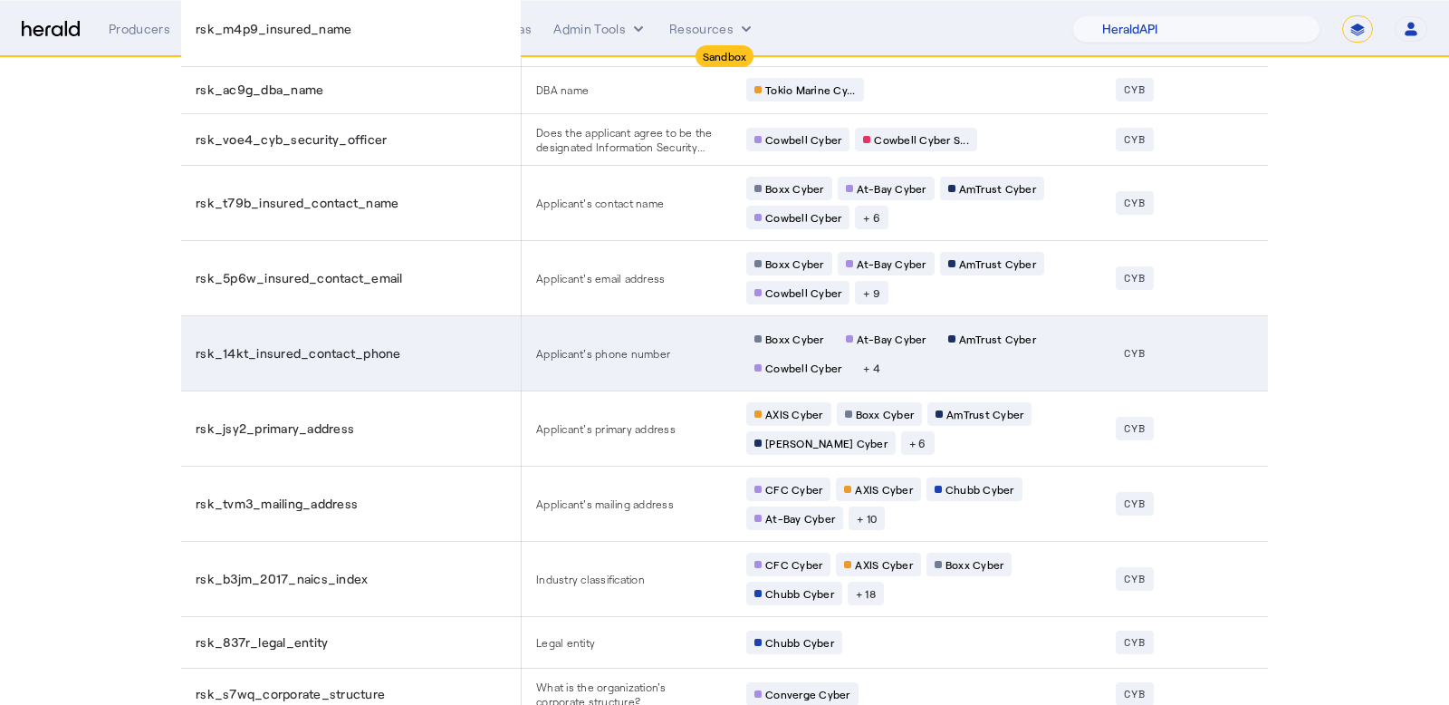
scroll to position [0, 0]
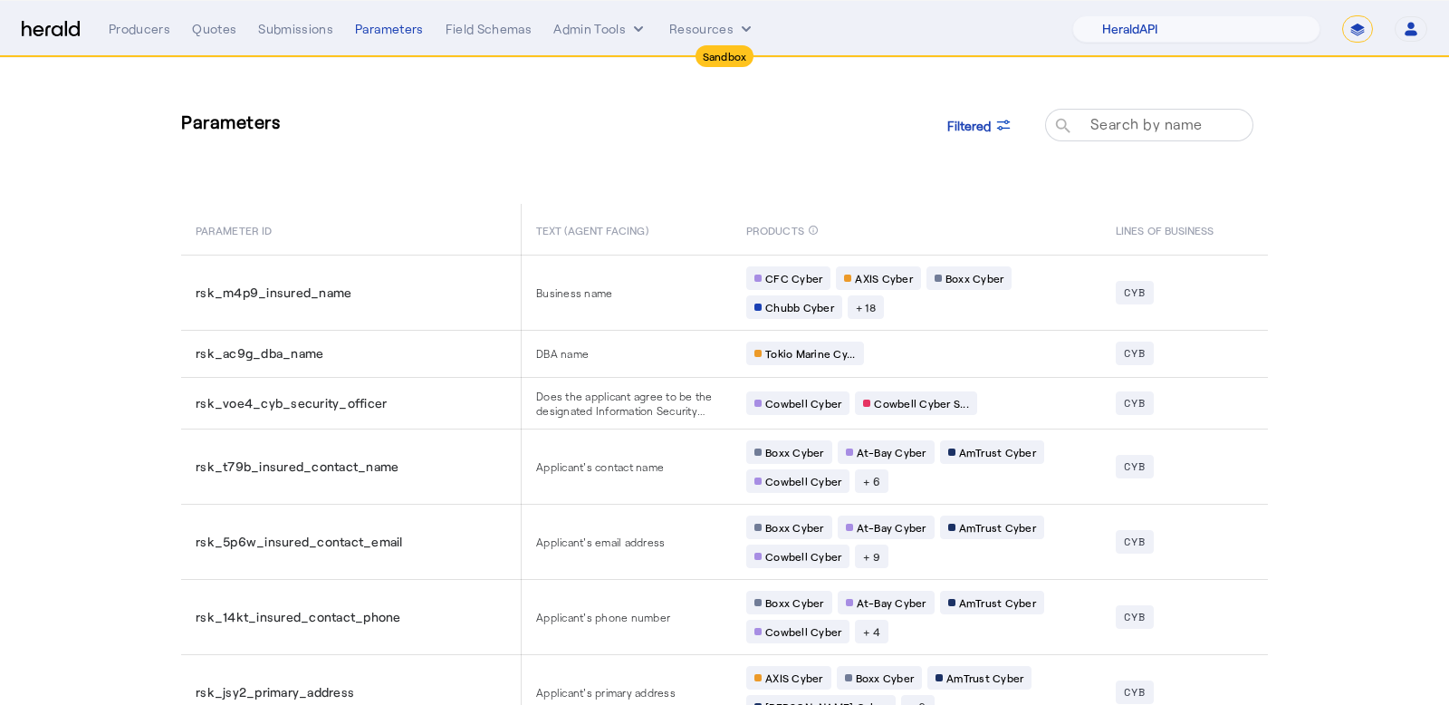
click at [1163, 124] on mat-label "Search by name" at bounding box center [1147, 123] width 112 height 17
click at [1163, 124] on input "Search by name" at bounding box center [1157, 124] width 163 height 22
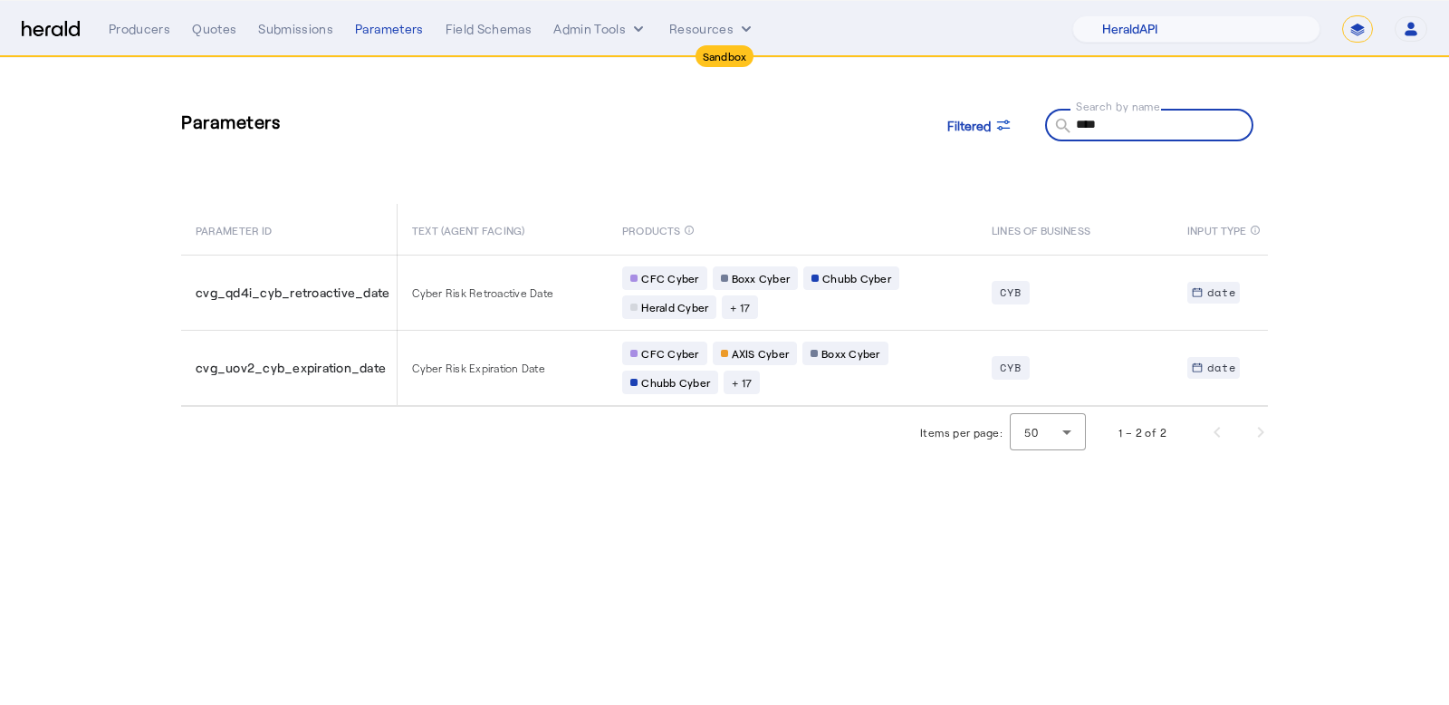
type input "*****"
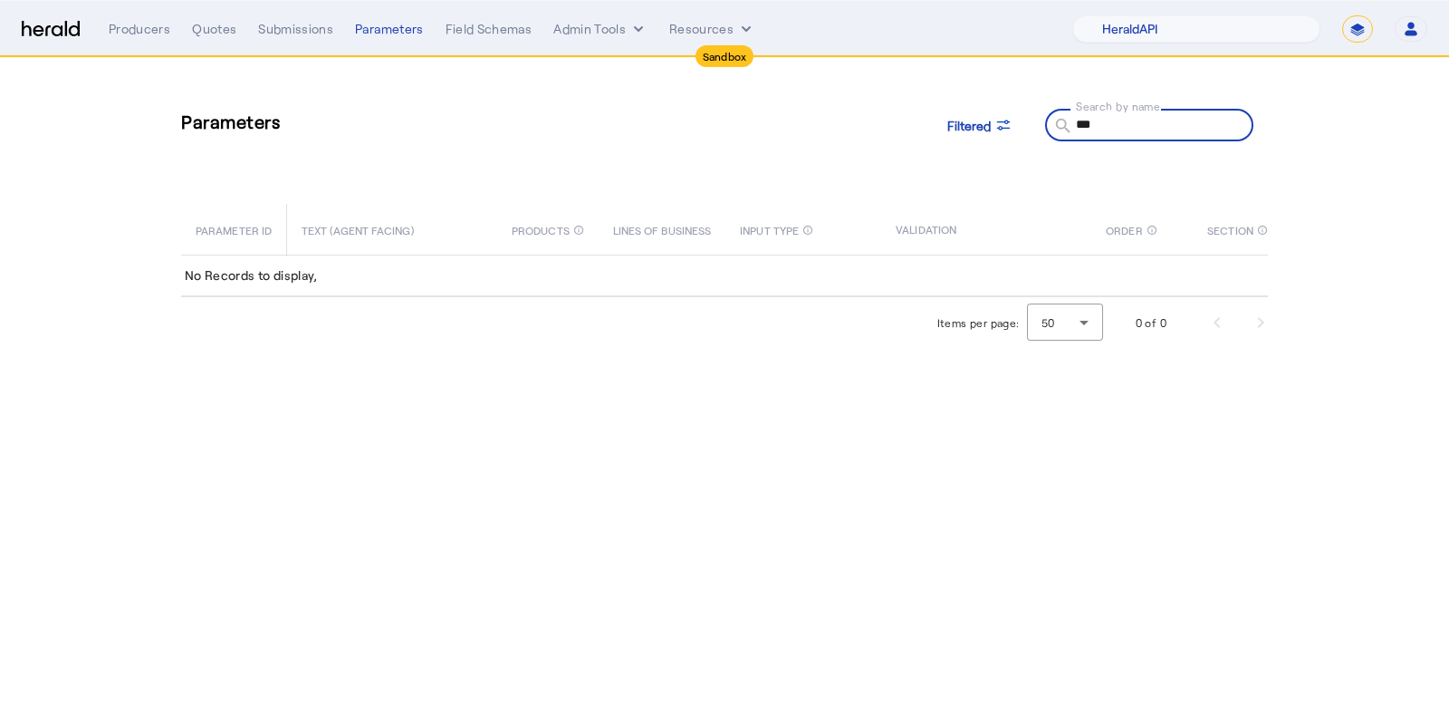
type input "****"
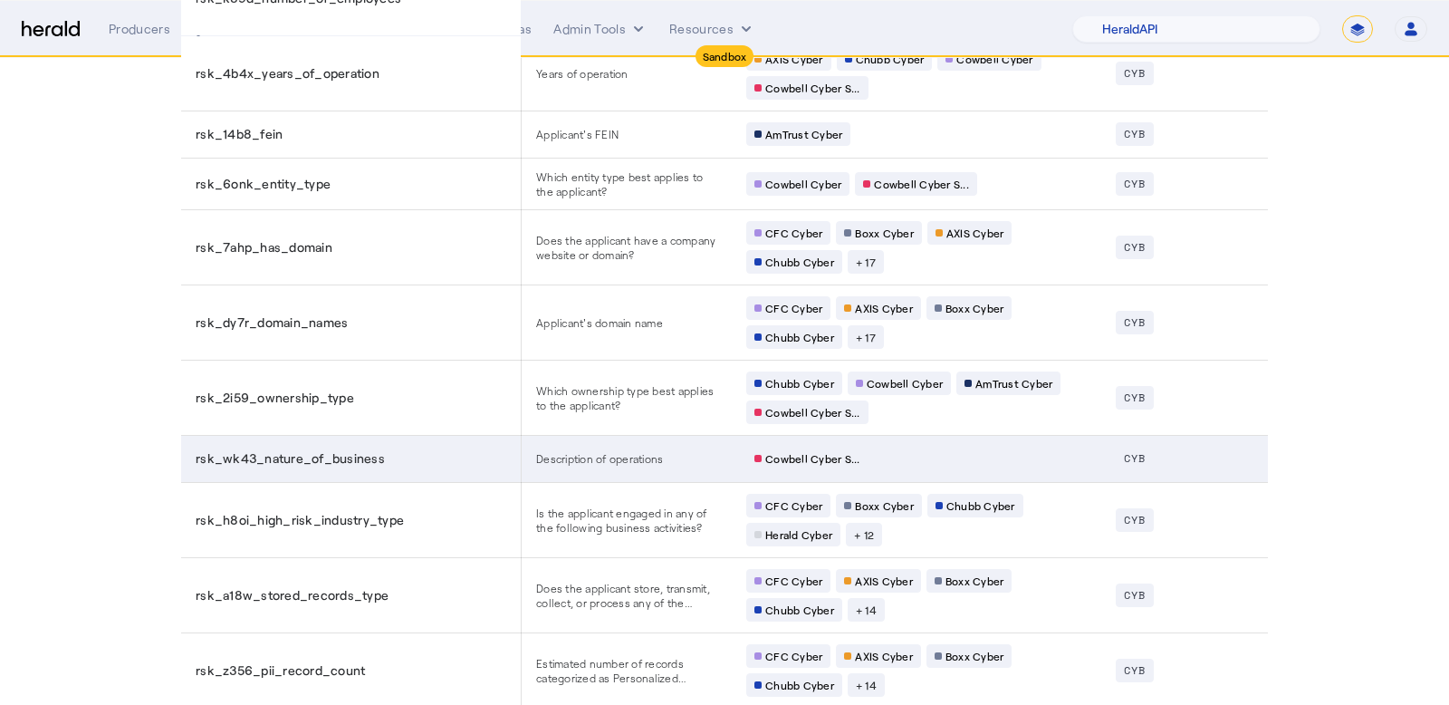
scroll to position [1100, 0]
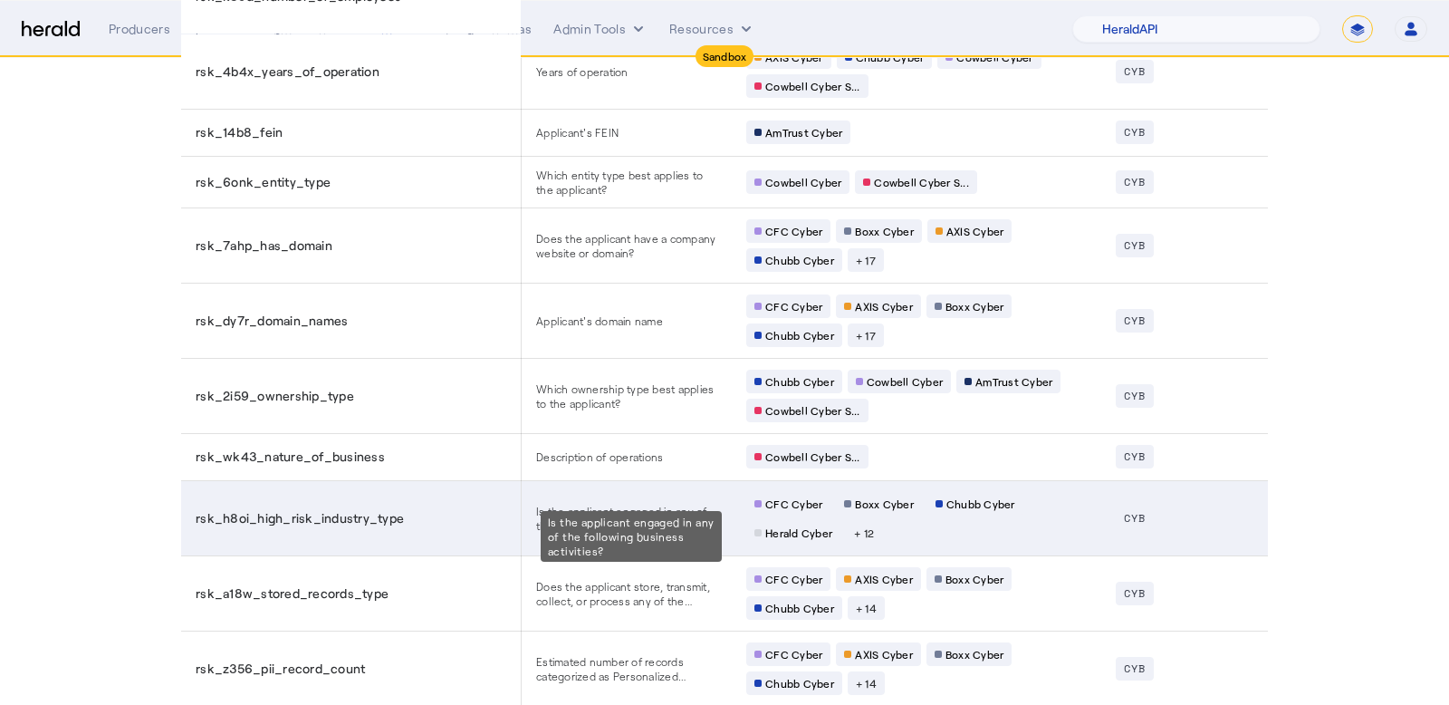
click at [563, 504] on span "Is the applicant engaged in any of the following business activities?" at bounding box center [626, 518] width 181 height 29
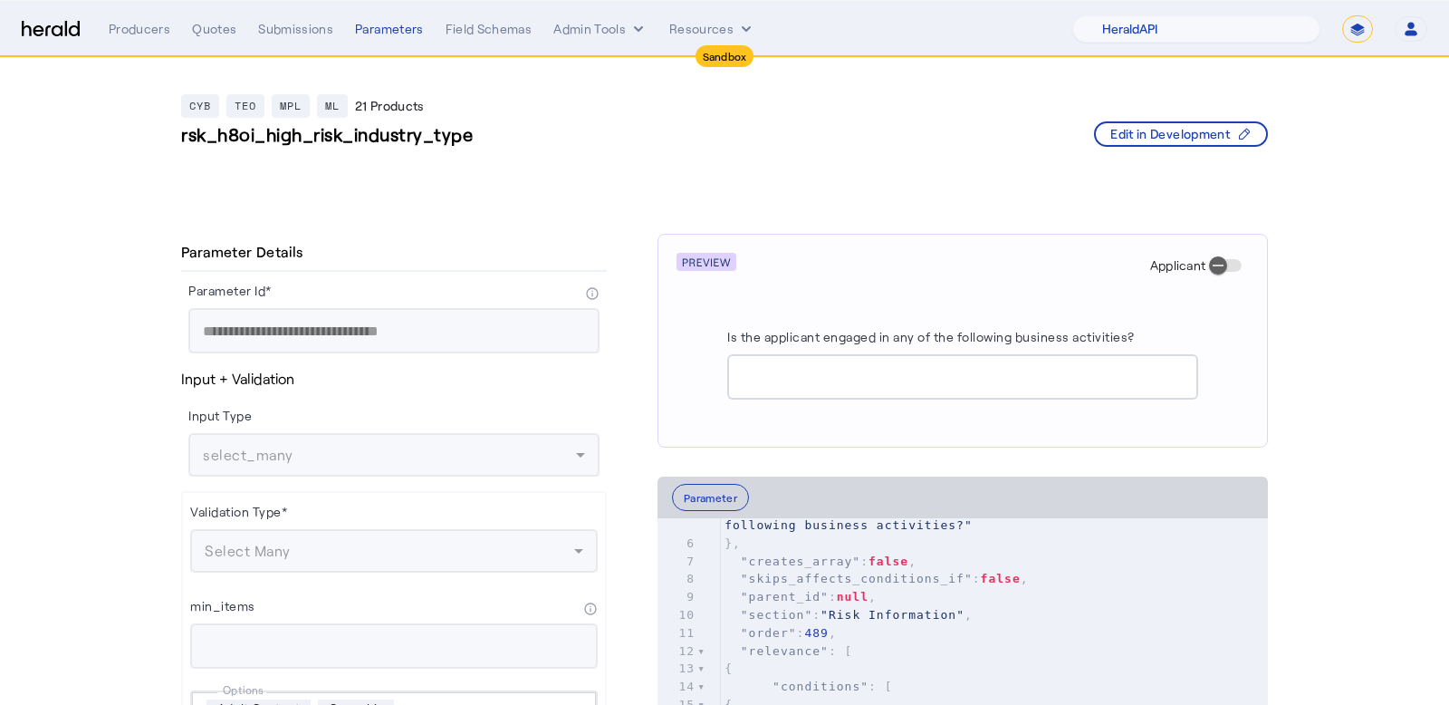
scroll to position [149, 0]
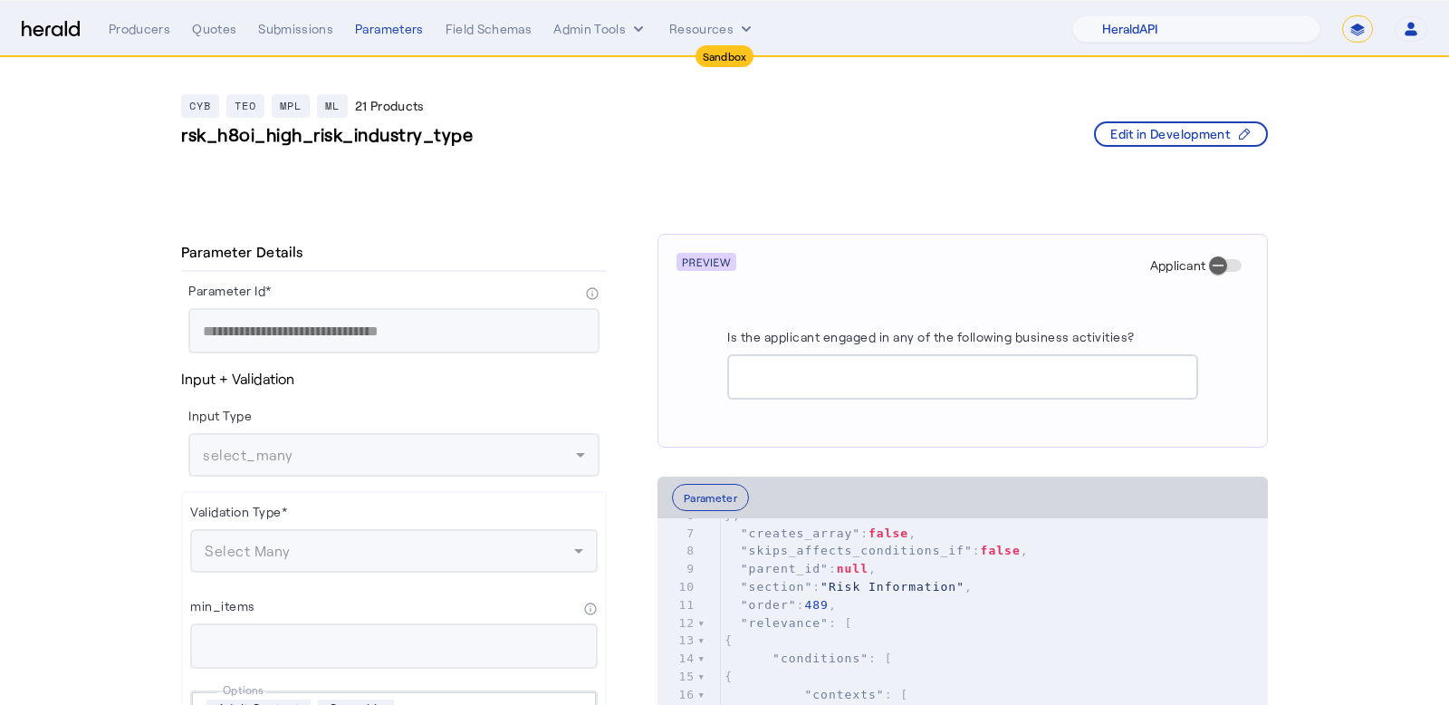
drag, startPoint x: 514, startPoint y: 144, endPoint x: 175, endPoint y: 143, distance: 339.7
copy h3 "rsk_h8oi_high_risk_industry_type"
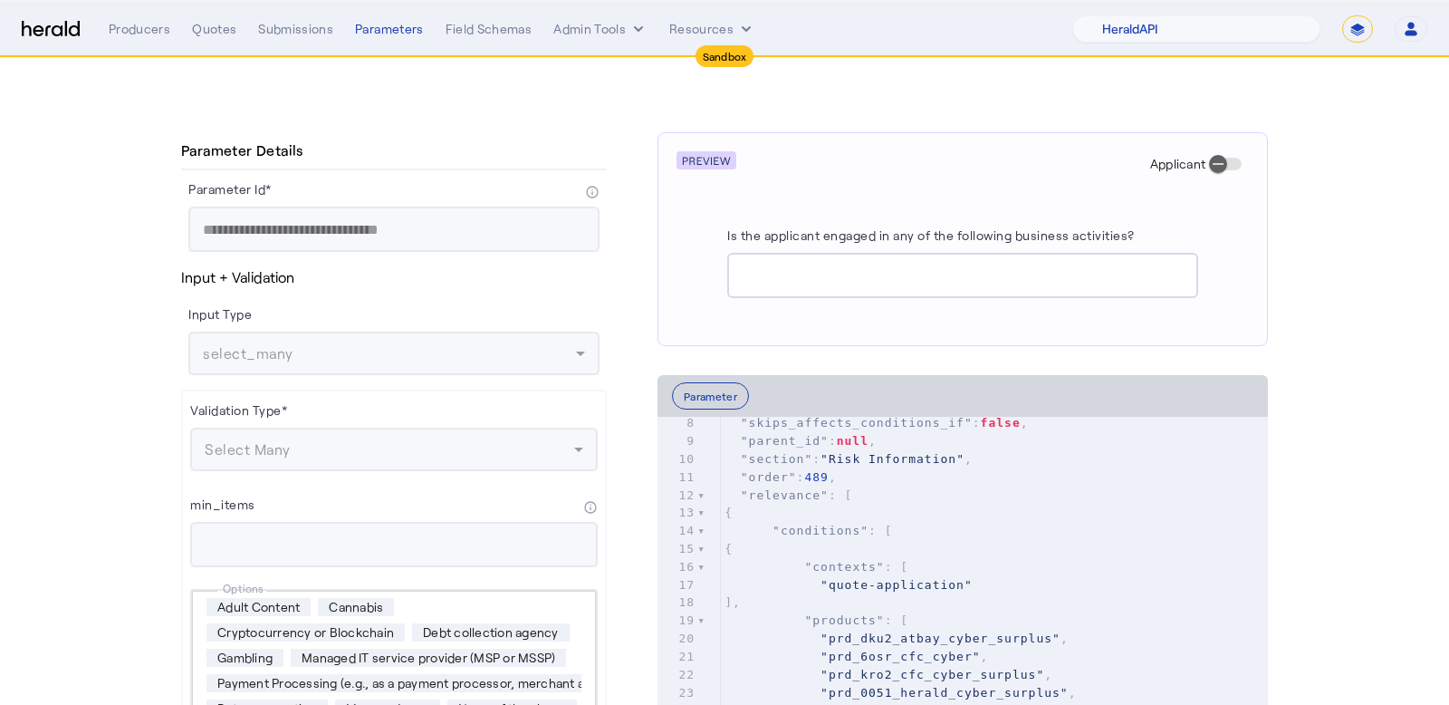
scroll to position [61, 0]
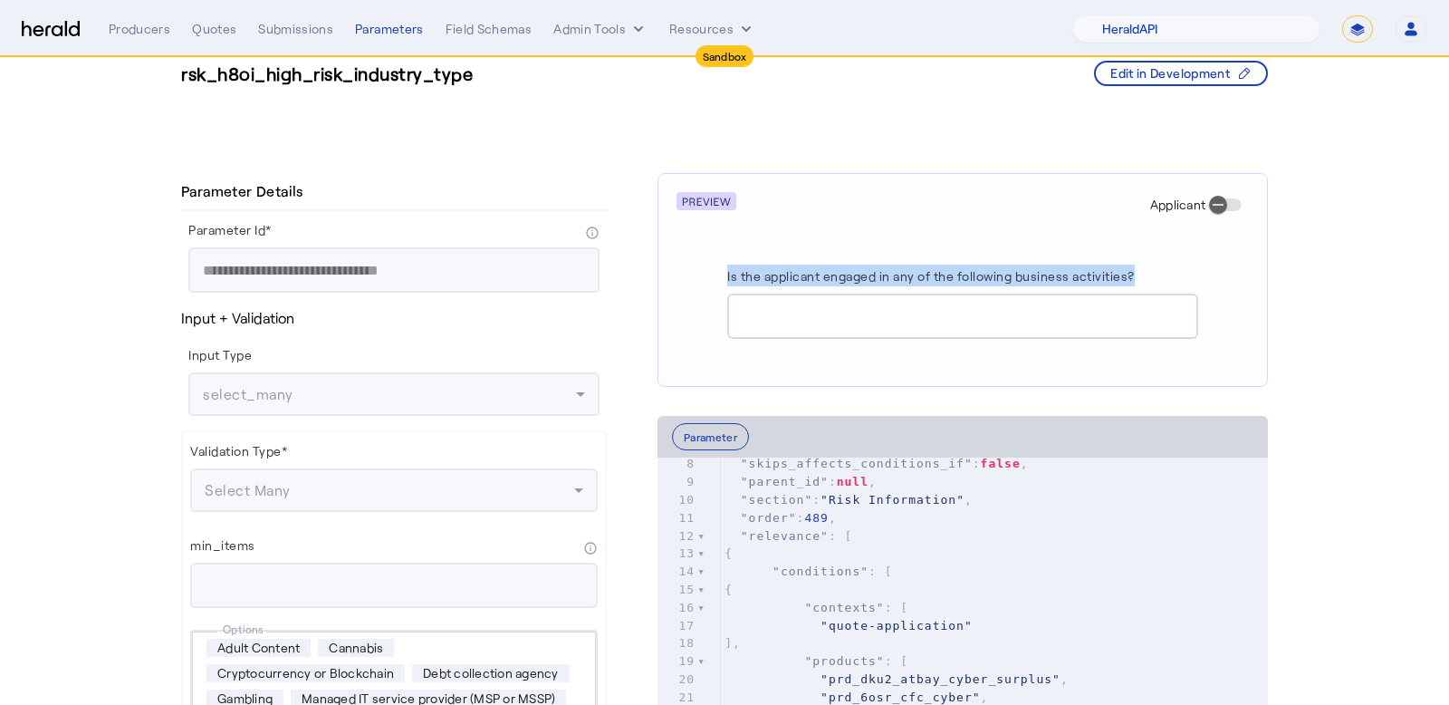
drag, startPoint x: 712, startPoint y: 270, endPoint x: 1157, endPoint y: 268, distance: 444.7
click at [1157, 268] on div "Applicant Is the applicant engaged in any of the following business activities?" at bounding box center [963, 280] width 610 height 214
copy label "Is the applicant engaged in any of the following business activities?"
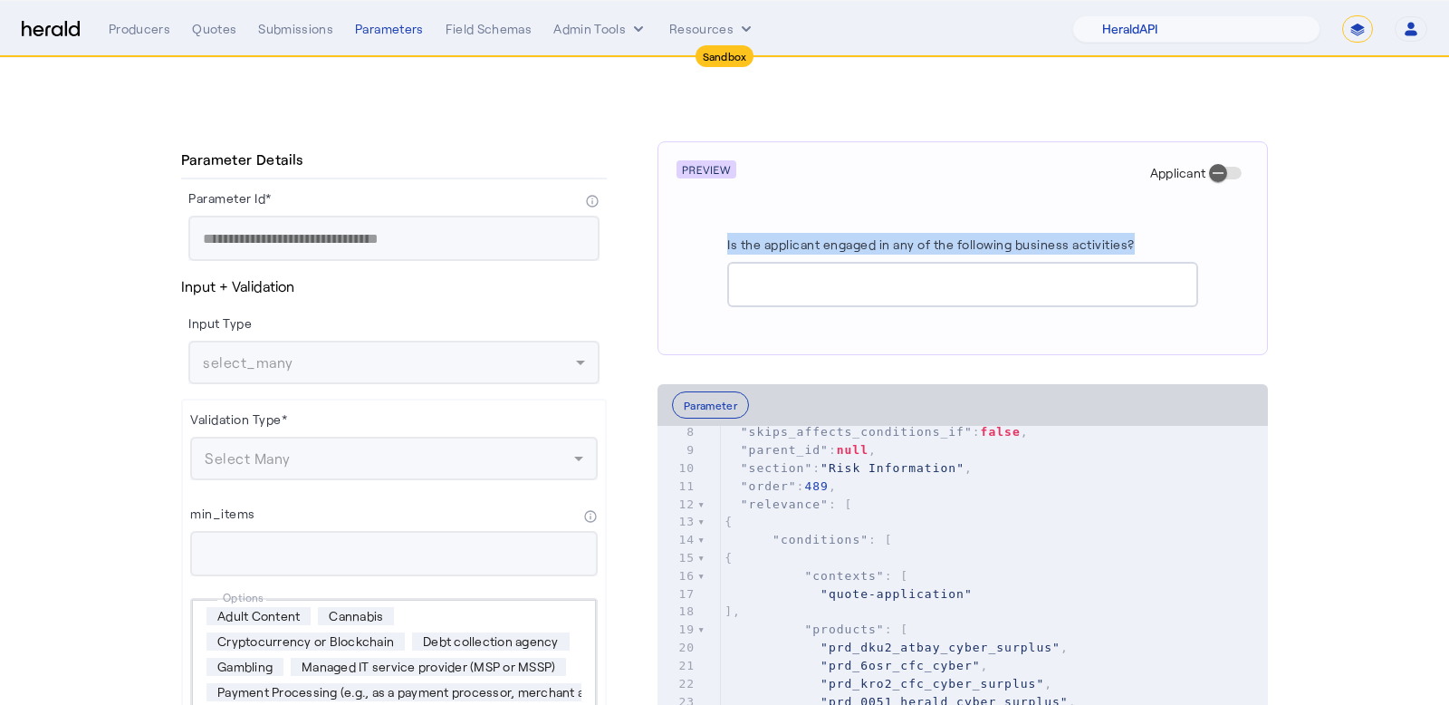
scroll to position [0, 0]
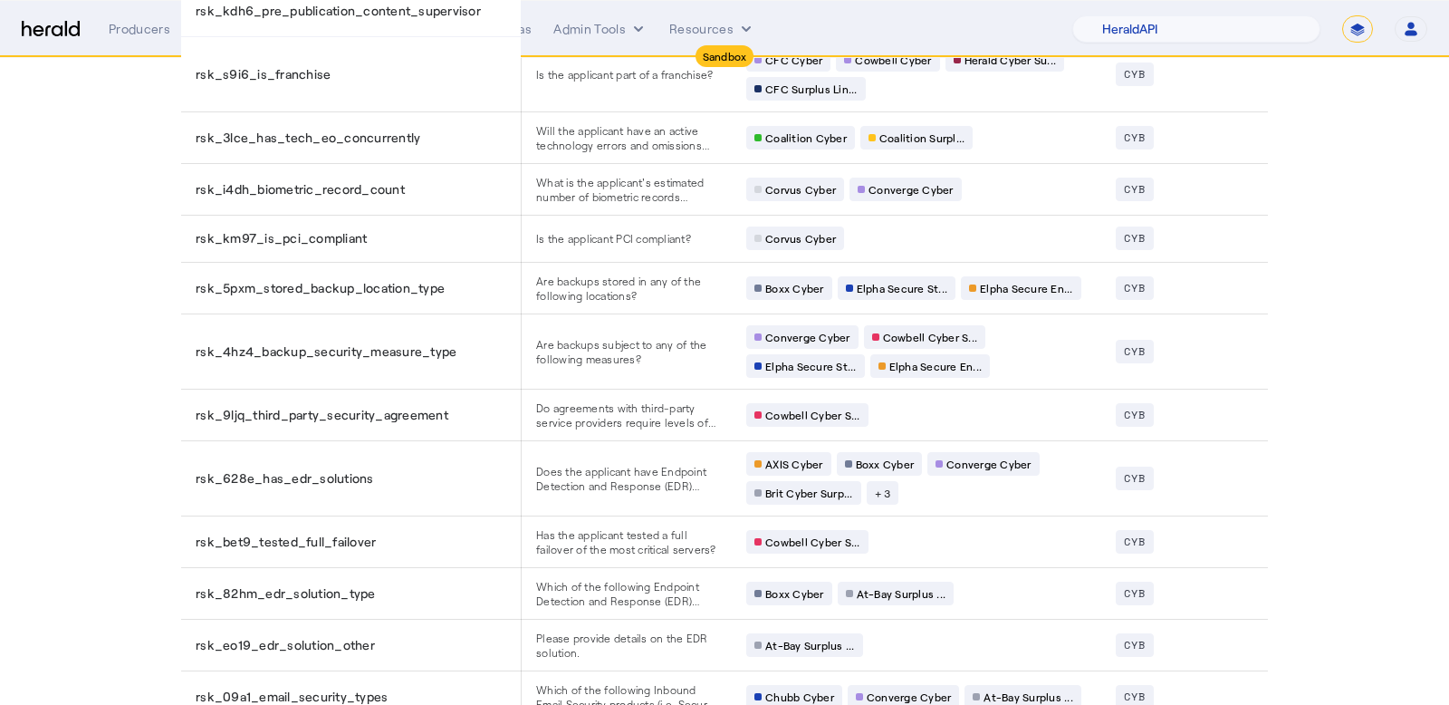
scroll to position [2782, 0]
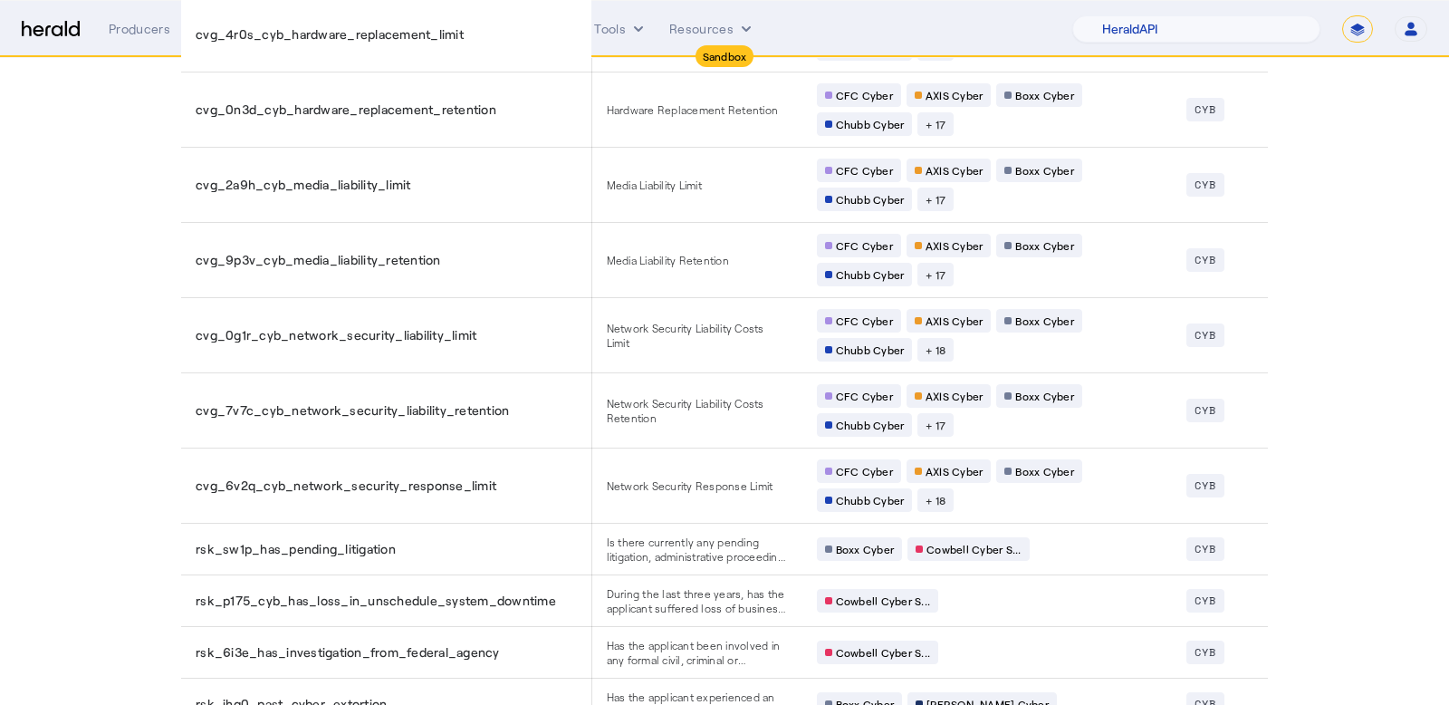
scroll to position [2881, 0]
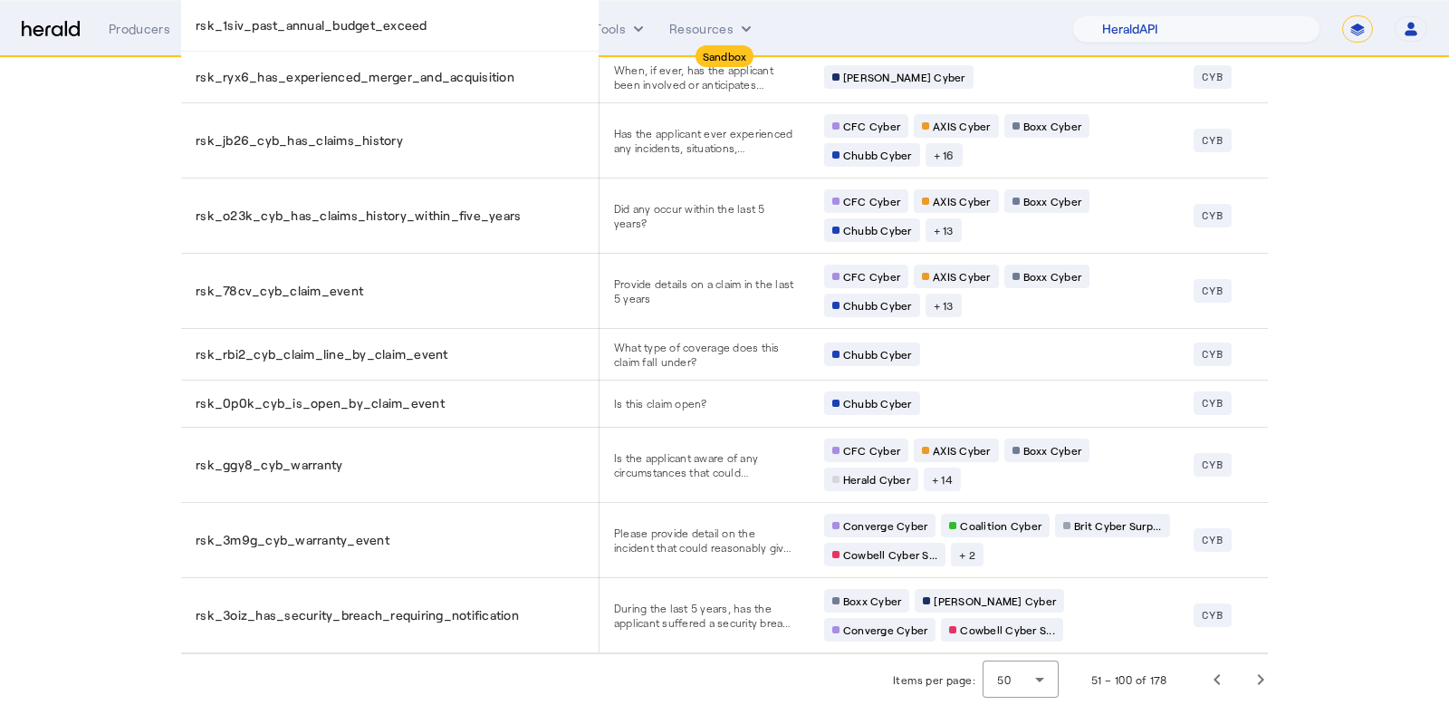
scroll to position [2479, 0]
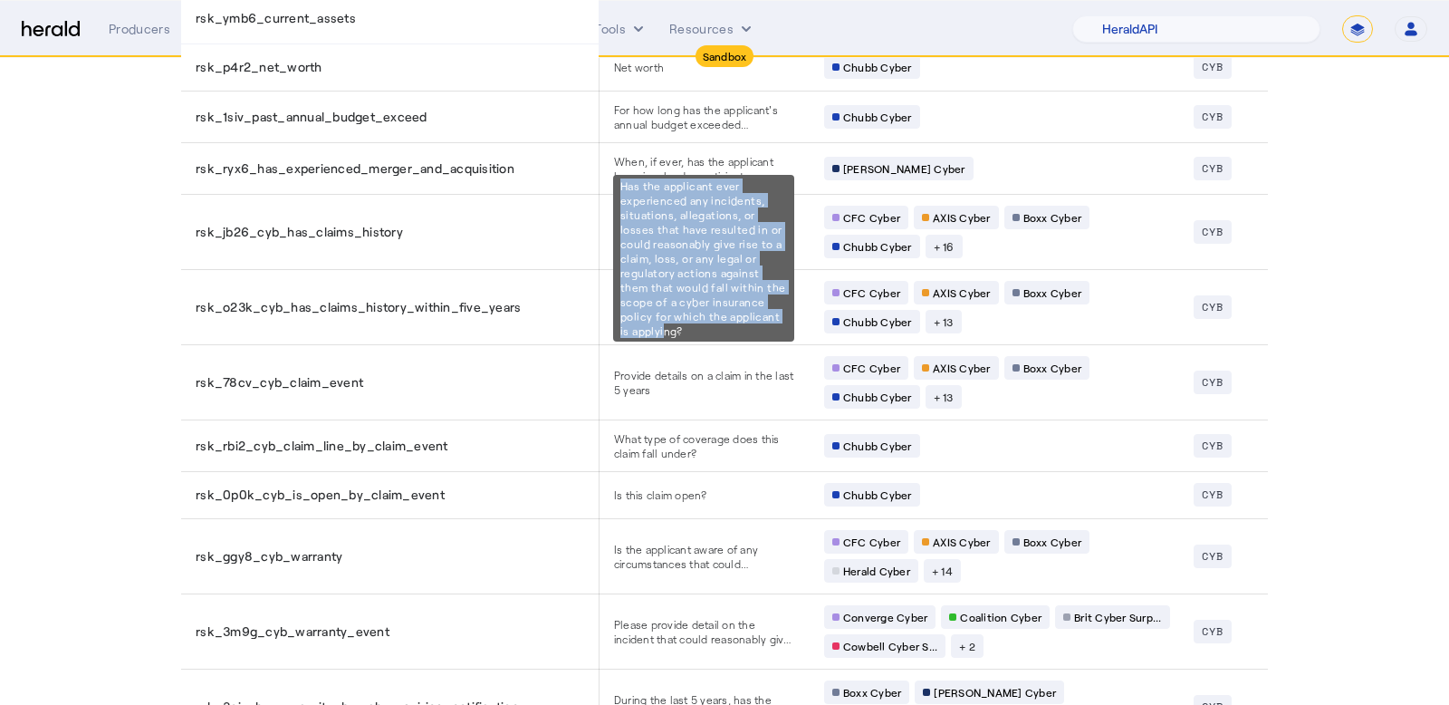
drag, startPoint x: 619, startPoint y: 187, endPoint x: 769, endPoint y: 316, distance: 198.5
click at [769, 316] on div "Has the applicant ever experienced any incidents, situations, allegations, or l…" at bounding box center [703, 258] width 181 height 167
drag, startPoint x: 786, startPoint y: 318, endPoint x: 619, endPoint y: 189, distance: 211.2
click at [619, 189] on div "Has the applicant ever experienced any incidents, situations, allegations, or l…" at bounding box center [703, 258] width 181 height 167
copy div "Has the applicant ever experienced any incidents, situations, allegations, or l…"
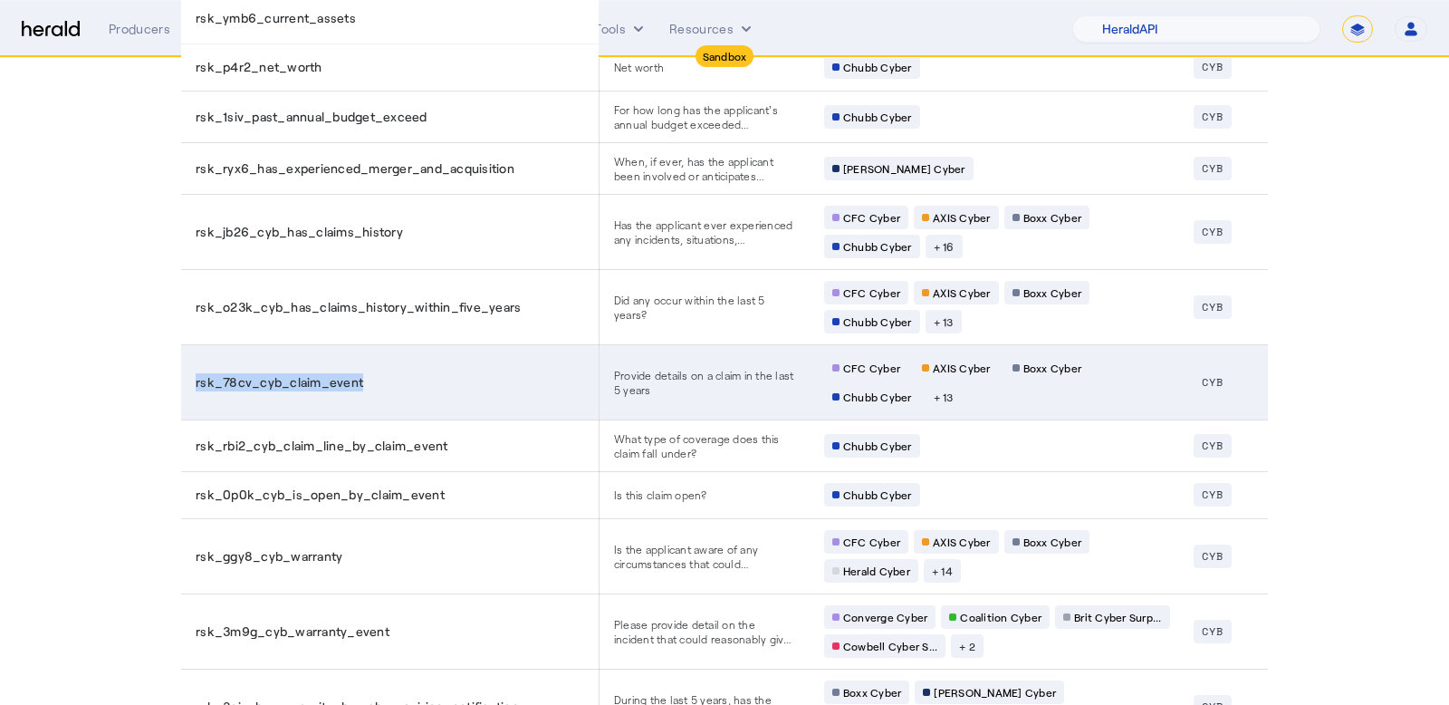
drag, startPoint x: 383, startPoint y: 290, endPoint x: 191, endPoint y: 300, distance: 192.3
click at [191, 344] on td "rsk_78cv_cyb_claim_event" at bounding box center [390, 381] width 418 height 75
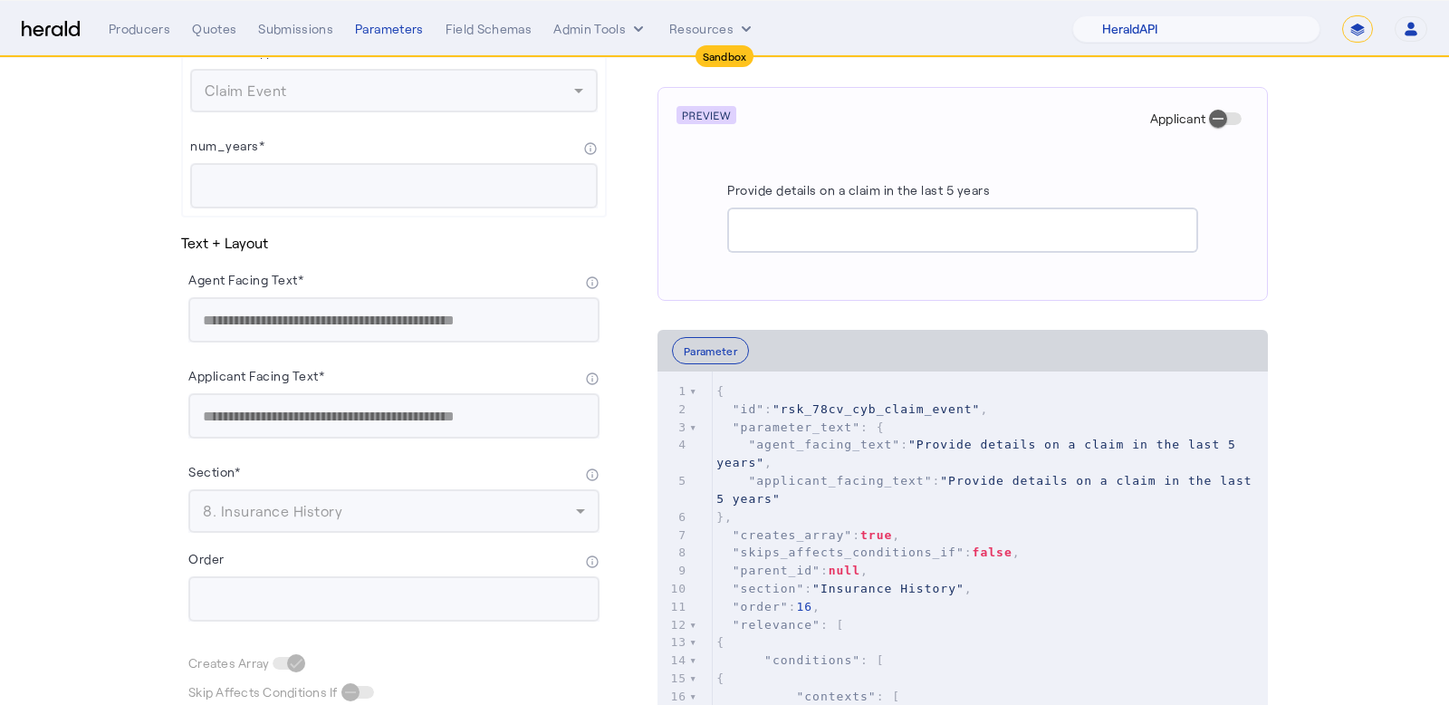
scroll to position [467, 0]
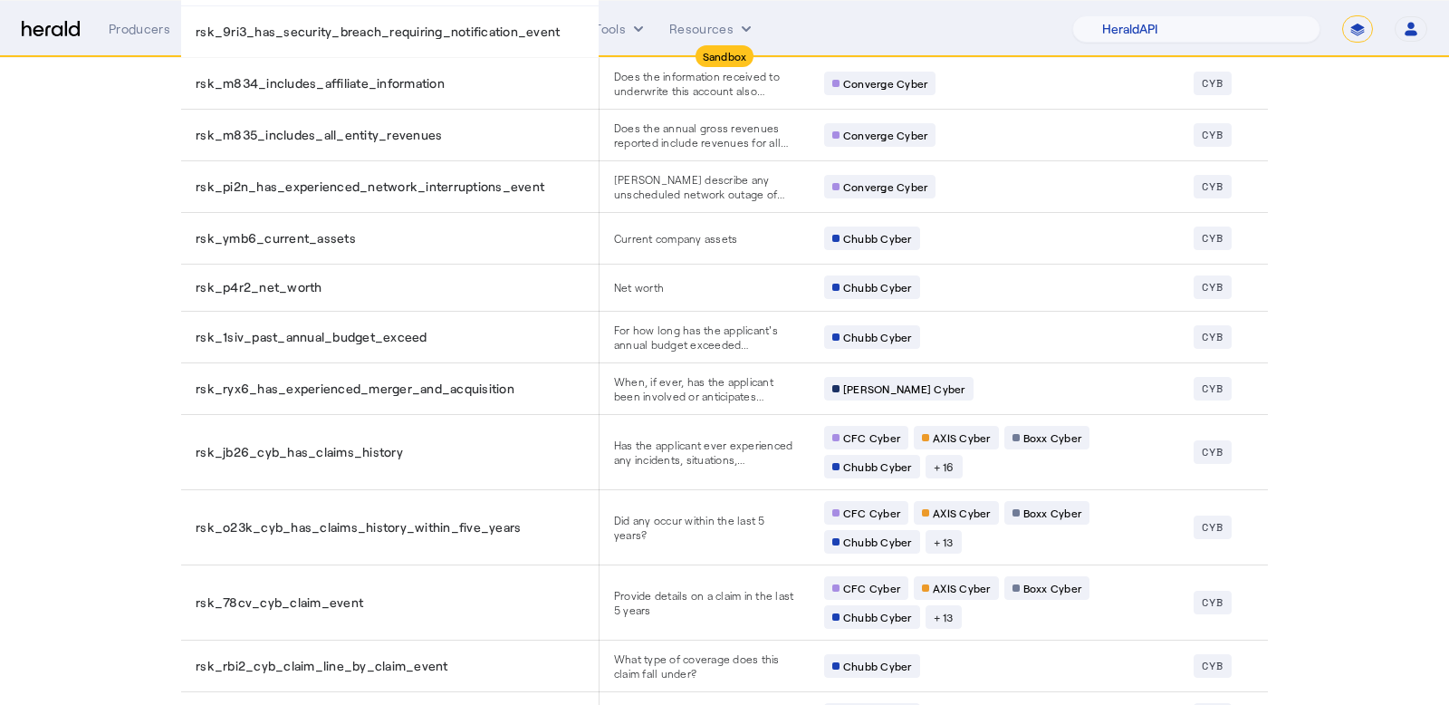
scroll to position [2479, 0]
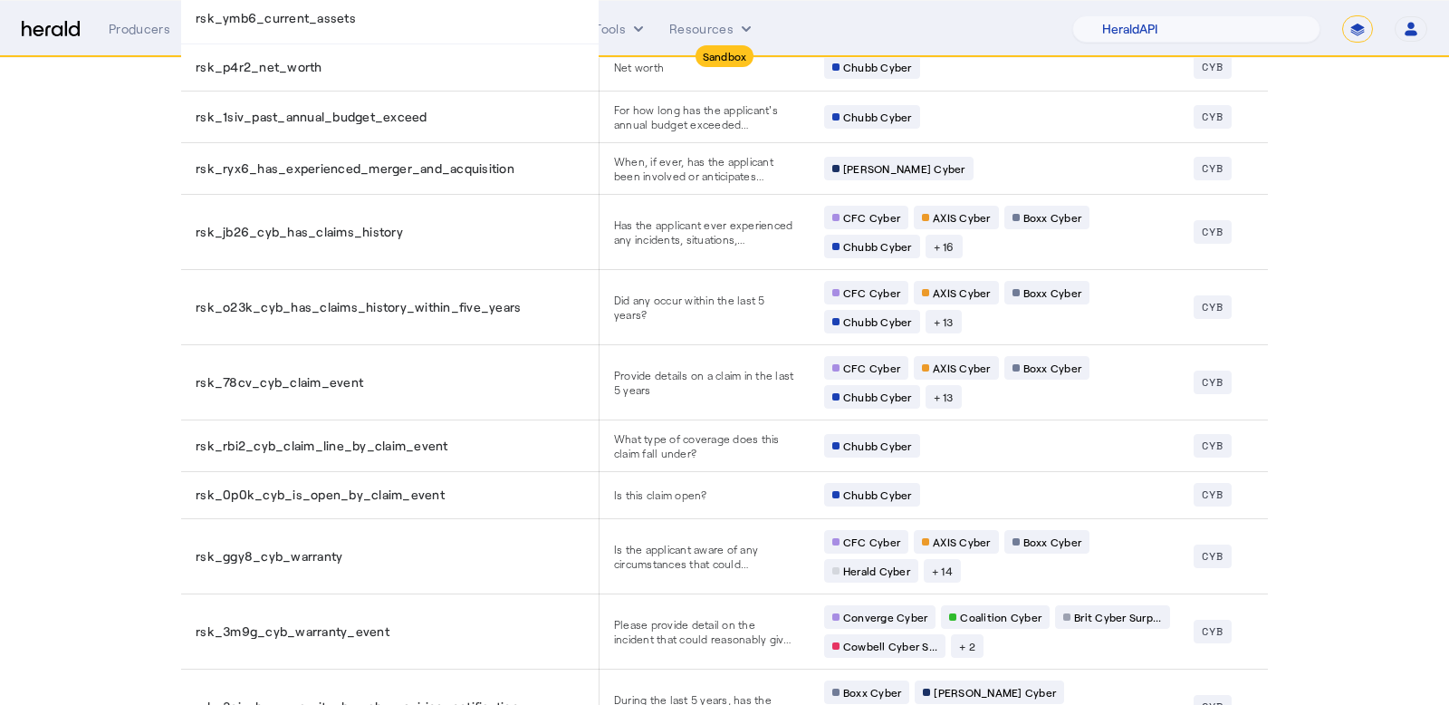
click at [1273, 678] on div at bounding box center [724, 352] width 1449 height 705
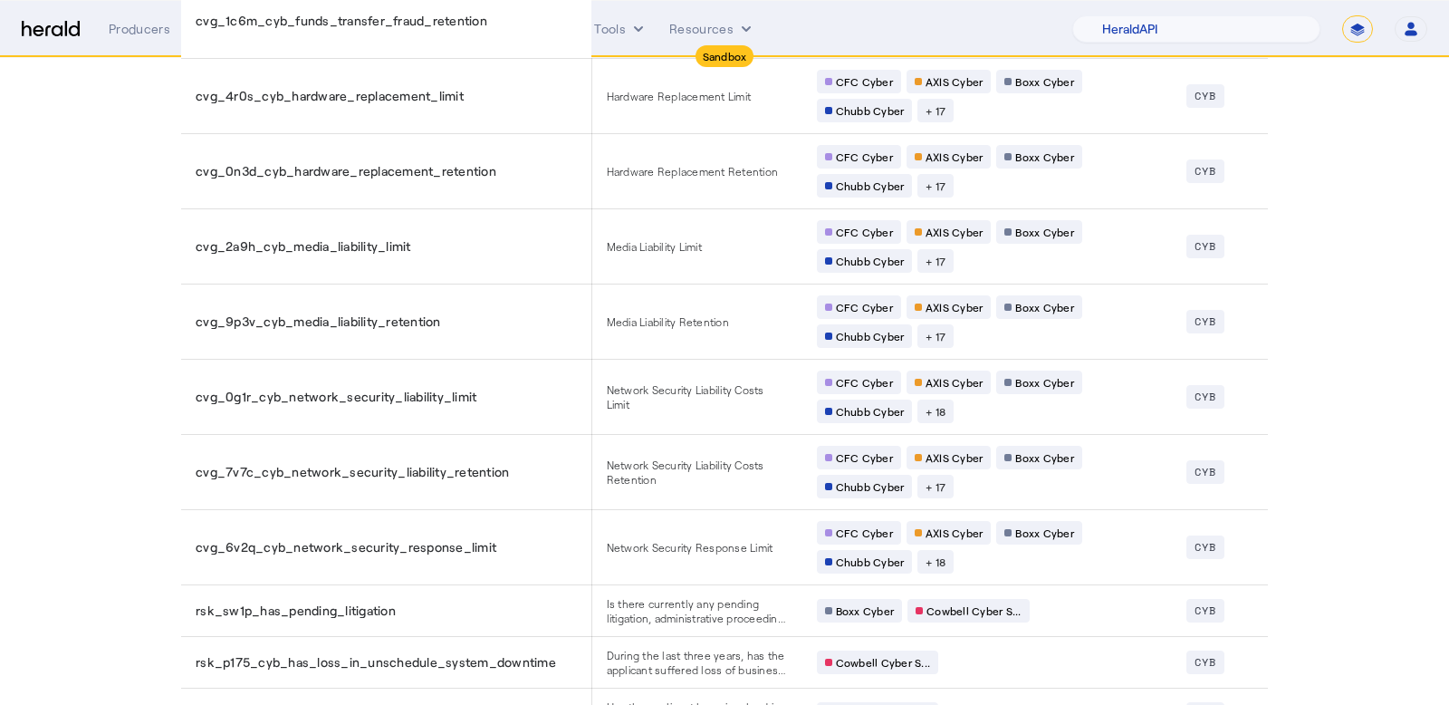
scroll to position [2881, 0]
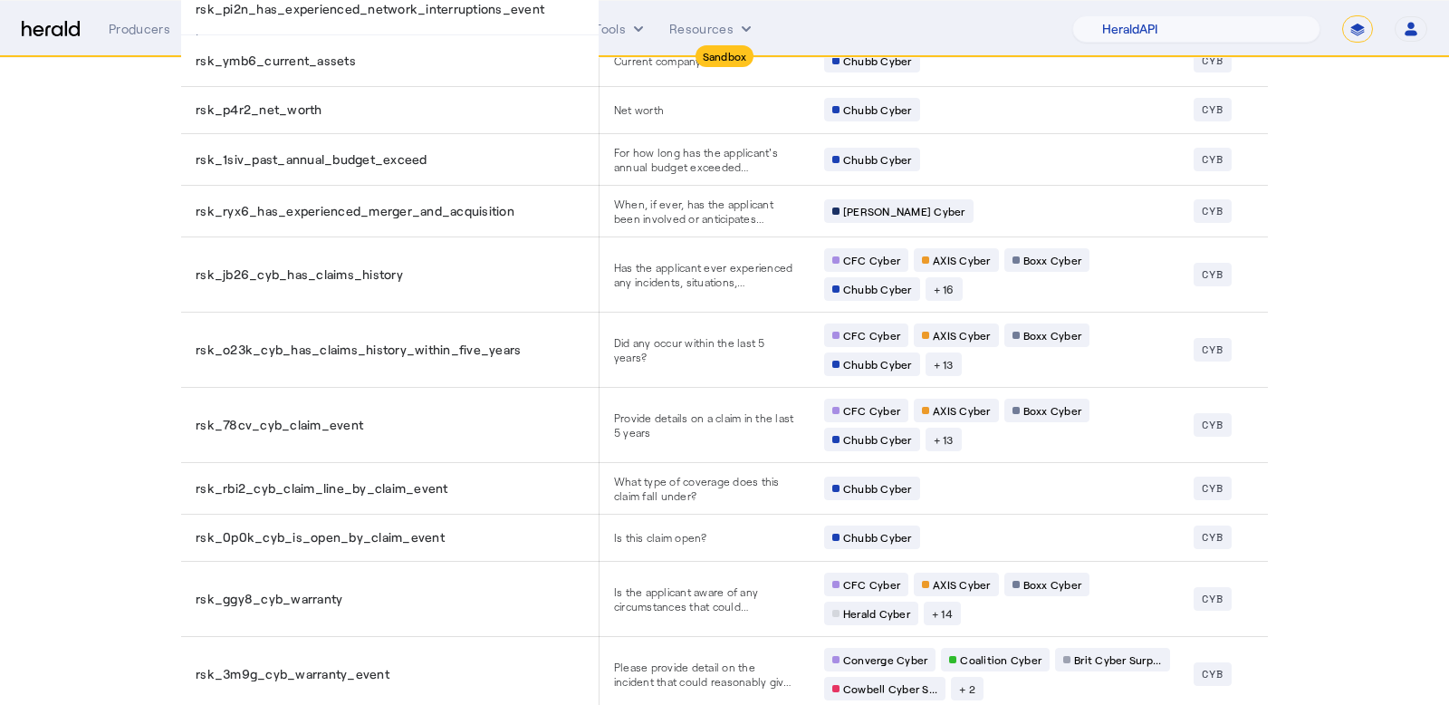
scroll to position [2385, 0]
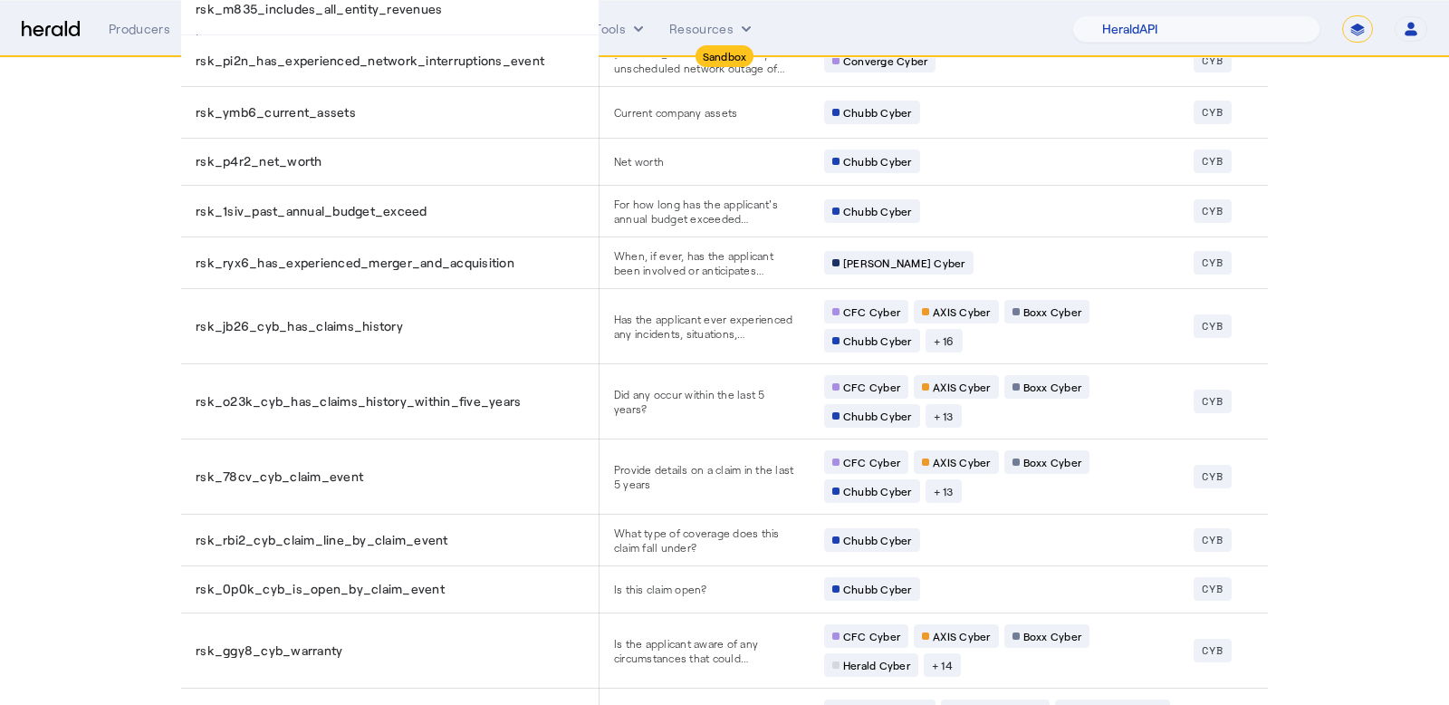
drag, startPoint x: 62, startPoint y: 263, endPoint x: 95, endPoint y: 257, distance: 33.1
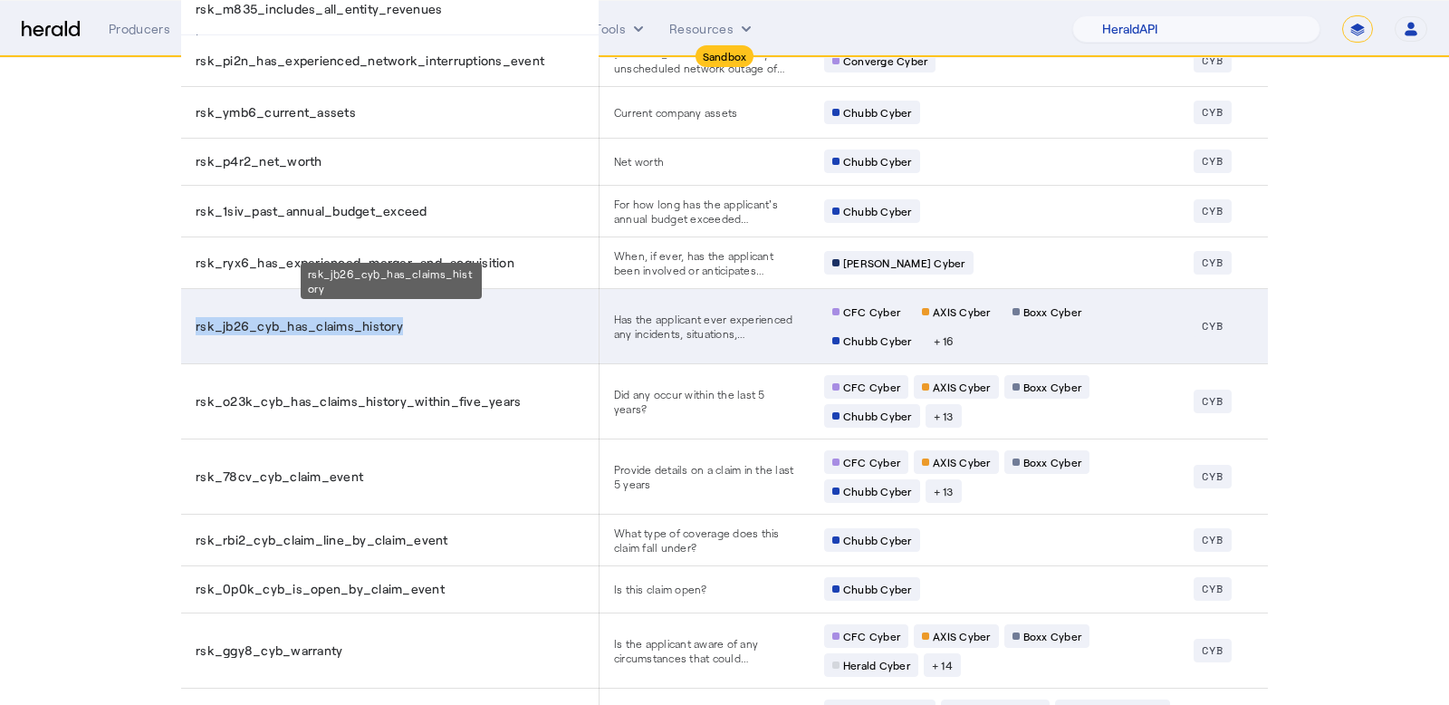
drag, startPoint x: 570, startPoint y: 254, endPoint x: 196, endPoint y: 247, distance: 374.1
click at [196, 317] on div "rsk_jb26_cyb_has_claims_history" at bounding box center [394, 326] width 396 height 18
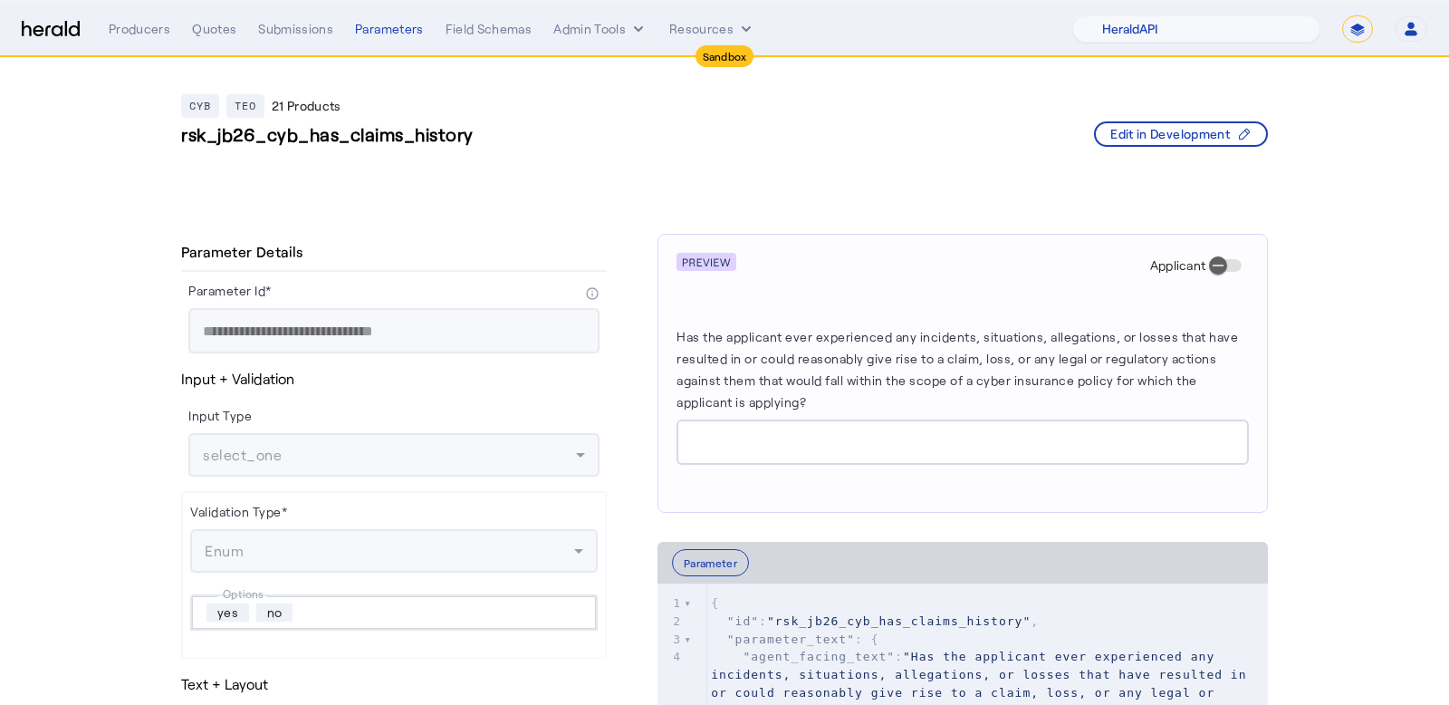
drag, startPoint x: 493, startPoint y: 130, endPoint x: 168, endPoint y: 140, distance: 325.4
copy h3 "rsk_jb26_cyb_has_claims_history"
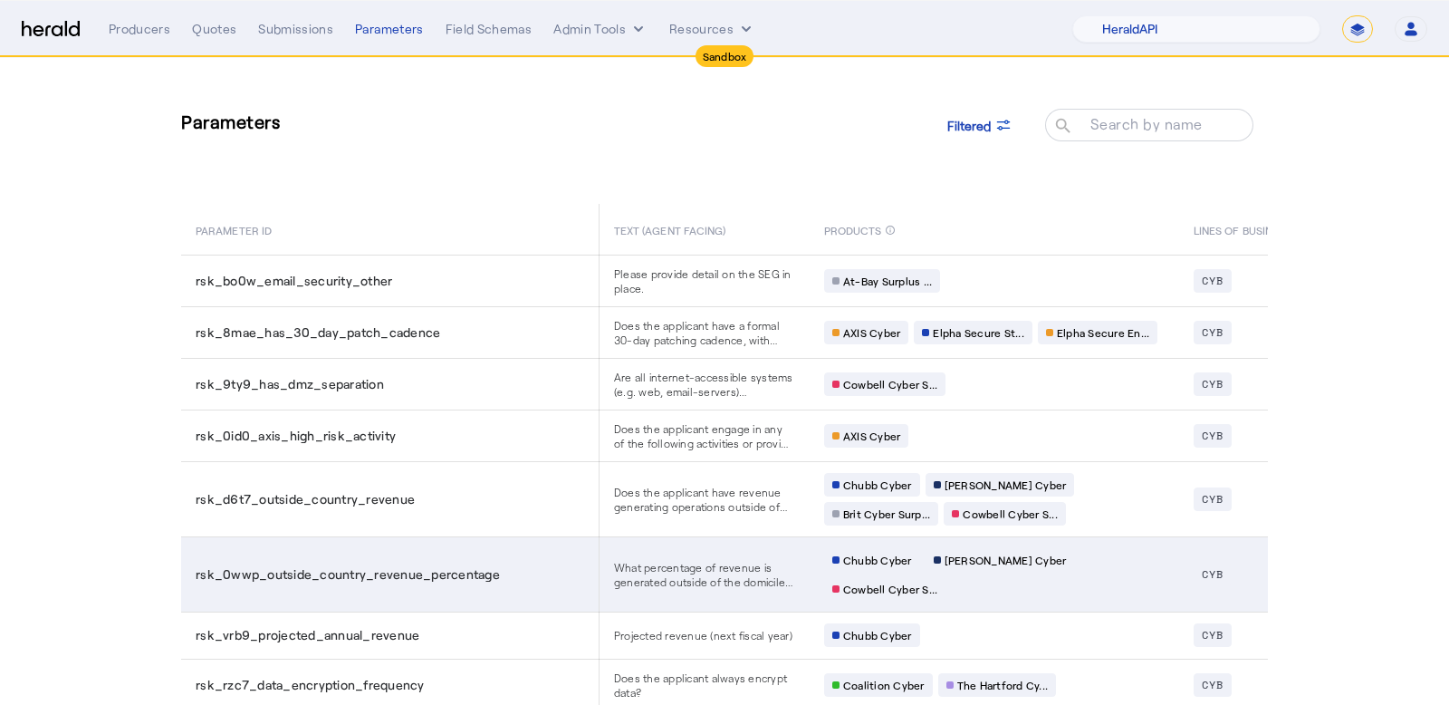
scroll to position [2479, 0]
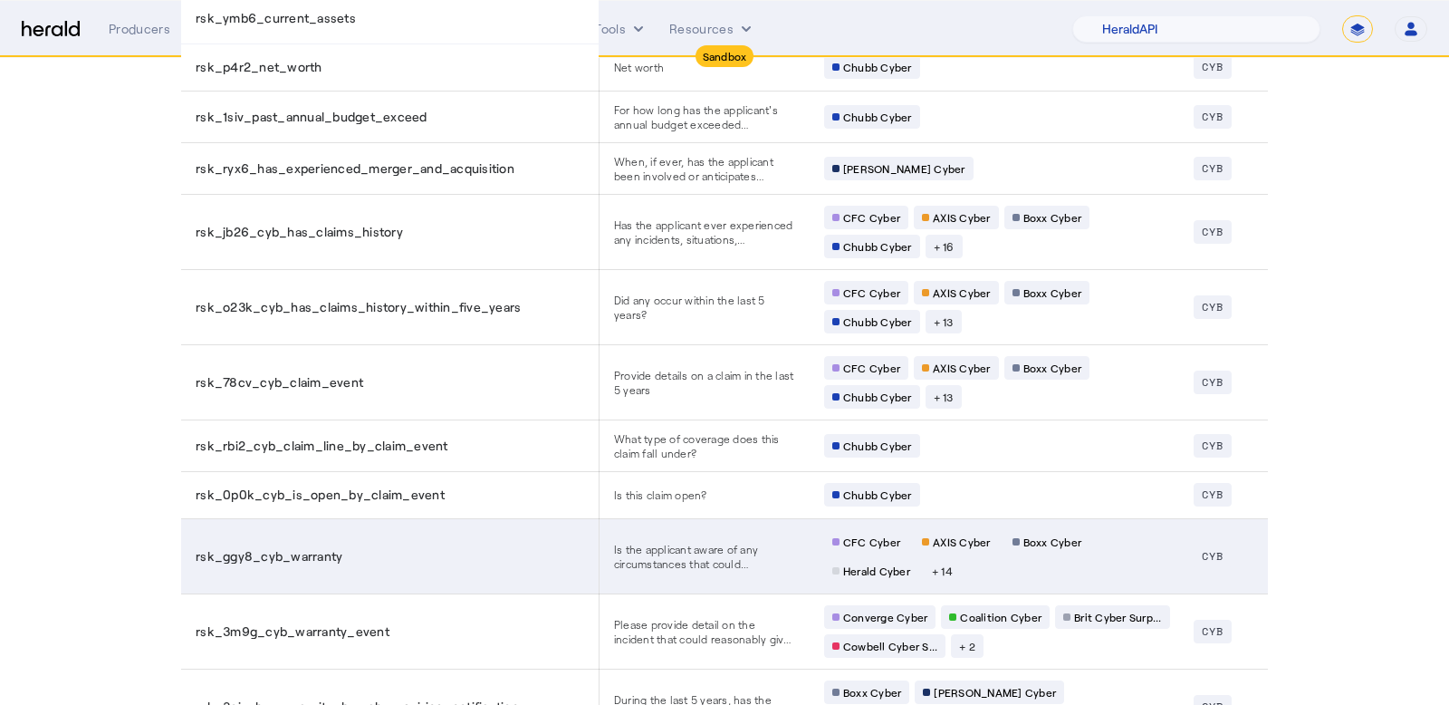
click at [381, 547] on div "rsk_ggy8_cyb_warranty" at bounding box center [394, 556] width 396 height 18
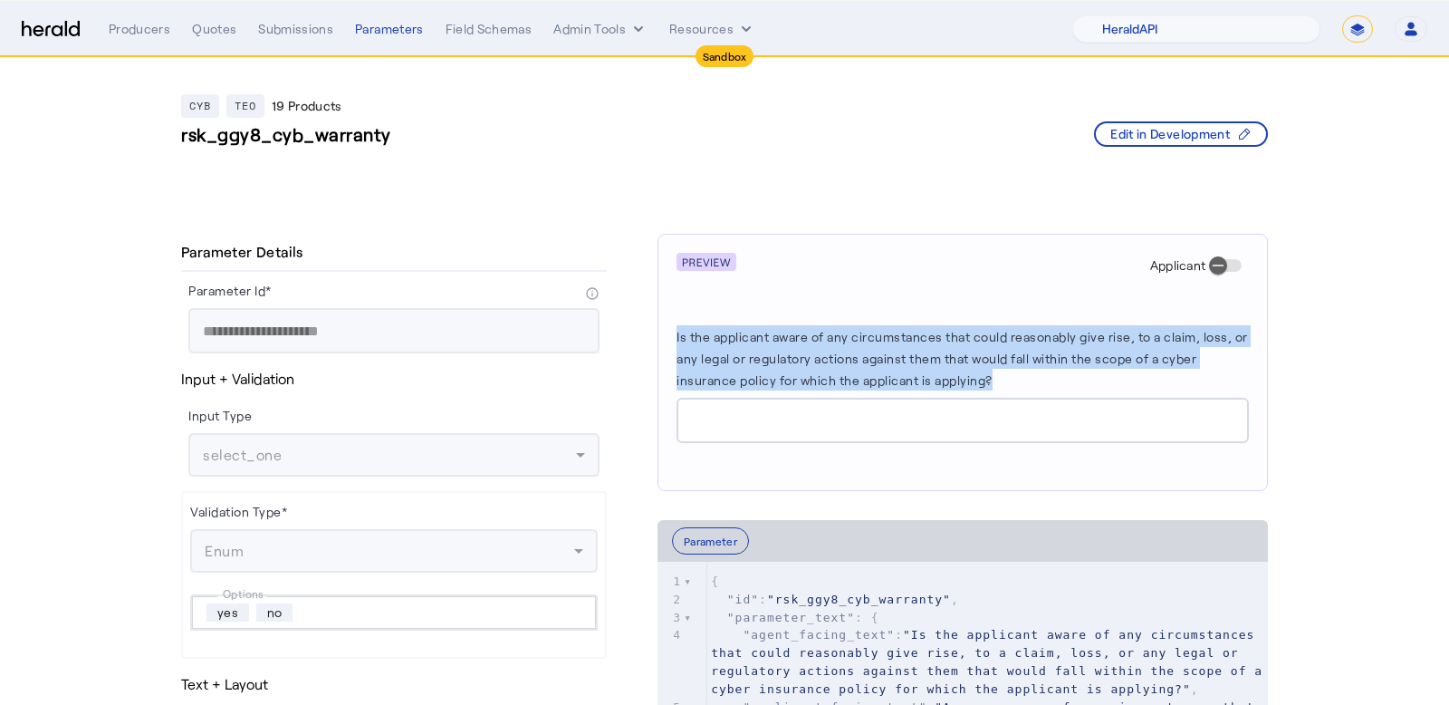
drag, startPoint x: 1015, startPoint y: 377, endPoint x: 668, endPoint y: 333, distance: 350.5
click at [668, 333] on div "Applicant Is the applicant aware of any circumstances that could reasonably giv…" at bounding box center [963, 362] width 610 height 257
copy label "Is the applicant aware of any circumstances that could reasonably give rise, to…"
drag, startPoint x: 433, startPoint y: 136, endPoint x: 149, endPoint y: 139, distance: 283.5
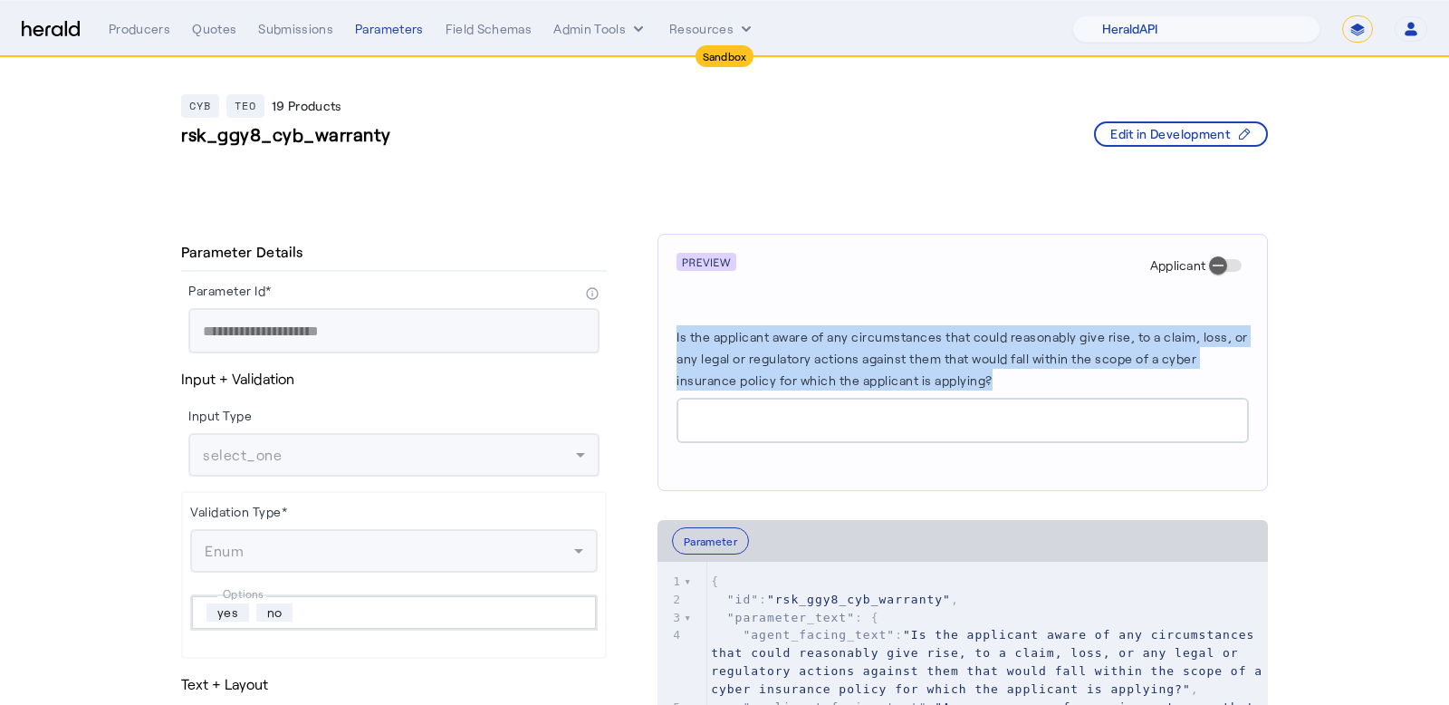
copy h3 "rsk_ggy8_cyb_warranty"
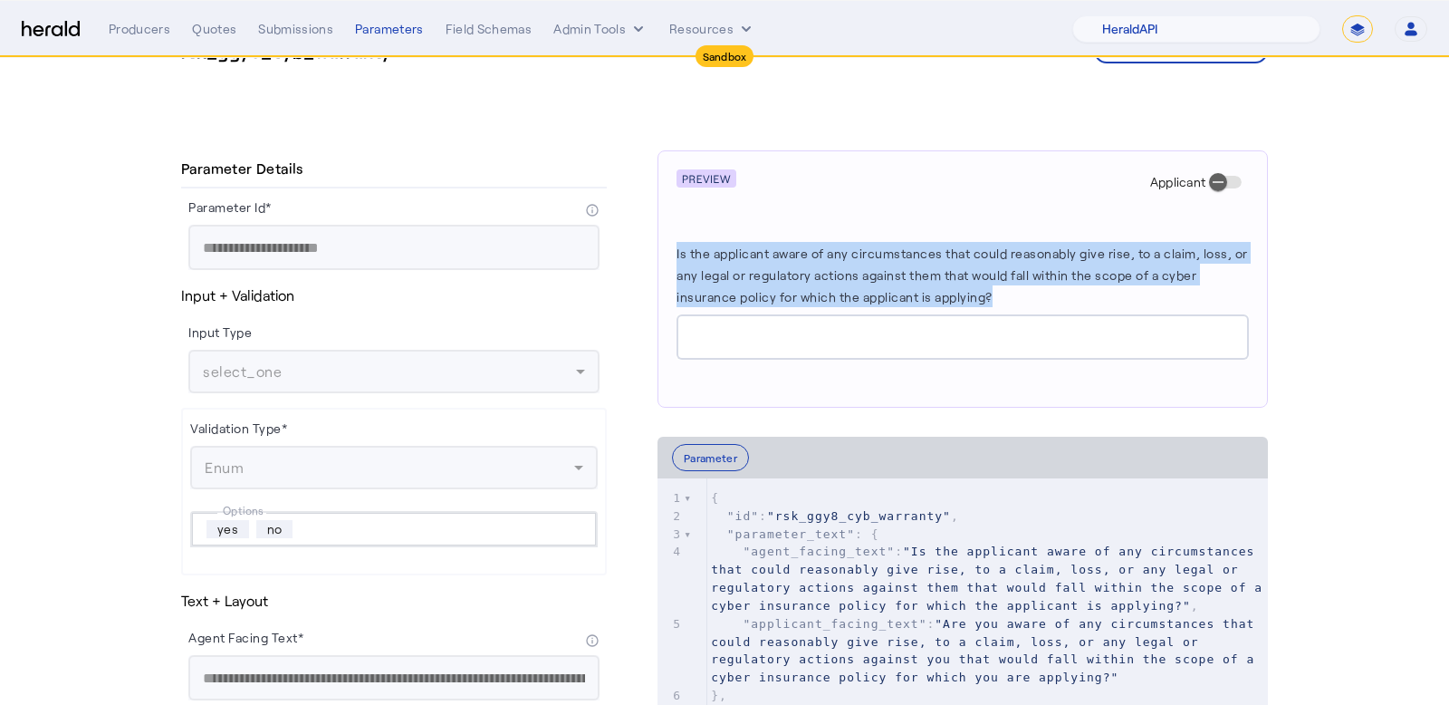
scroll to position [118, 0]
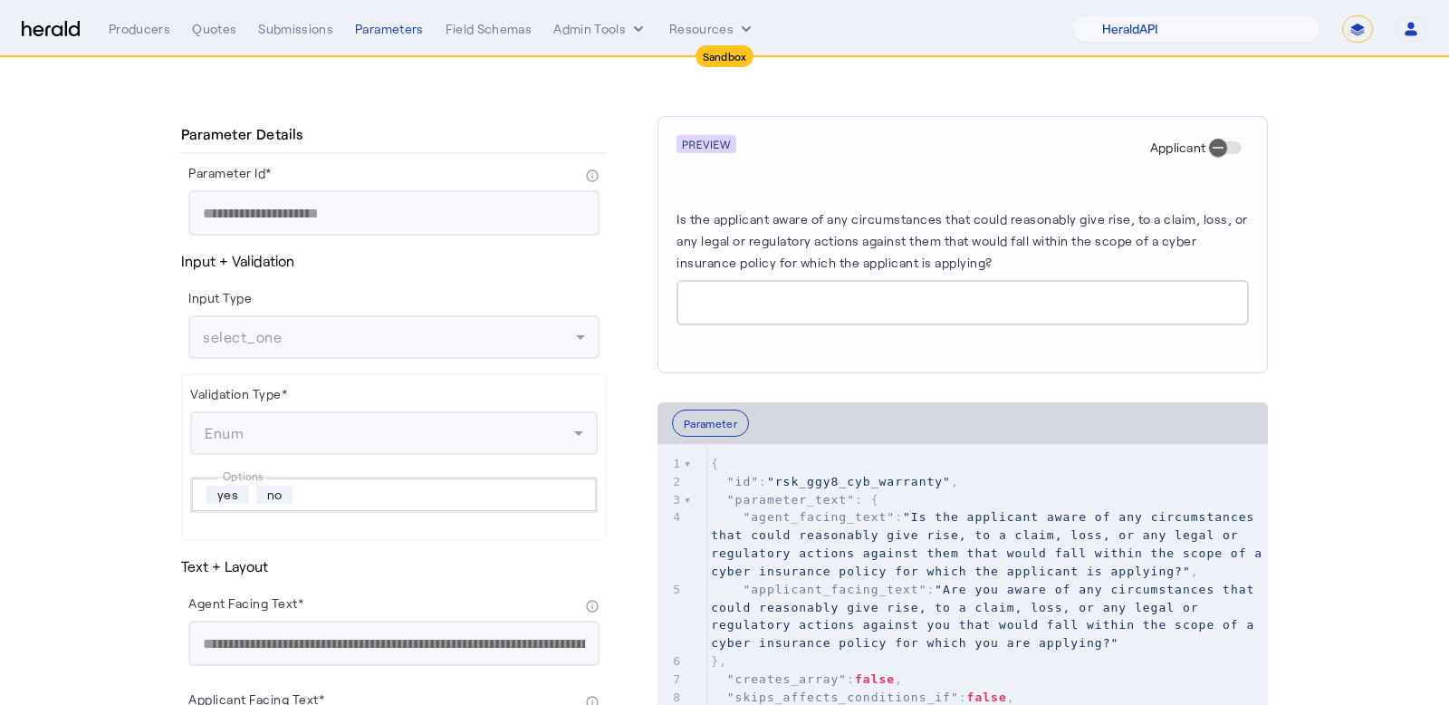
click at [767, 313] on div at bounding box center [962, 302] width 543 height 45
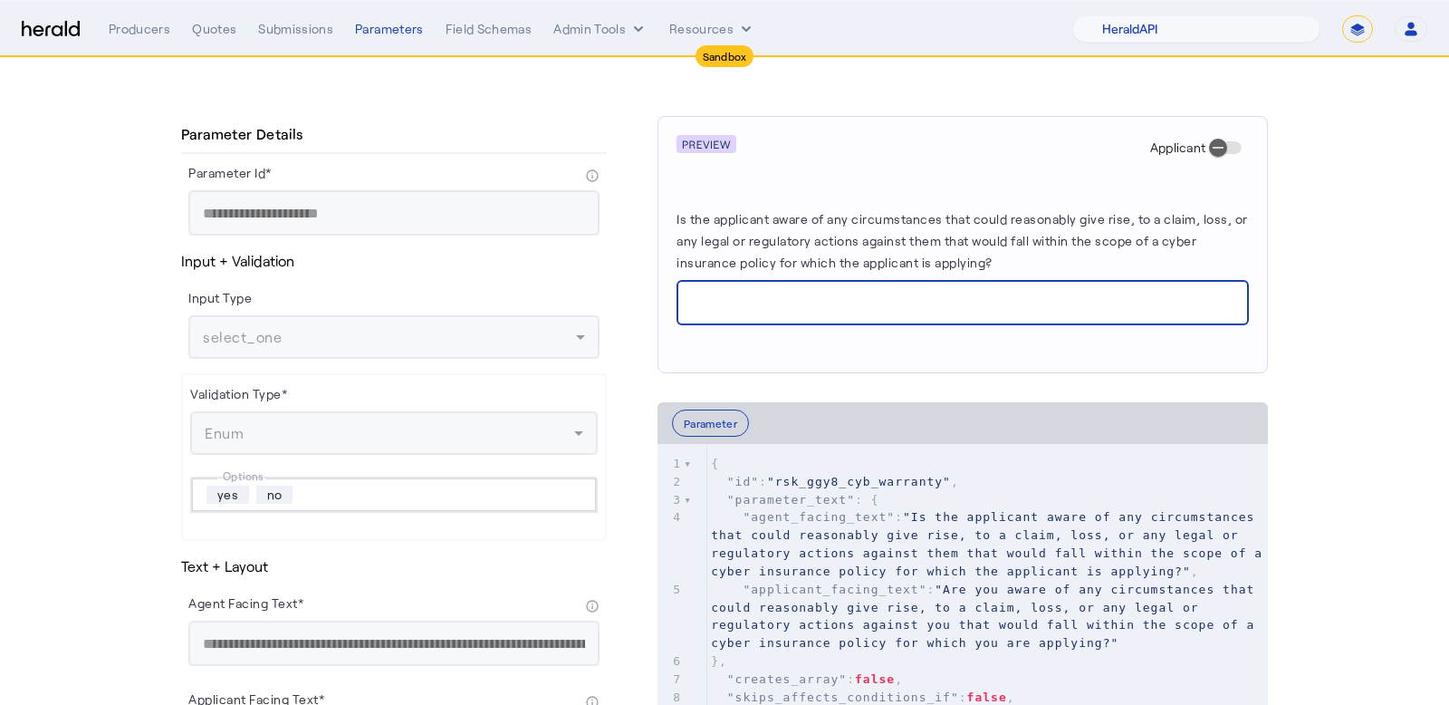
click at [738, 295] on input "Is the applicant aware of any circumstances that could reasonably give rise, to…" at bounding box center [962, 304] width 543 height 22
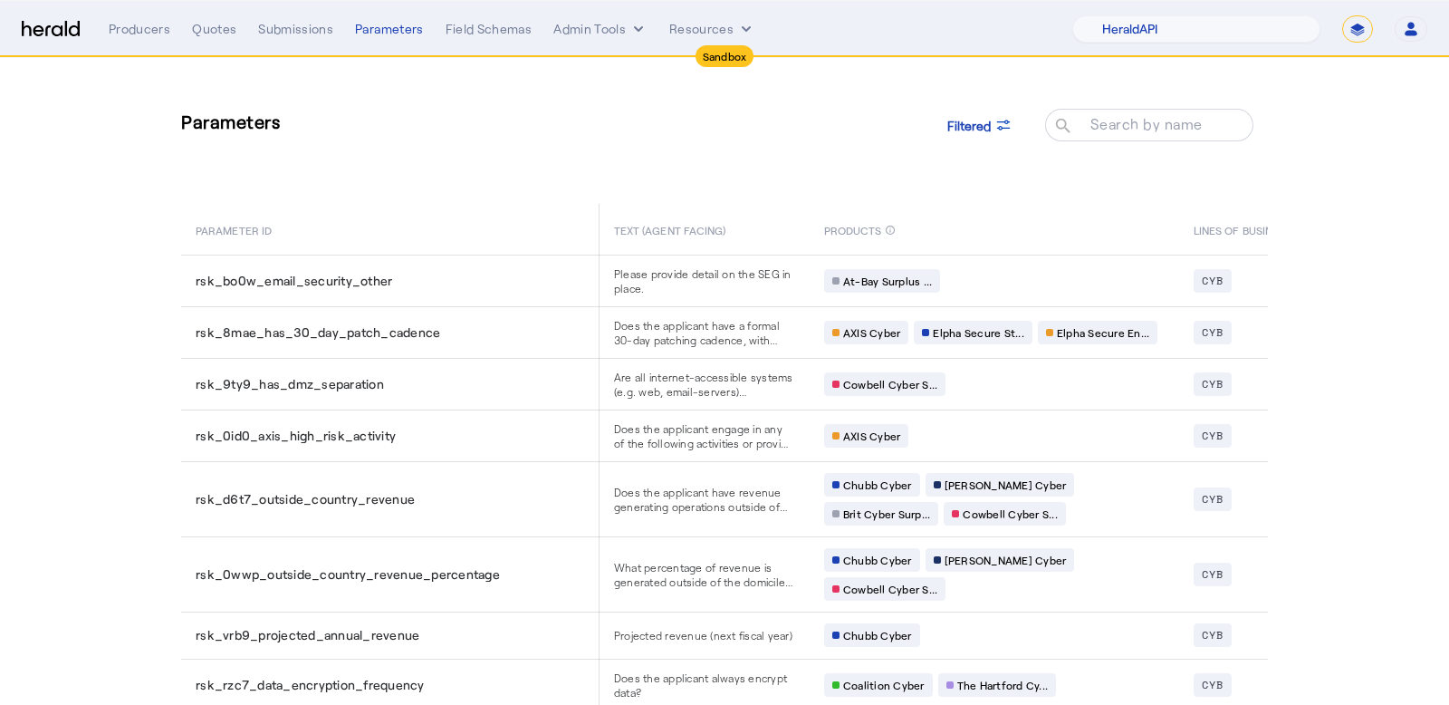
click at [1140, 122] on mat-label "Search by name" at bounding box center [1147, 123] width 112 height 17
click at [1140, 122] on input "Search by name" at bounding box center [1157, 124] width 163 height 22
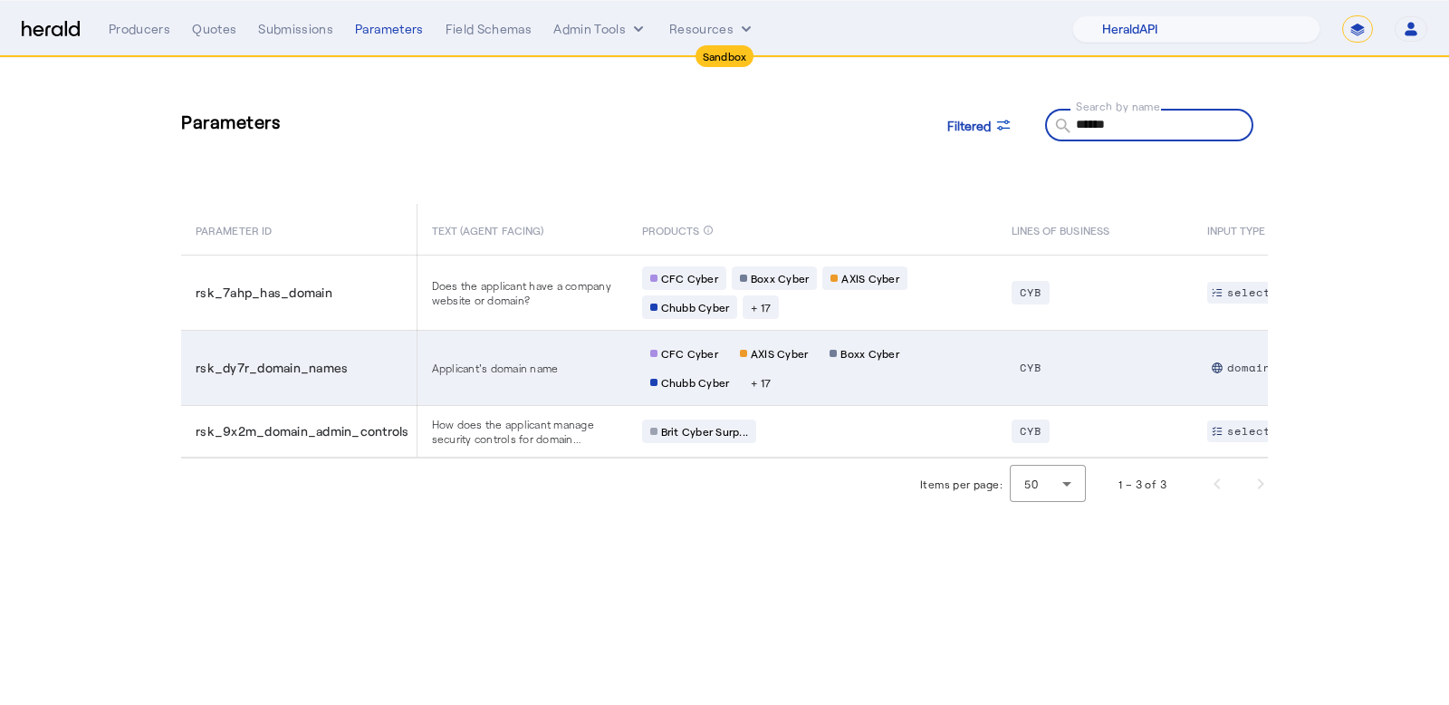
type input "******"
click at [343, 351] on td "rsk_dy7r_domain_names" at bounding box center [298, 367] width 235 height 75
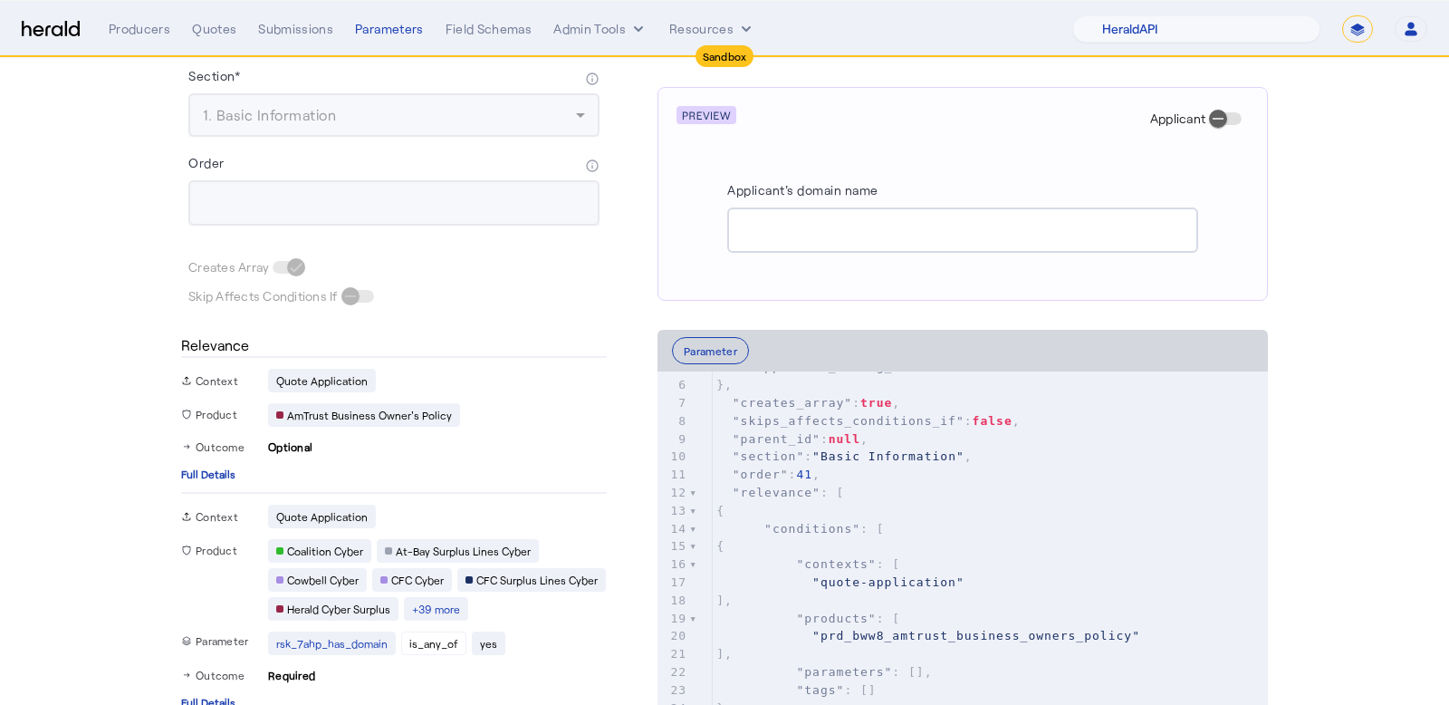
scroll to position [517, 0]
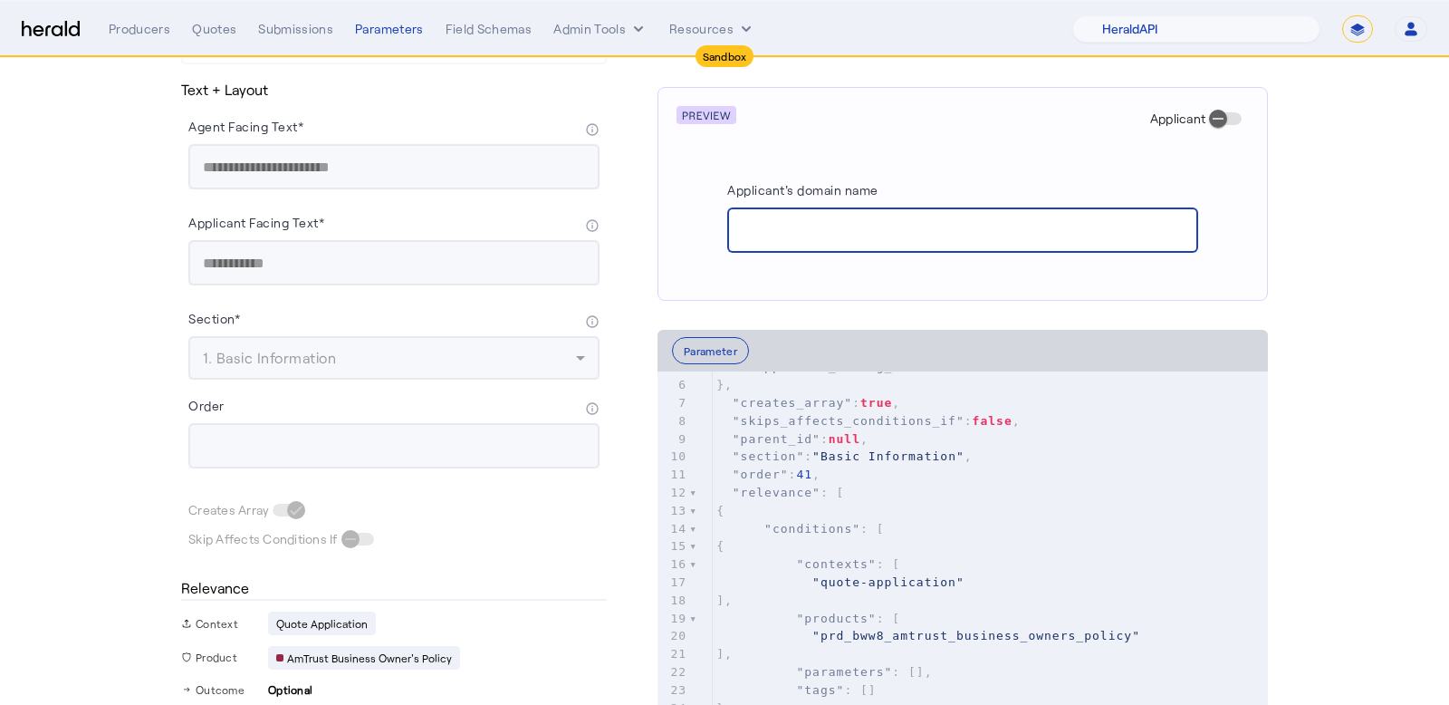
click at [808, 238] on input "Applicant's domain name" at bounding box center [963, 231] width 442 height 22
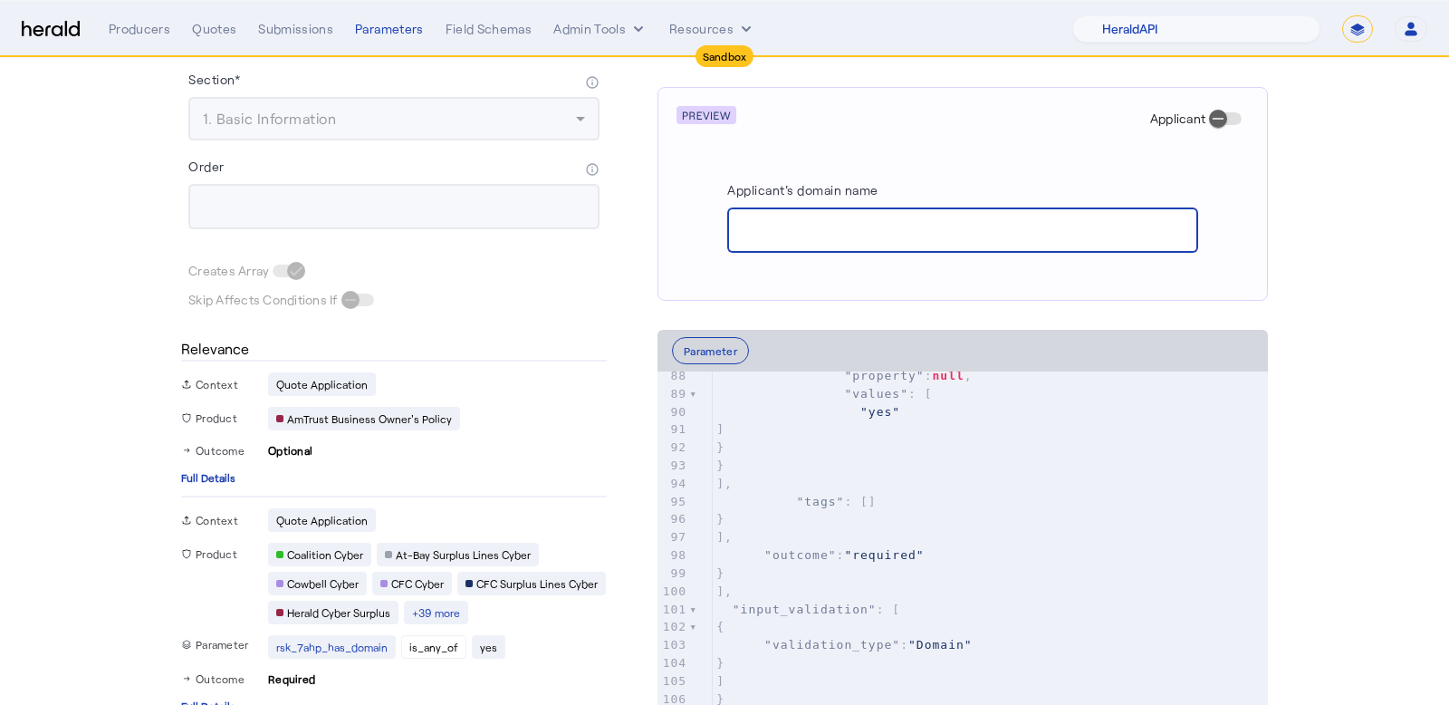
scroll to position [760, 0]
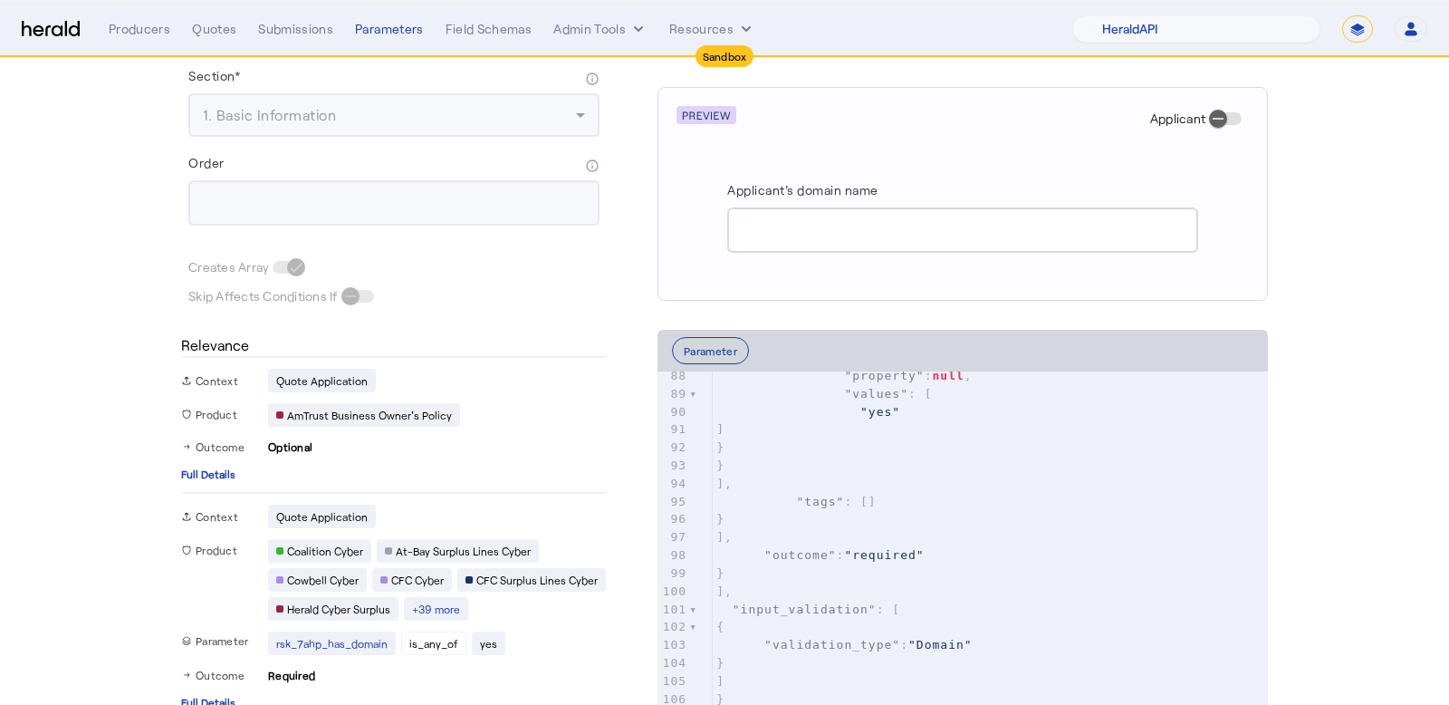
click at [219, 466] on button "Full Details" at bounding box center [208, 473] width 54 height 14
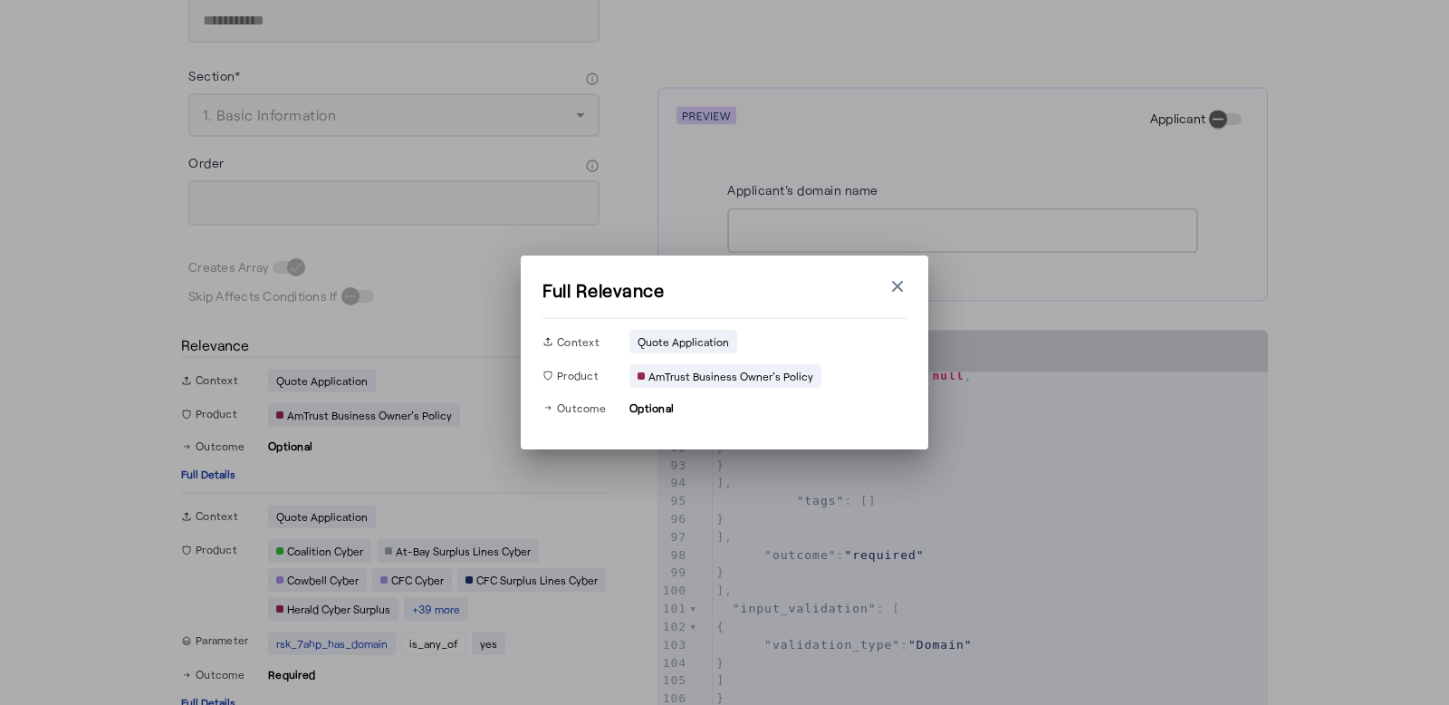
click at [889, 289] on icon "button" at bounding box center [898, 286] width 18 height 18
